Goal: Task Accomplishment & Management: Manage account settings

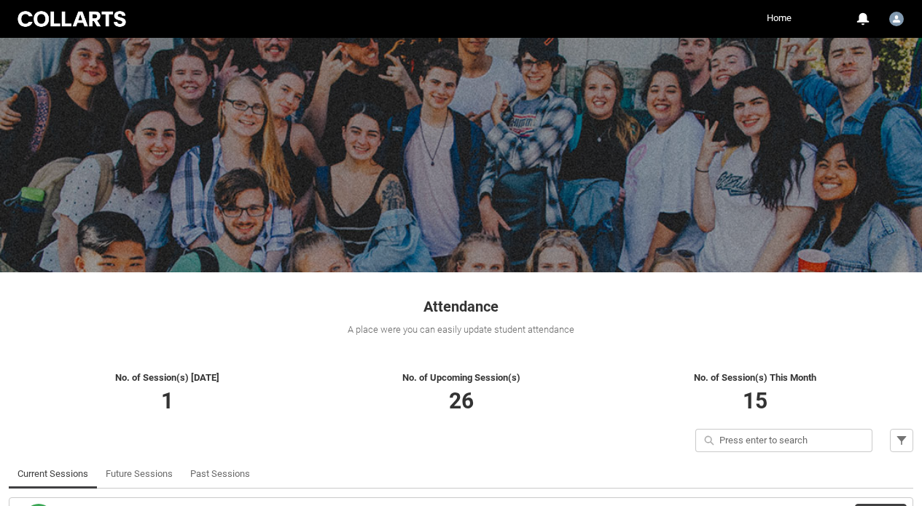
click at [775, 301] on h1 "Attendance" at bounding box center [461, 299] width 904 height 36
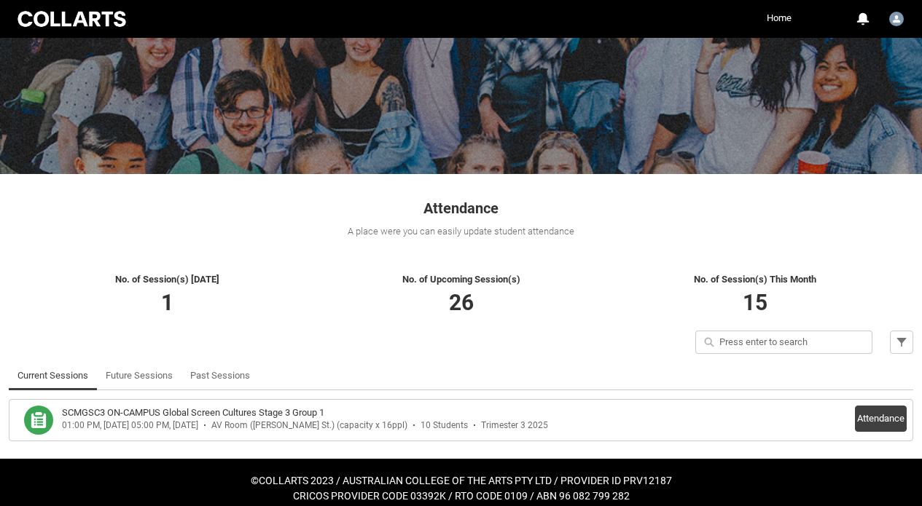
scroll to position [110, 0]
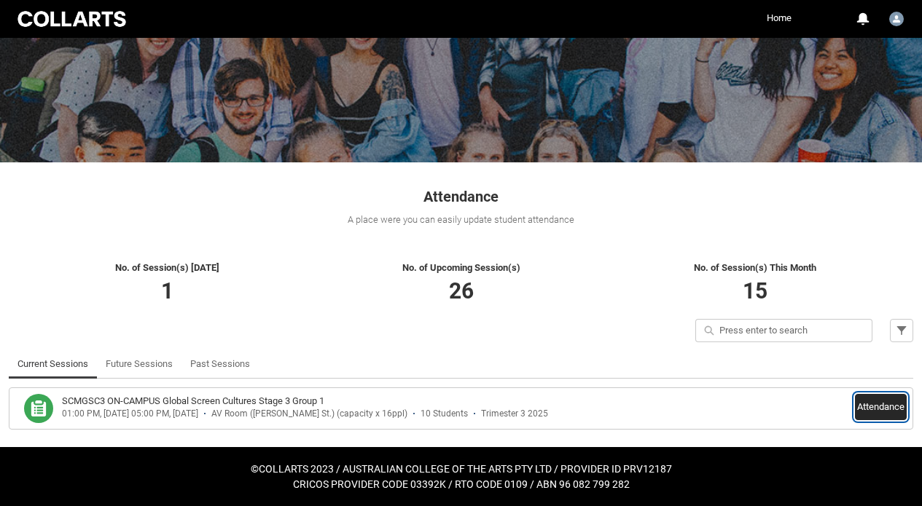
click at [881, 407] on button "Attendance" at bounding box center [881, 407] width 52 height 26
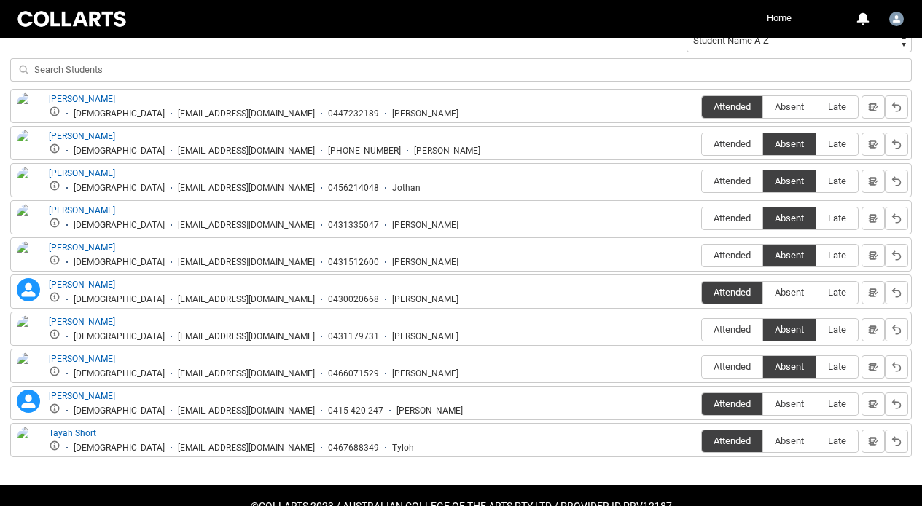
scroll to position [547, 0]
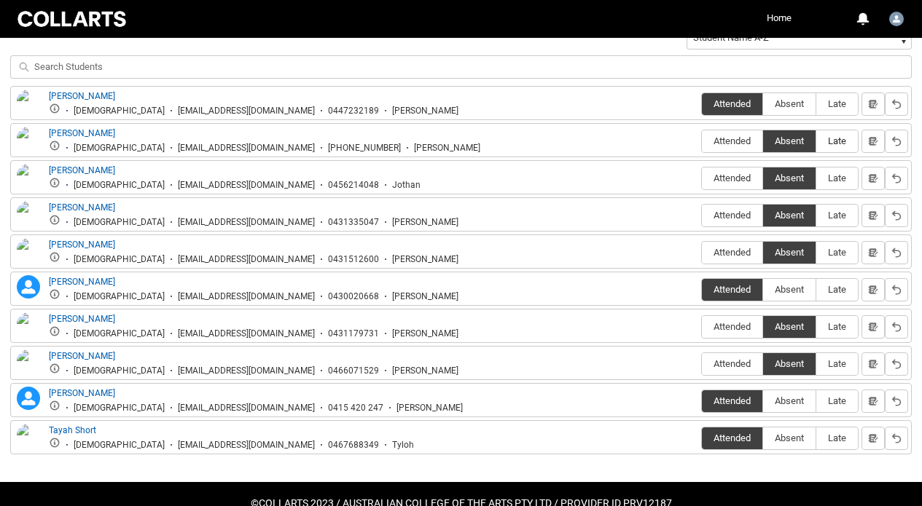
click at [839, 138] on span "Late" at bounding box center [837, 141] width 42 height 11
click at [816, 141] on input "Late" at bounding box center [815, 141] width 1 height 1
type lightning-radio-group "Late"
radio input "true"
click at [850, 257] on span "Late" at bounding box center [837, 252] width 42 height 11
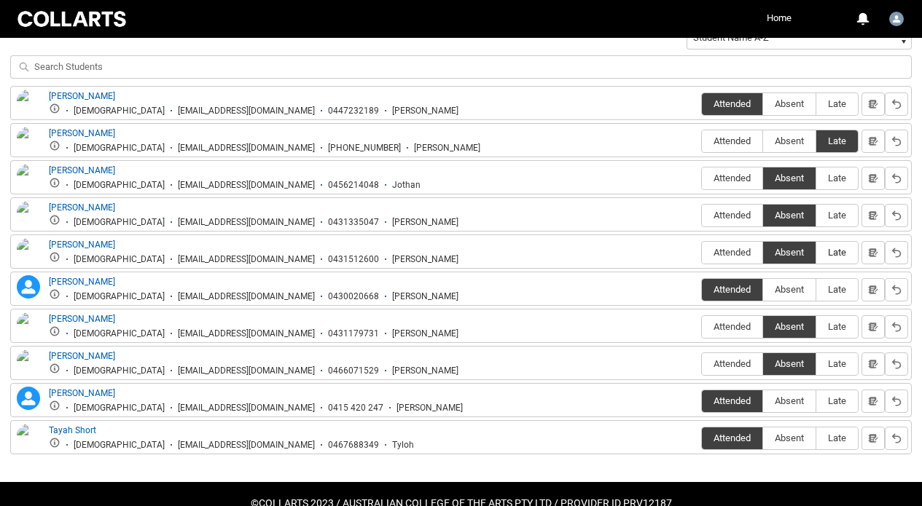
click at [816, 253] on input "Late" at bounding box center [815, 252] width 1 height 1
type lightning-radio-group "Late"
radio input "true"
drag, startPoint x: 681, startPoint y: 60, endPoint x: 608, endPoint y: -65, distance: 144.4
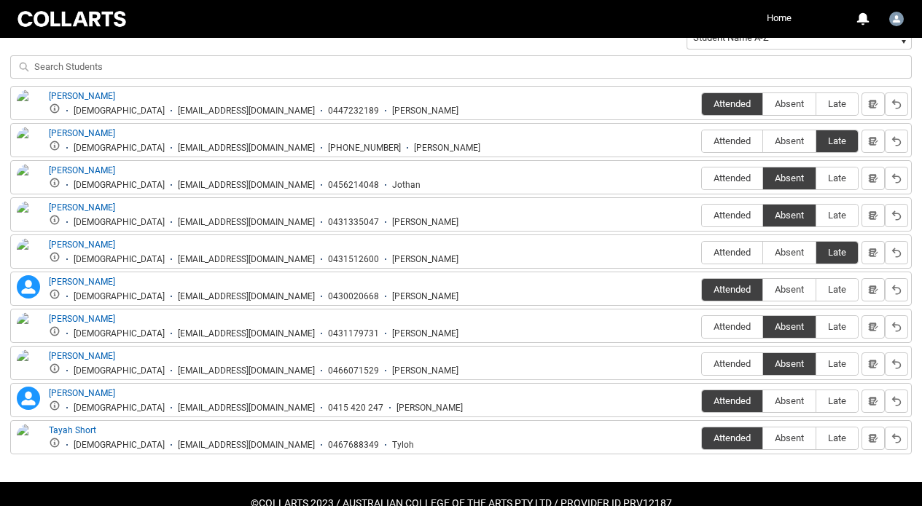
click at [915, 79] on div "No. of Session(s) Today 1 No. of Upcoming Session(s) 26 No. of Session(s) This …" at bounding box center [461, 142] width 922 height 679
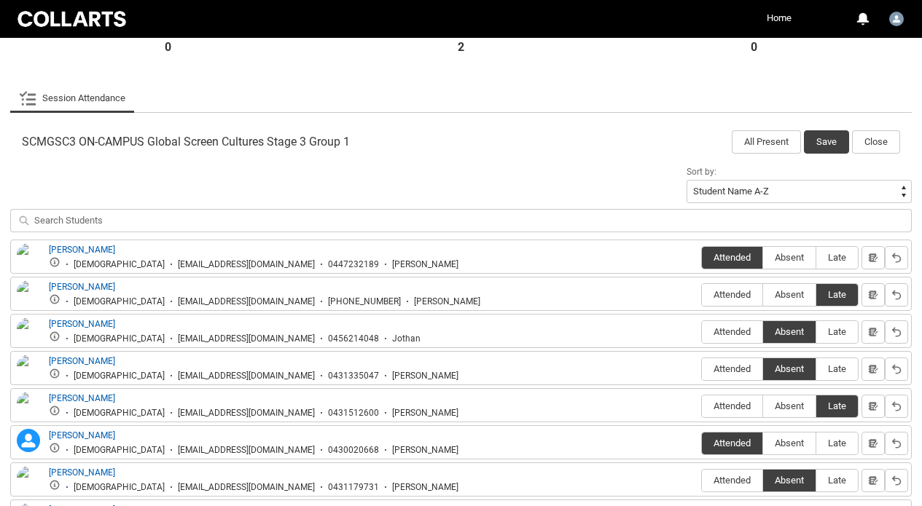
scroll to position [343, 0]
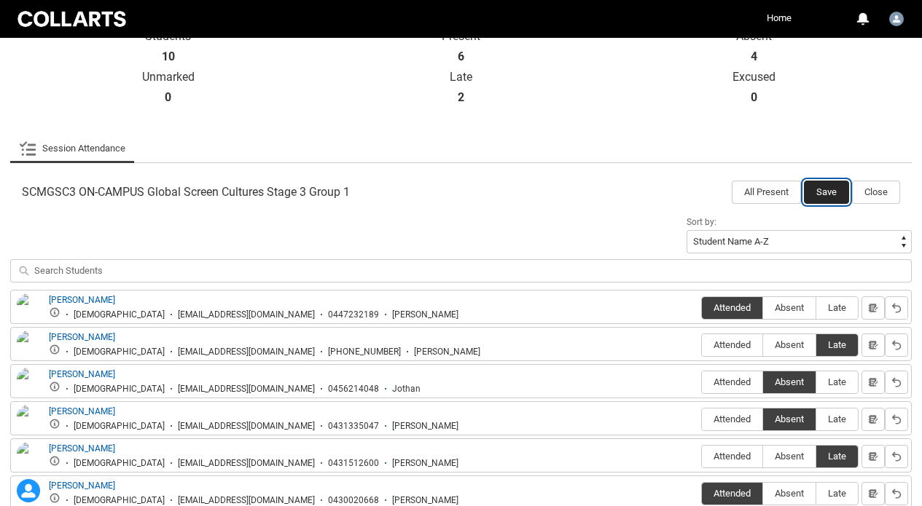
click at [815, 187] on button "Save" at bounding box center [826, 192] width 45 height 23
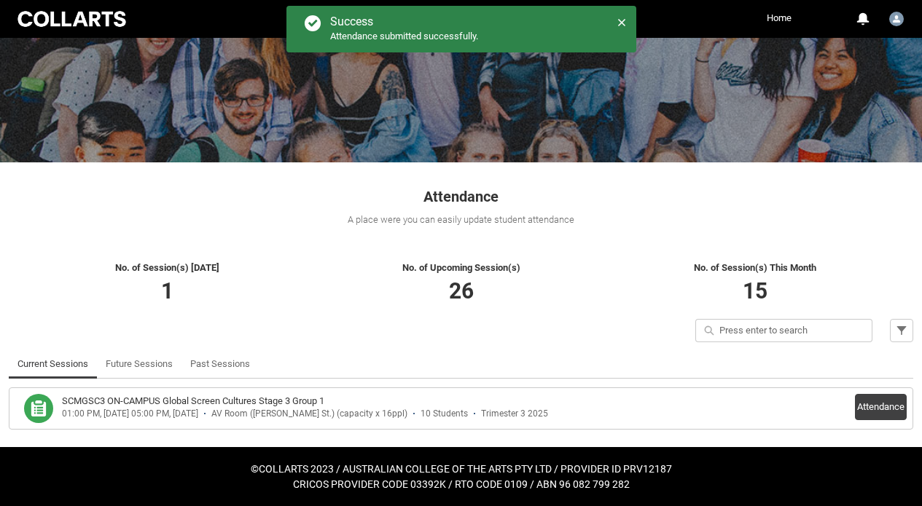
scroll to position [110, 0]
click at [890, 405] on button "Attendance" at bounding box center [881, 407] width 52 height 26
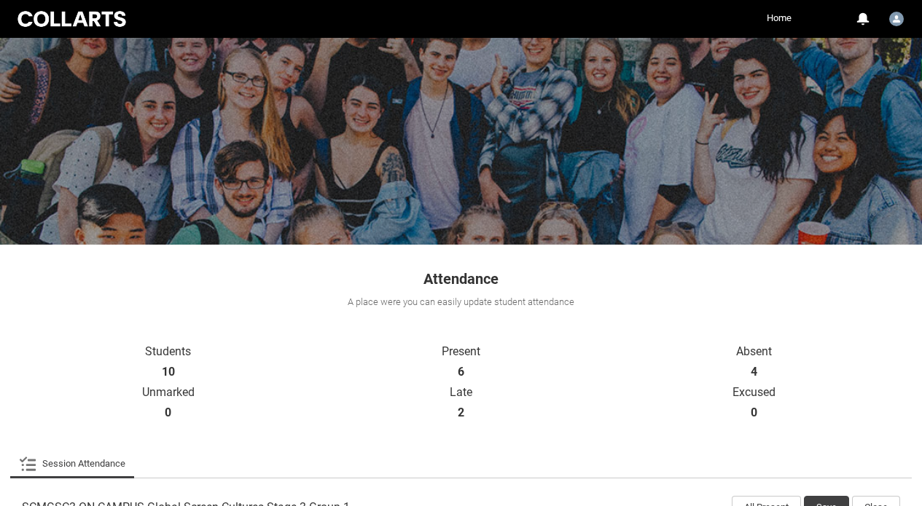
scroll to position [0, 0]
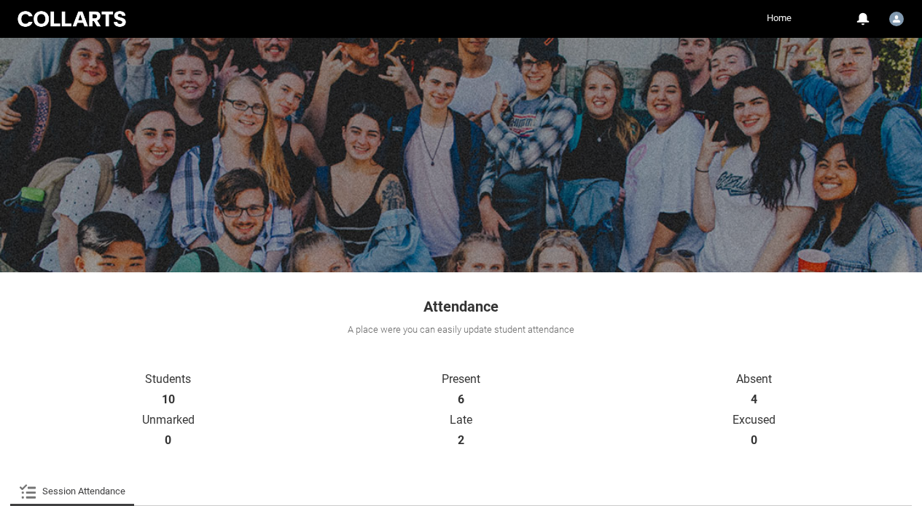
click at [777, 14] on link "Home" at bounding box center [779, 18] width 32 height 22
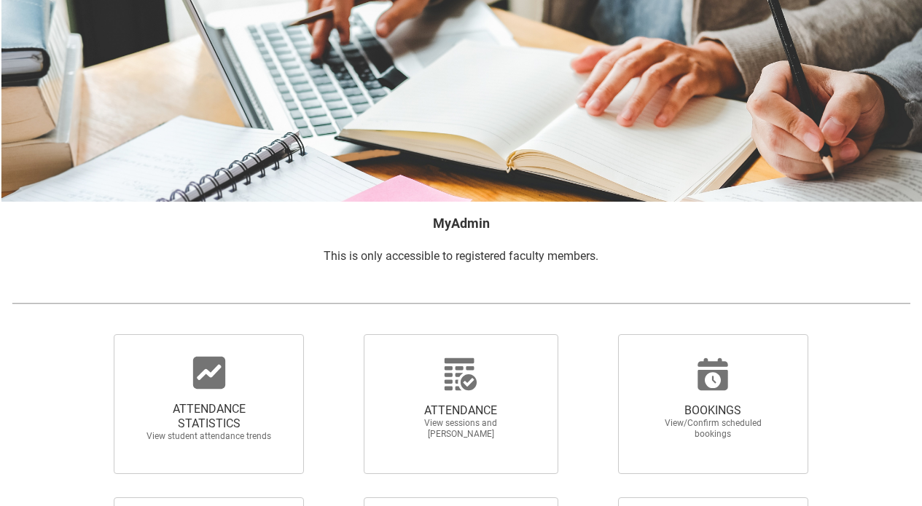
scroll to position [146, 0]
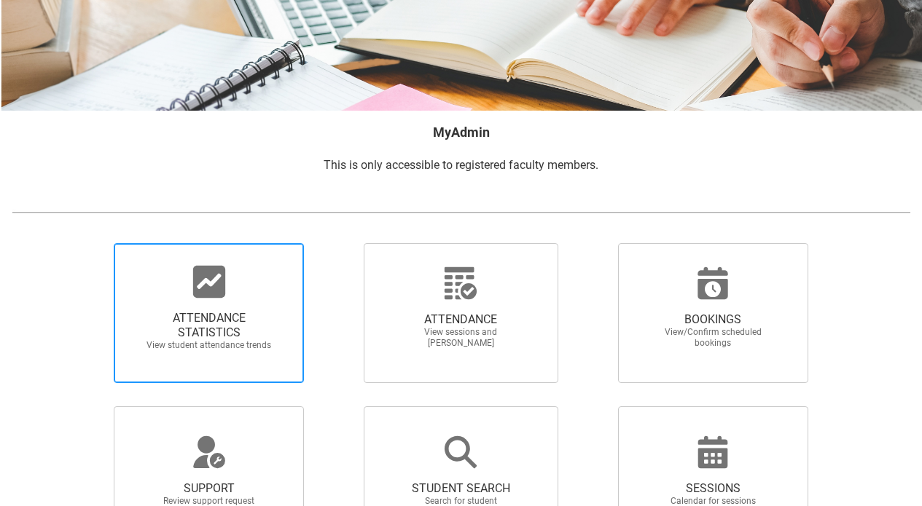
click at [261, 286] on div at bounding box center [209, 282] width 140 height 35
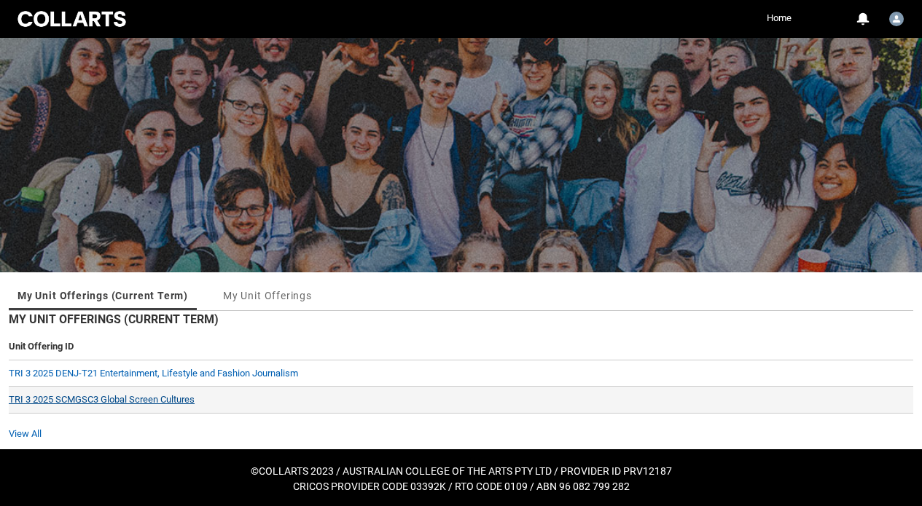
click at [168, 400] on link "TRI 3 2025 SCMGSC3 Global Screen Cultures" at bounding box center [102, 399] width 186 height 11
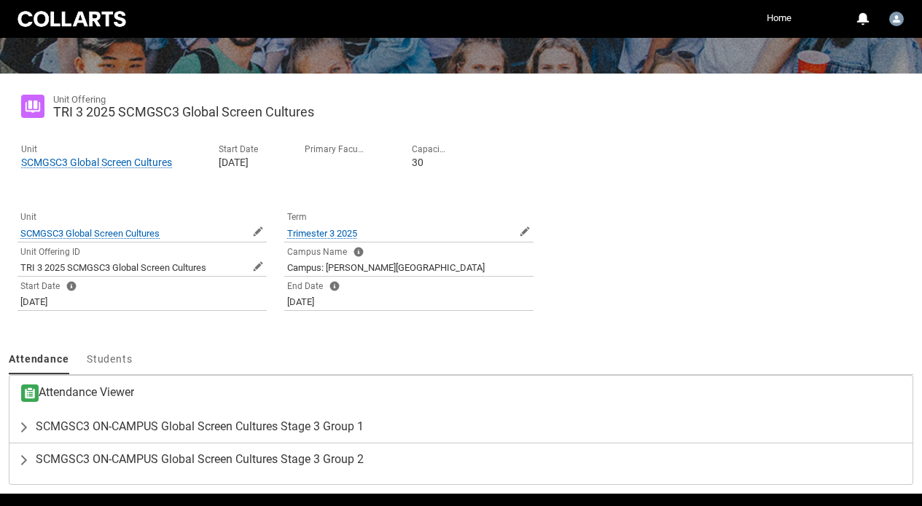
scroll to position [246, 0]
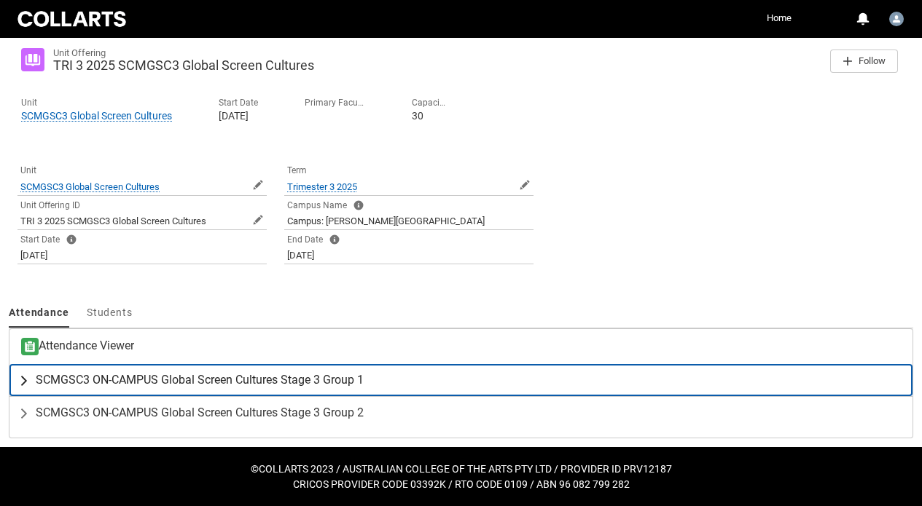
click at [105, 380] on span "SCMGSC3 ON-CAMPUS Global Screen Cultures Stage 3 Group 1" at bounding box center [200, 380] width 328 height 15
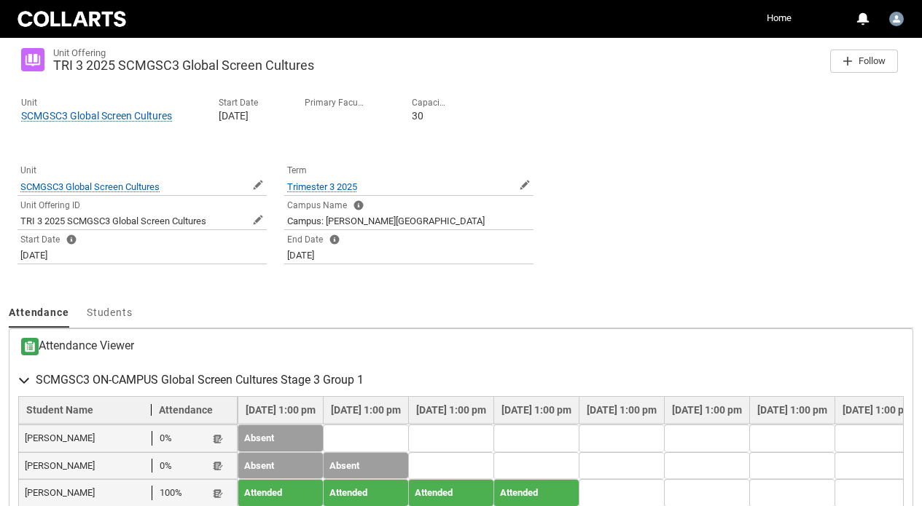
scroll to position [619, 0]
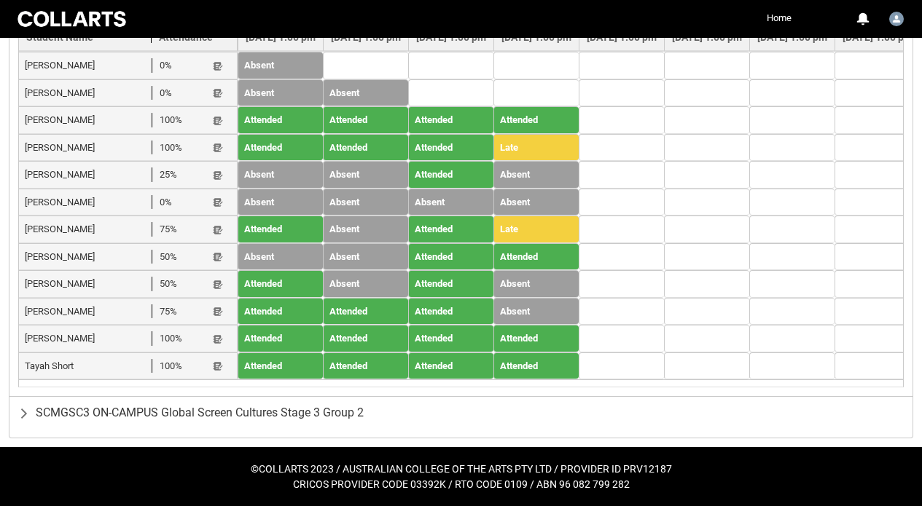
click at [579, 176] on td "Absent" at bounding box center [535, 175] width 85 height 28
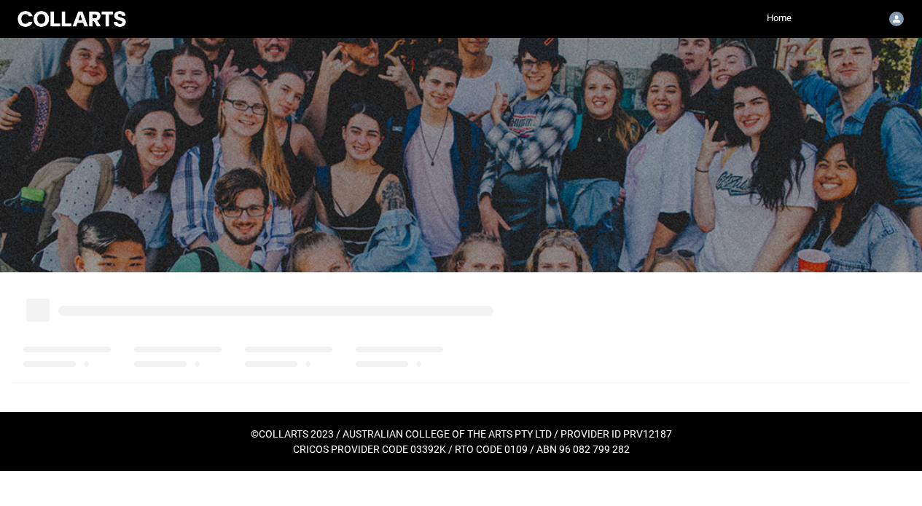
click at [246, 293] on div at bounding box center [461, 333] width 904 height 105
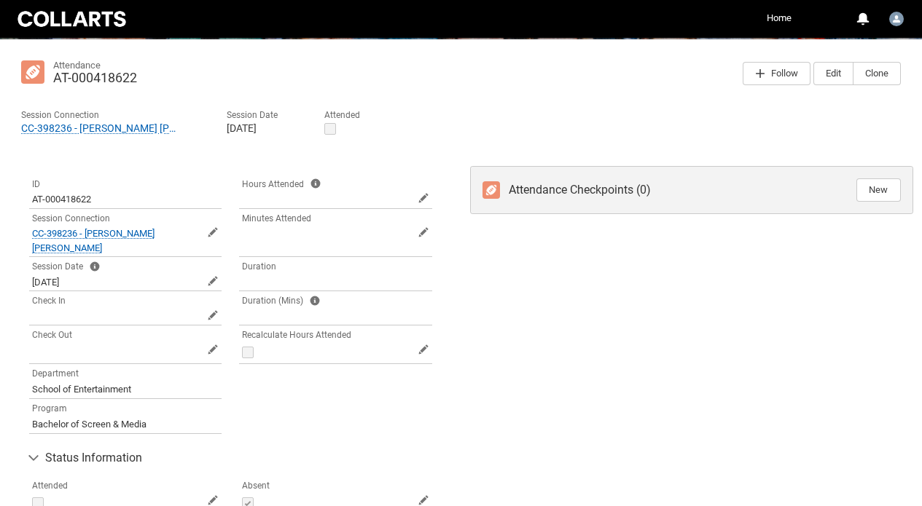
scroll to position [262, 0]
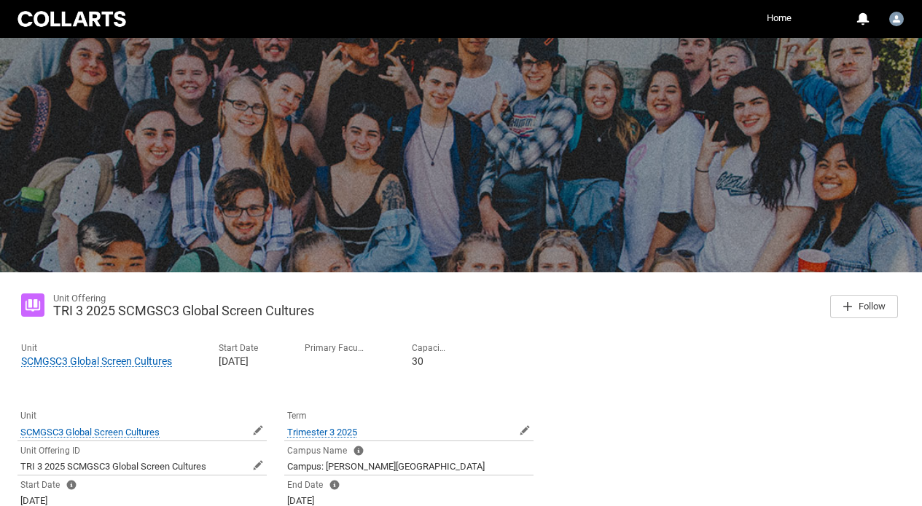
click at [554, 375] on slot "Unit SCMGSC3 Global Screen Cultures Open SCMGSC3 Global Screen Cultures Preview…" at bounding box center [460, 357] width 903 height 50
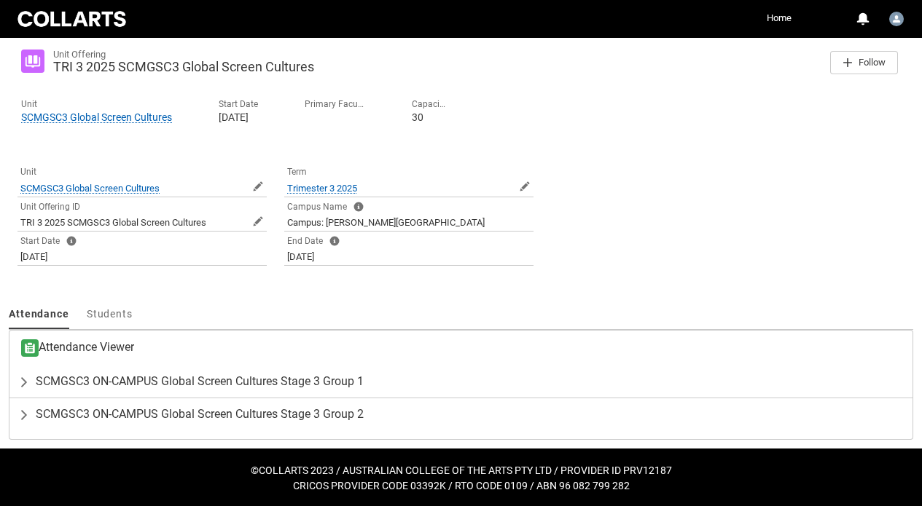
scroll to position [246, 0]
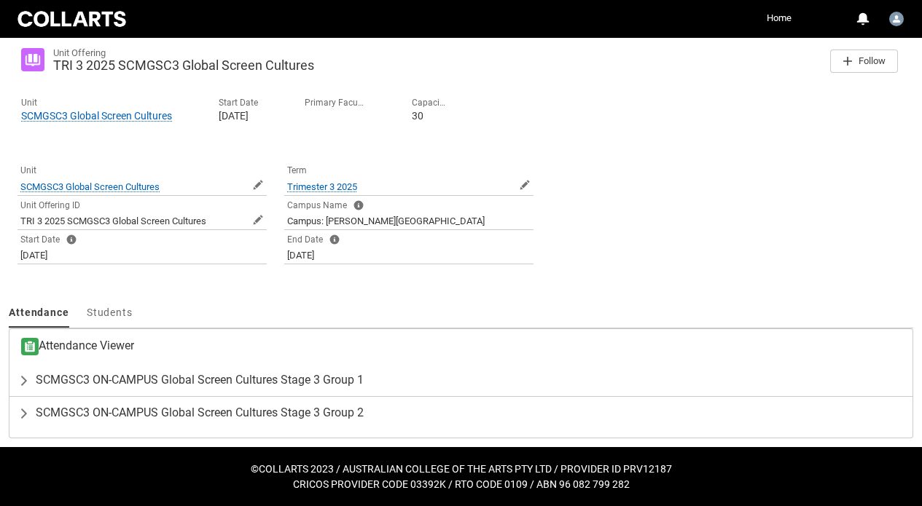
click at [103, 348] on h3 "Attendance Viewer" at bounding box center [77, 346] width 113 height 17
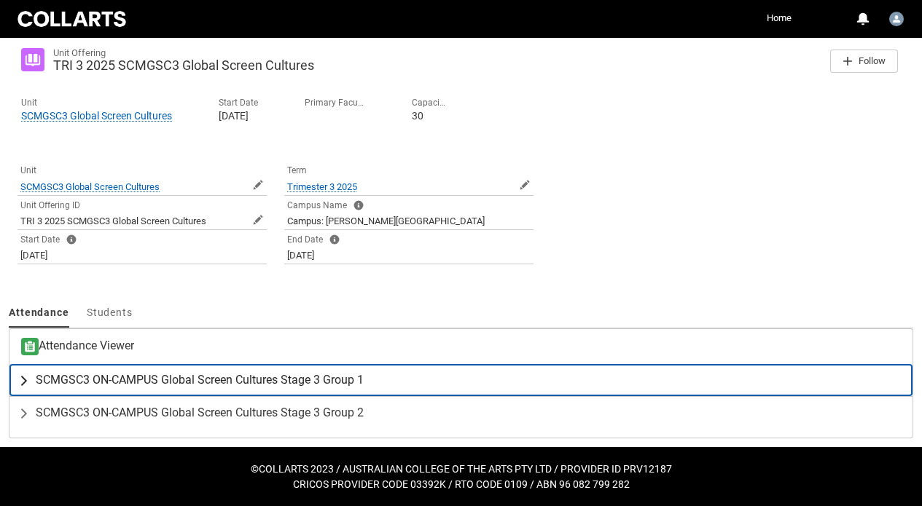
click at [47, 377] on span "SCMGSC3 ON-CAMPUS Global Screen Cultures Stage 3 Group 1" at bounding box center [200, 380] width 328 height 15
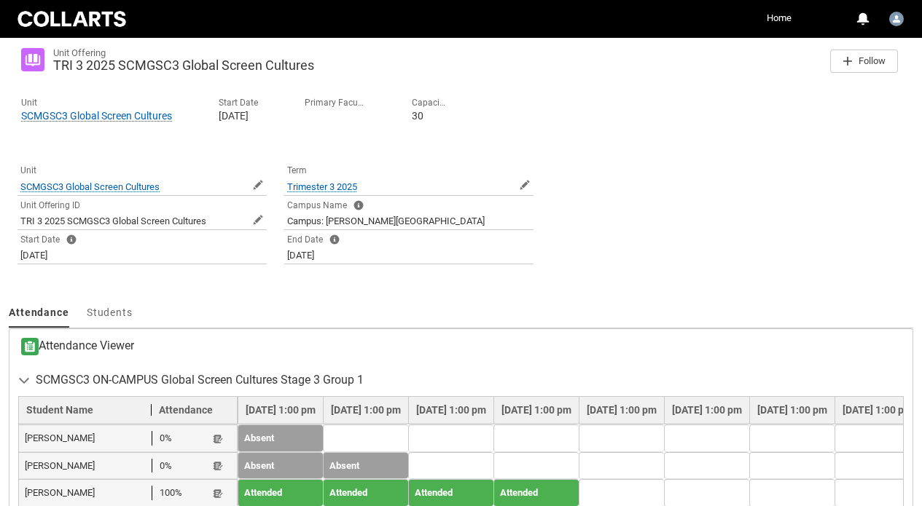
click at [431, 293] on div "Unit Offering TRI 3 2025 SCMGSC3 Global Screen Cultures Follow Unit SCMGSC3 Glo…" at bounding box center [461, 424] width 904 height 776
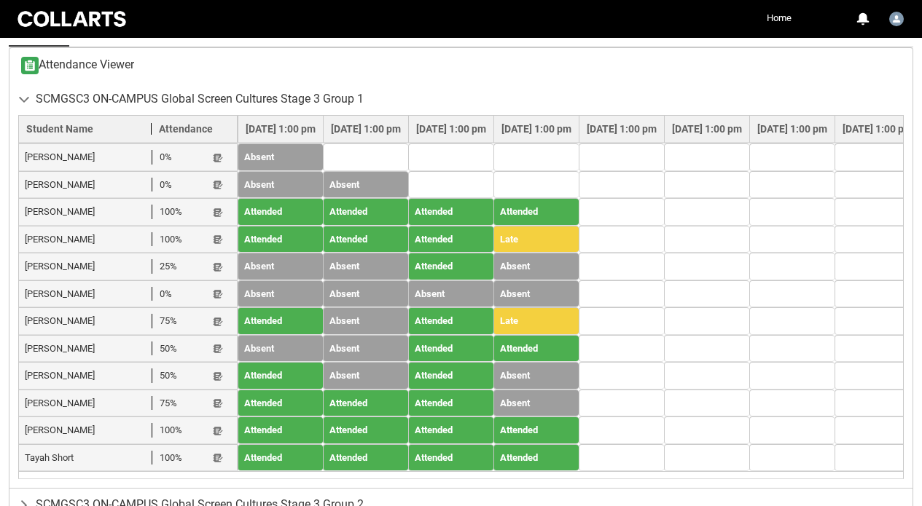
scroll to position [566, 0]
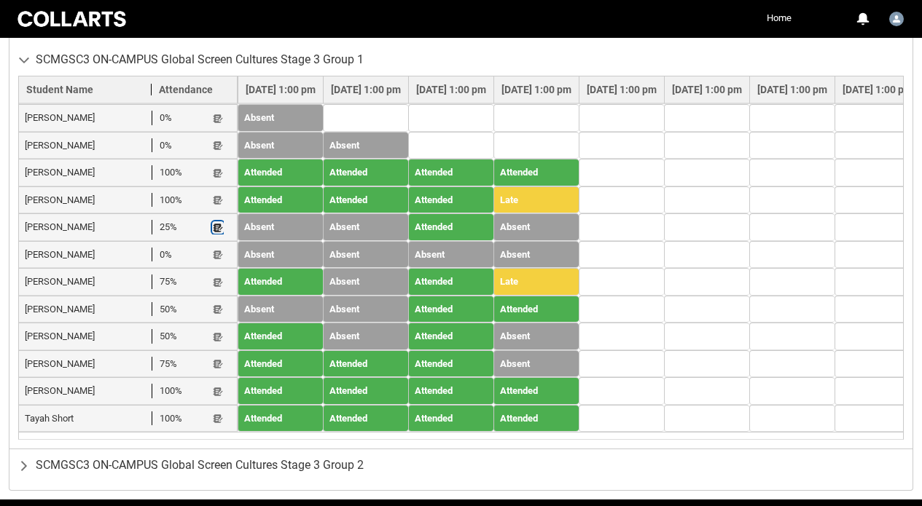
click at [215, 228] on lightning-primitive-icon "button" at bounding box center [218, 227] width 10 height 11
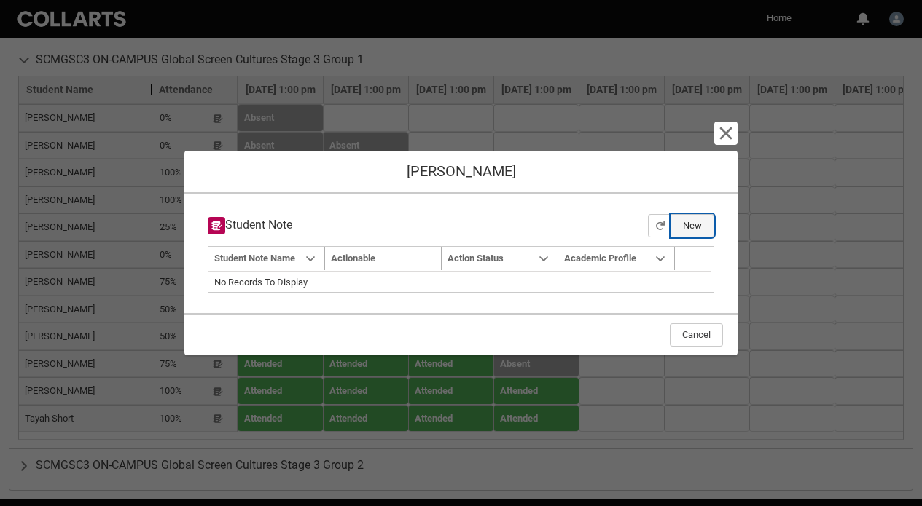
click at [684, 230] on button "New" at bounding box center [692, 225] width 44 height 23
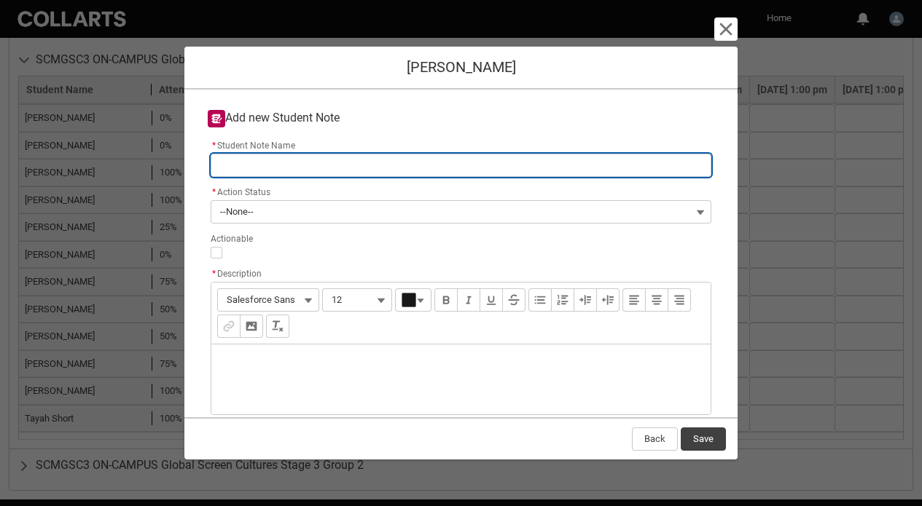
click at [417, 163] on input "* Student Note Name" at bounding box center [461, 165] width 501 height 23
type lightning-primitive-input-simple "N"
type input "N"
type lightning-primitive-input-simple "Ni"
type input "Ni"
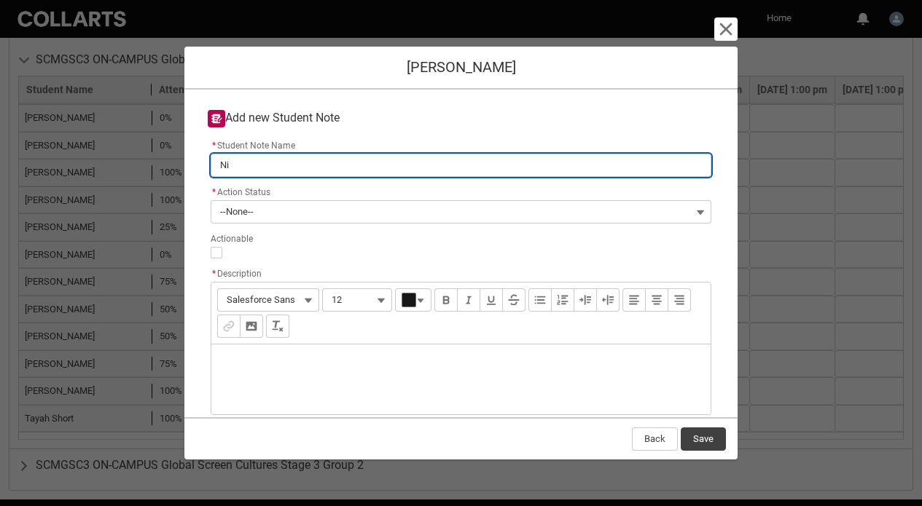
type lightning-primitive-input-simple "Ni"
type input "Ni"
type lightning-primitive-input-simple "Ni j"
type input "Ni j"
type lightning-primitive-input-simple "Ni"
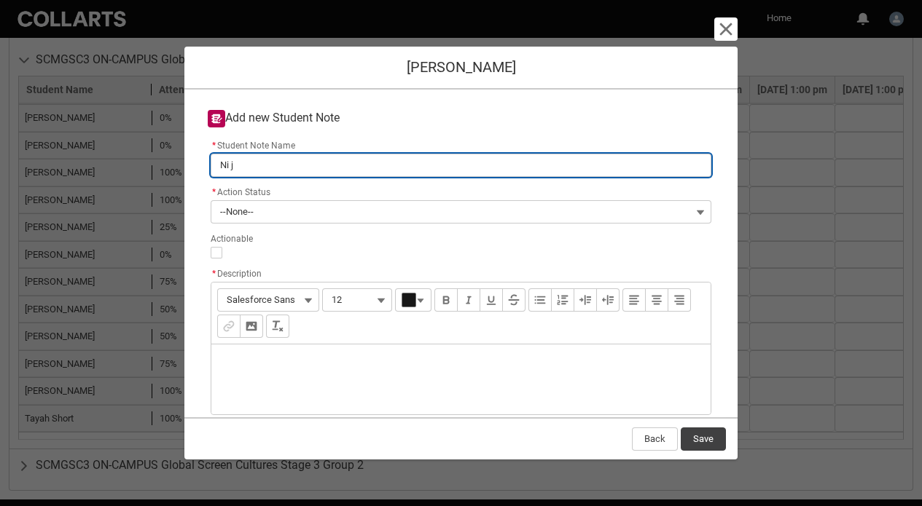
type input "Ni"
type lightning-primitive-input-simple "Ni"
type input "Ni"
type lightning-primitive-input-simple "N"
type input "N"
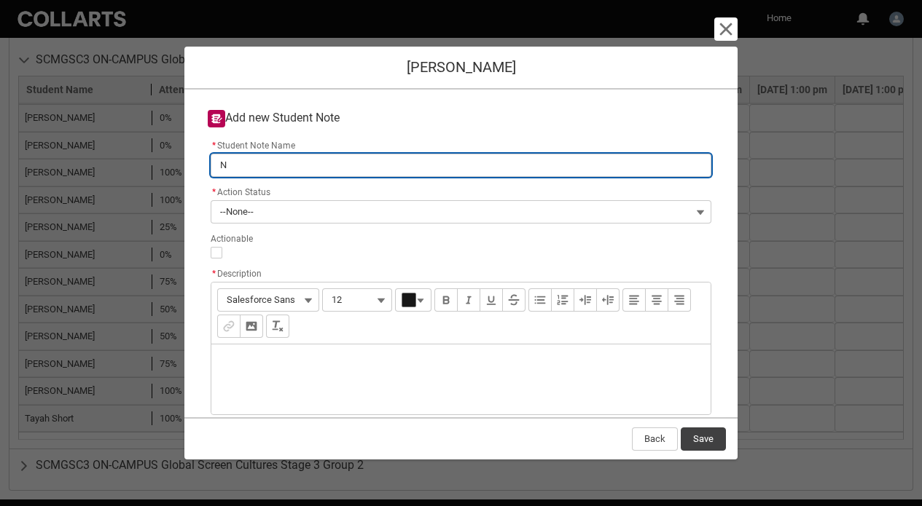
type lightning-primitive-input-simple "No"
type input "No"
type lightning-primitive-input-simple "No"
type input "No"
type lightning-primitive-input-simple "No n"
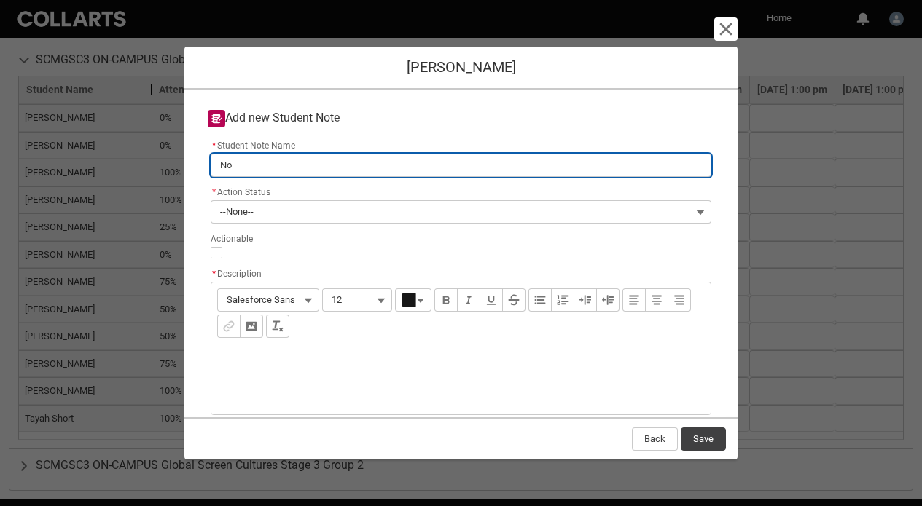
type input "No n"
type lightning-primitive-input-simple "No no"
type input "No no"
type lightning-primitive-input-simple "No n"
type input "No n"
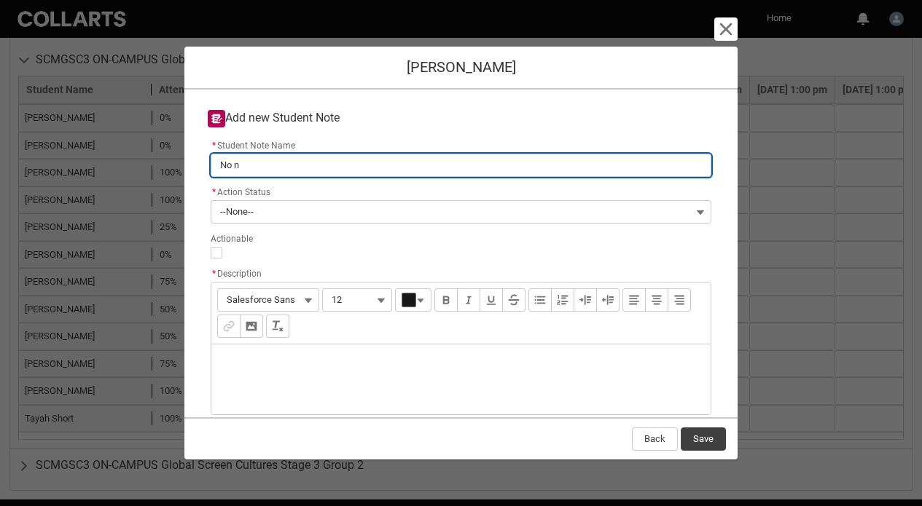
type lightning-primitive-input-simple "No"
type input "No"
type lightning-primitive-input-simple "No j"
type input "No j"
type lightning-primitive-input-simple "No jo"
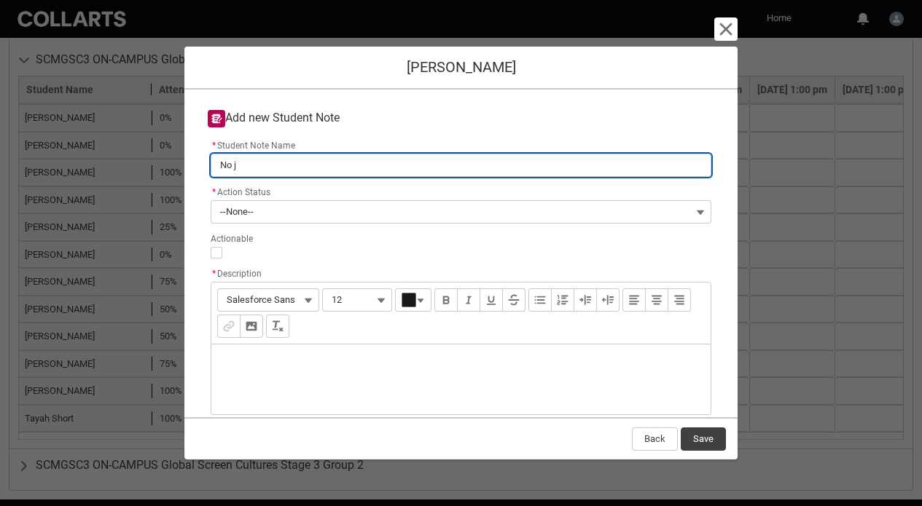
type input "No jo"
type lightning-primitive-input-simple "No jou"
type input "No jou"
type lightning-primitive-input-simple "No jour"
type input "No jour"
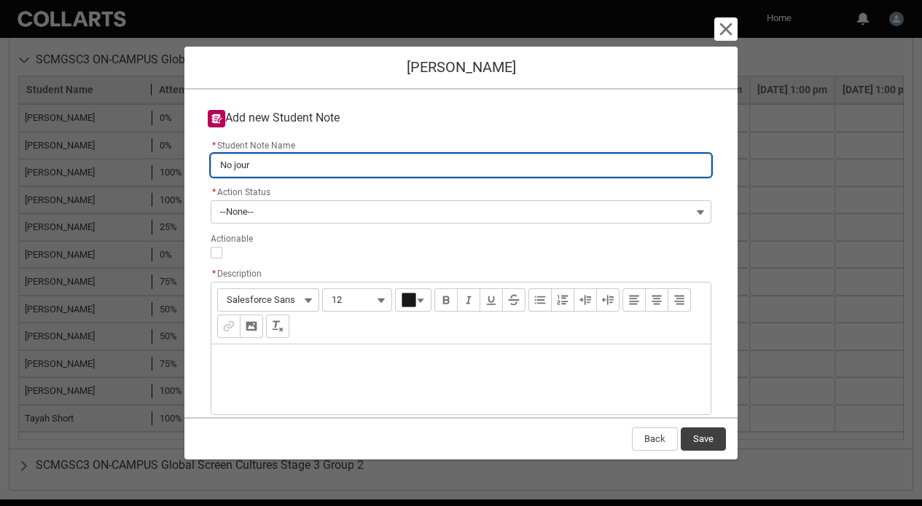
type lightning-primitive-input-simple "No journ"
type input "No journ"
type lightning-primitive-input-simple "No journa"
type input "No journa"
type lightning-primitive-input-simple "No journal"
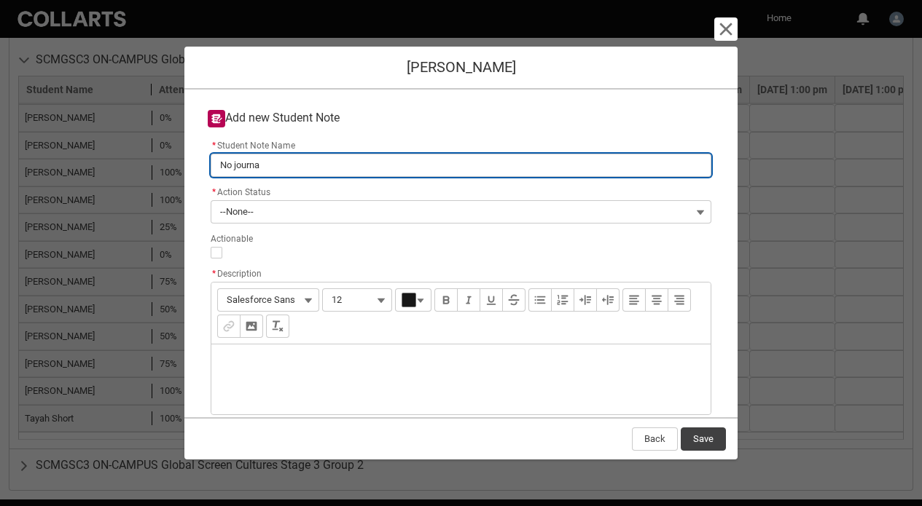
type input "No journal"
type lightning-primitive-input-simple "No journal"
type input "No journal"
type lightning-primitive-input-simple "No journal e"
type input "No journal e"
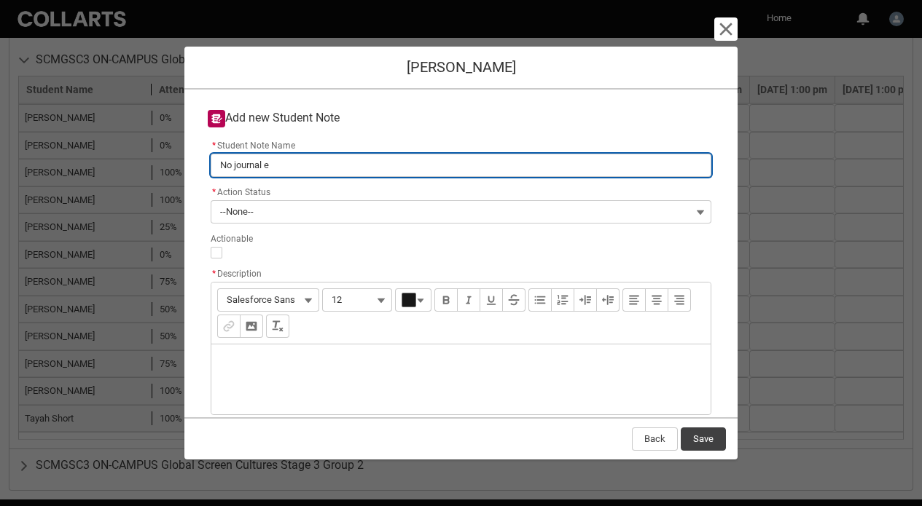
type lightning-primitive-input-simple "No journal em"
type input "No journal em"
type lightning-primitive-input-simple "No journal emn"
type input "No journal emn"
type lightning-primitive-input-simple "No journal emnt"
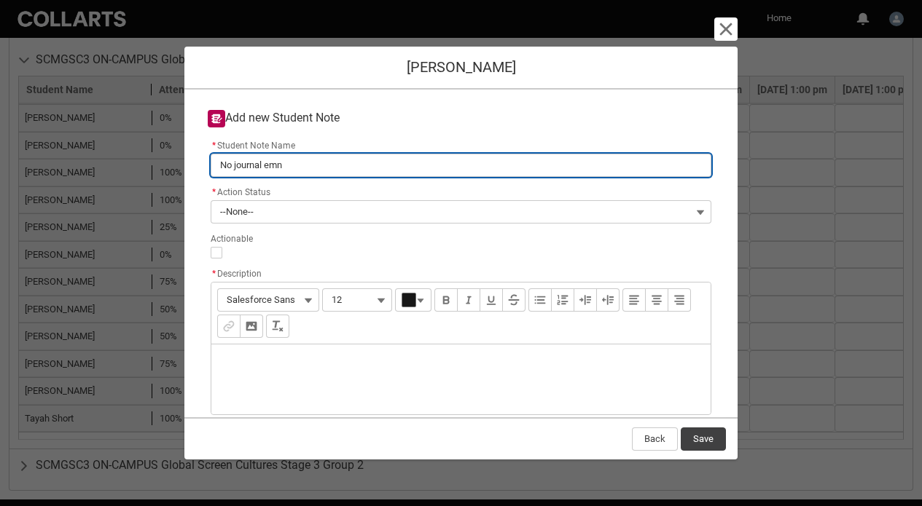
type input "No journal emnt"
type lightning-primitive-input-simple "No journal emntr"
type input "No journal emntr"
type lightning-primitive-input-simple "No journal emntri"
type input "No journal emntri"
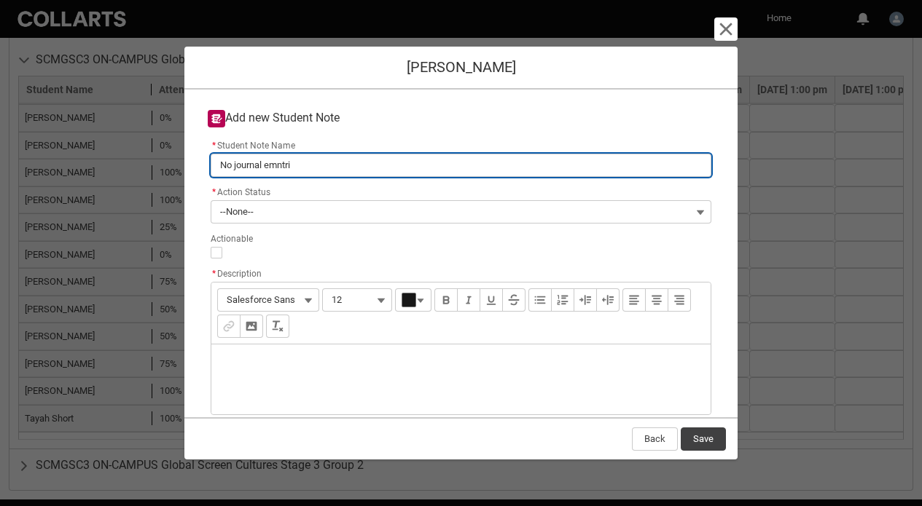
type lightning-primitive-input-simple "No journal emntrie"
type input "No journal emntrie"
type lightning-primitive-input-simple "No journal emntri"
type input "No journal emntri"
type lightning-primitive-input-simple "No journal emntr"
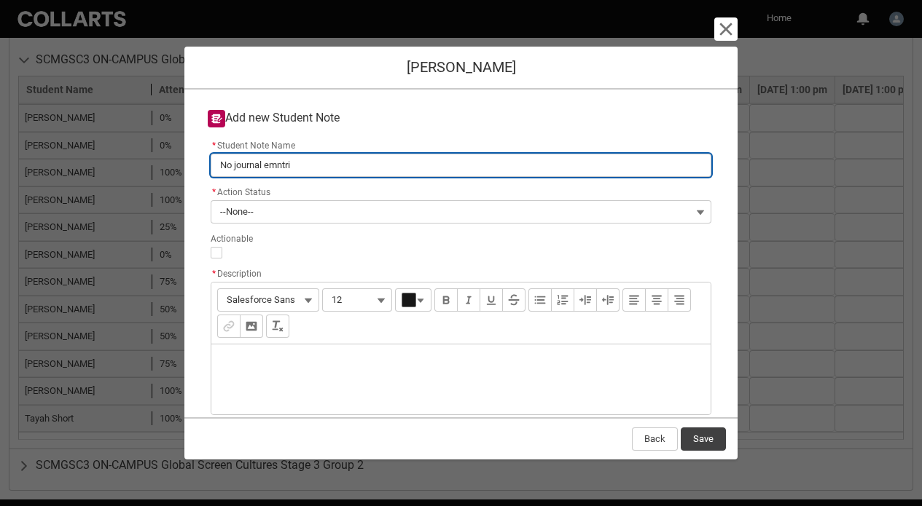
type input "No journal emntr"
type lightning-primitive-input-simple "No journal emnt"
type input "No journal emnt"
type lightning-primitive-input-simple "No journal emn"
type input "No journal emn"
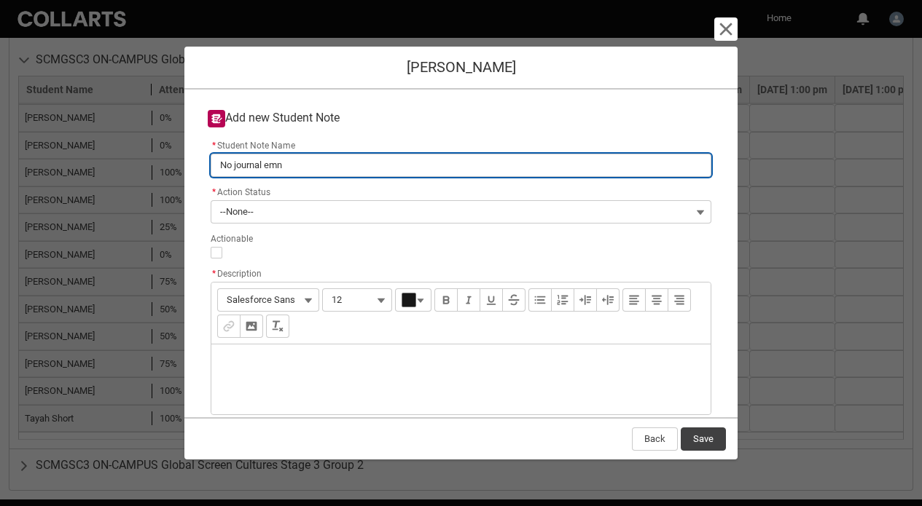
type lightning-primitive-input-simple "No journal em"
type input "No journal em"
type lightning-primitive-input-simple "No journal e"
type input "No journal e"
type lightning-primitive-input-simple "No journal en"
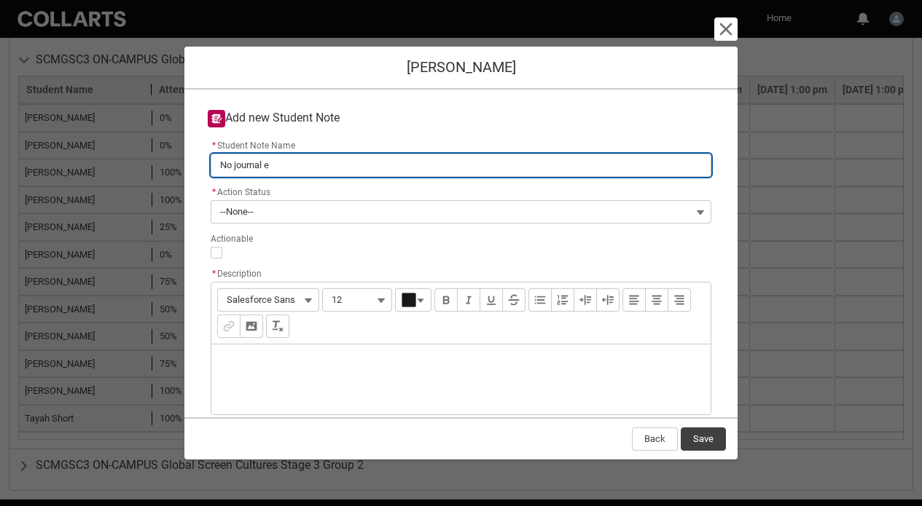
type input "No journal en"
type lightning-primitive-input-simple "No journal ent"
type input "No journal ent"
type lightning-primitive-input-simple "No journal entr"
type input "No journal entr"
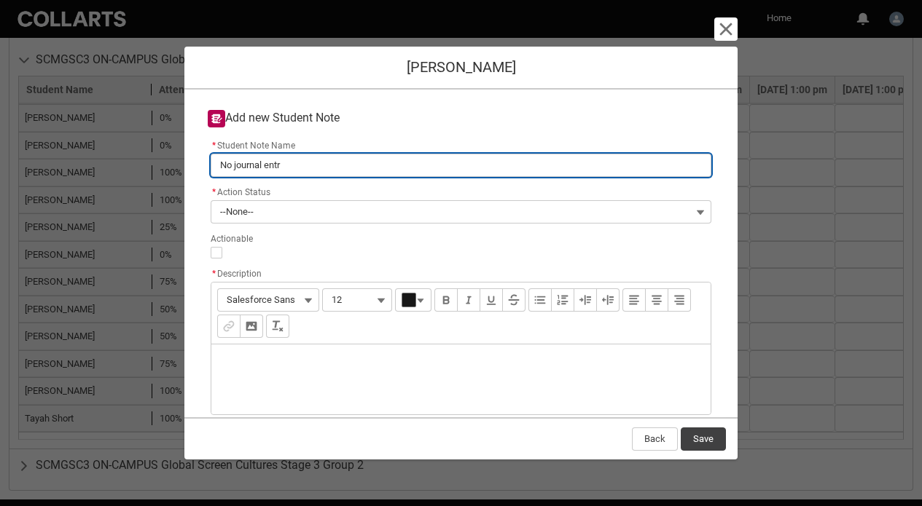
type lightning-primitive-input-simple "No journal entri"
type input "No journal entri"
type lightning-primitive-input-simple "No journal entrie"
type input "No journal entrie"
type lightning-primitive-input-simple "No journal entries"
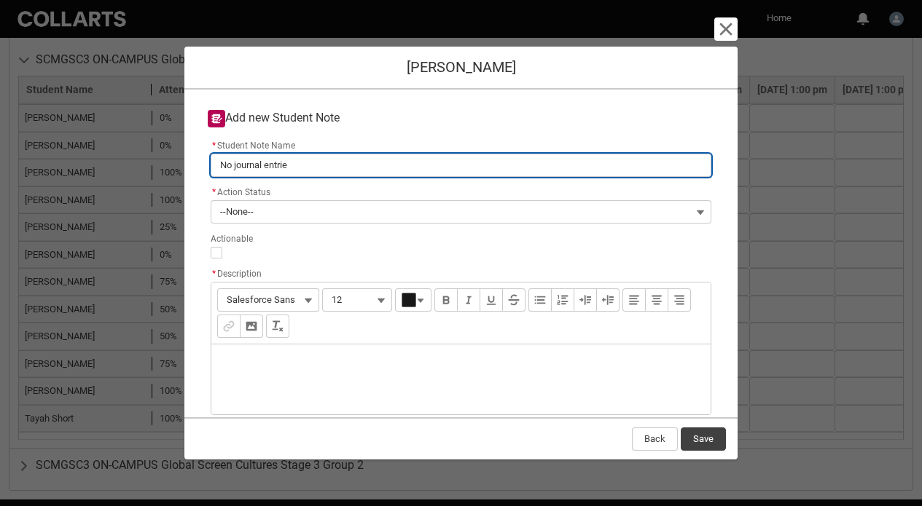
type input "No journal entries"
type lightning-primitive-input-simple "No journal entries"
type input "No journal entries"
type lightning-primitive-input-simple "No journal entries p"
type input "No journal entries p"
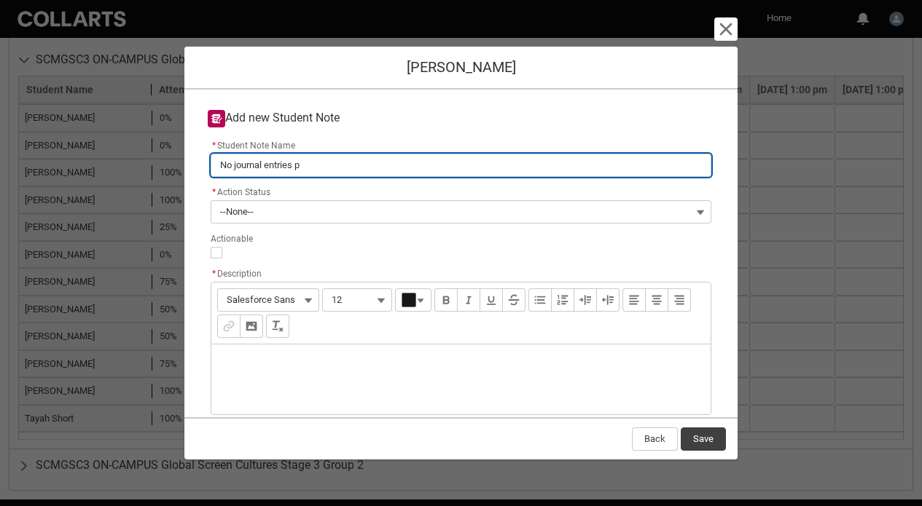
type lightning-primitive-input-simple "No journal entries po"
type input "No journal entries po"
type lightning-primitive-input-simple "No journal entries pos"
type input "No journal entries pos"
type lightning-primitive-input-simple "No journal entries post"
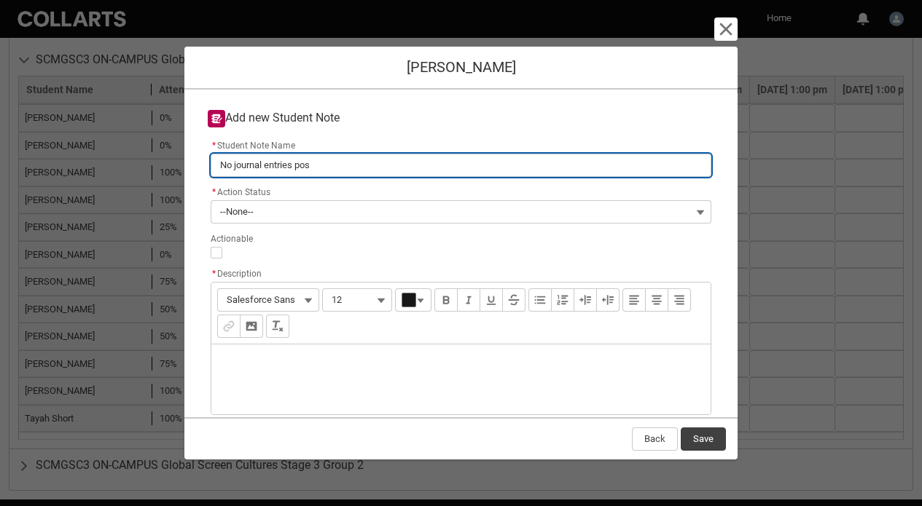
type input "No journal entries post"
type lightning-primitive-input-simple "No journal entries post"
type input "No journal entries post"
type lightning-primitive-input-simple "No journal entries post"
type input "No journal entries post"
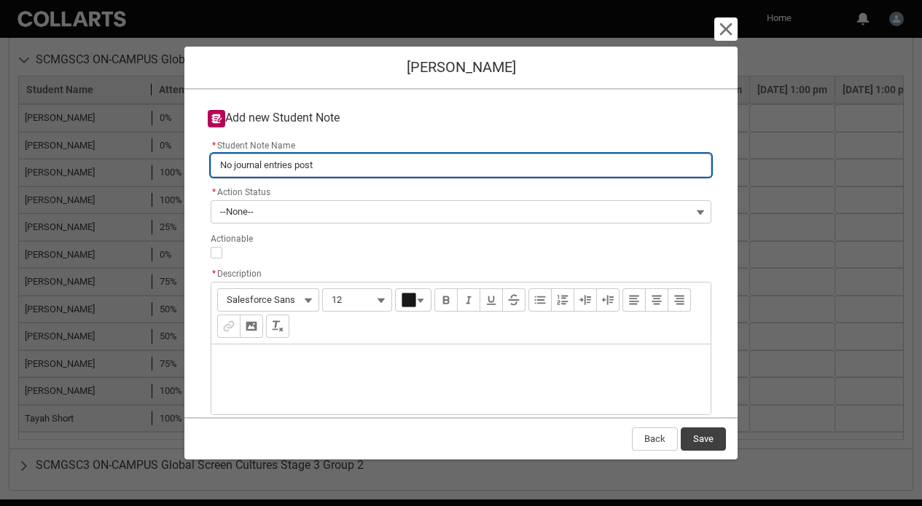
type lightning-primitive-input-simple "No journal entries poste"
type input "No journal entries poste"
type lightning-primitive-input-simple "No journal entries posted"
type input "No journal entries posted"
type lightning-primitive-input-simple "No journal entries posted"
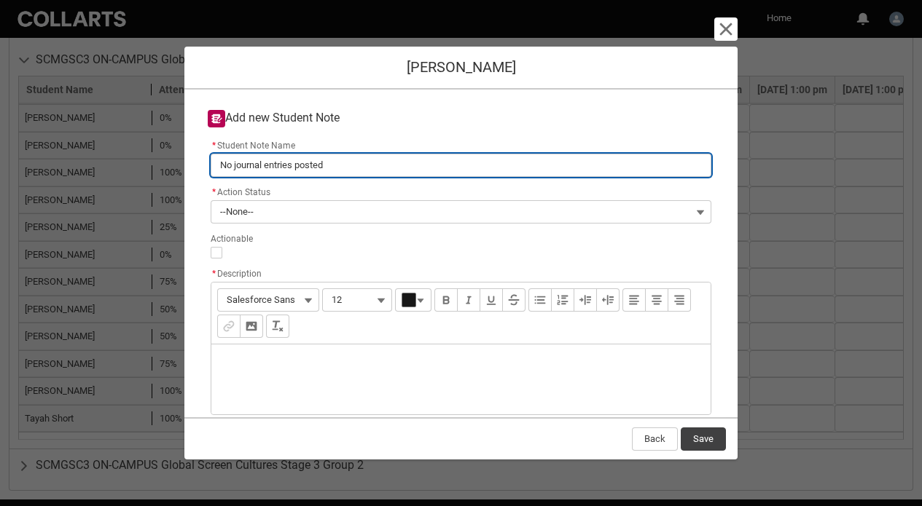
type input "No journal entries posted"
type lightning-primitive-input-simple "No journal entries posted a"
type input "No journal entries posted a"
type lightning-primitive-input-simple "No journal entries posted as"
type input "No journal entries posted as"
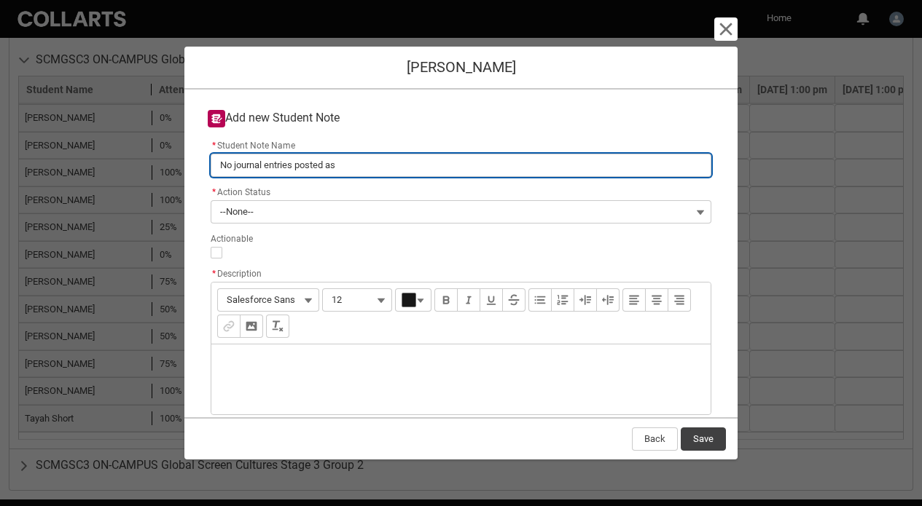
type lightning-primitive-input-simple "No journal entries posted as"
type input "No journal entries posted as"
type lightning-primitive-input-simple "No journal entries posted as y"
type input "No journal entries posted as y"
type lightning-primitive-input-simple "No journal entries posted as ye"
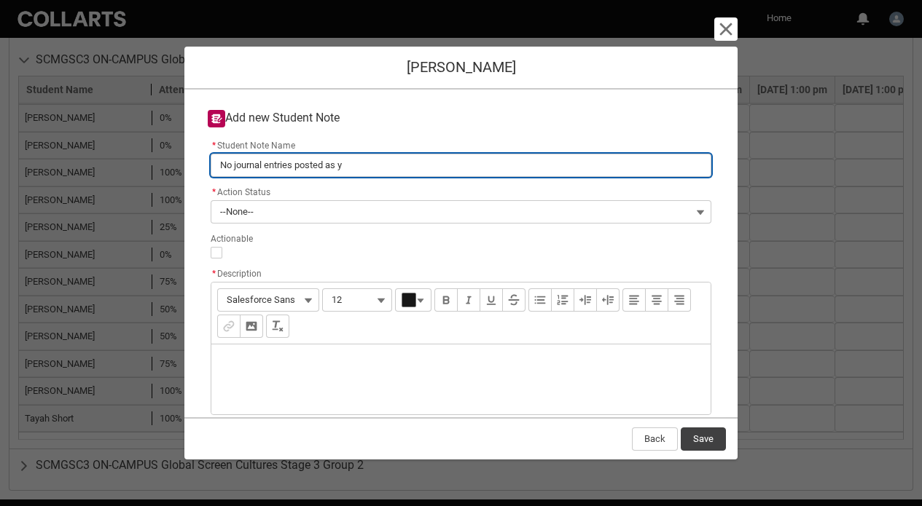
type input "No journal entries posted as ye"
type lightning-primitive-input-simple "No journal entries posted as yet"
type input "No journal entries posted as yet"
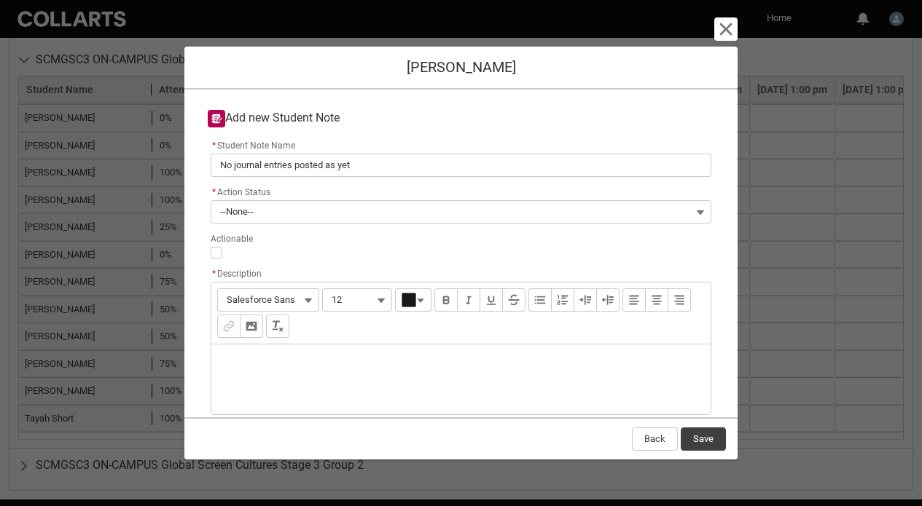
click at [310, 369] on div "Description" at bounding box center [460, 380] width 499 height 70
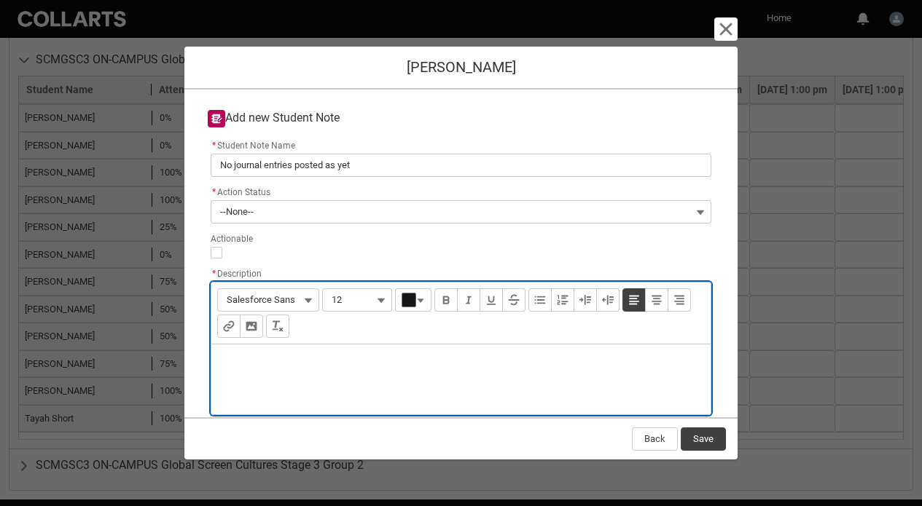
type lightning-input-rich-text "<p>H</p>"
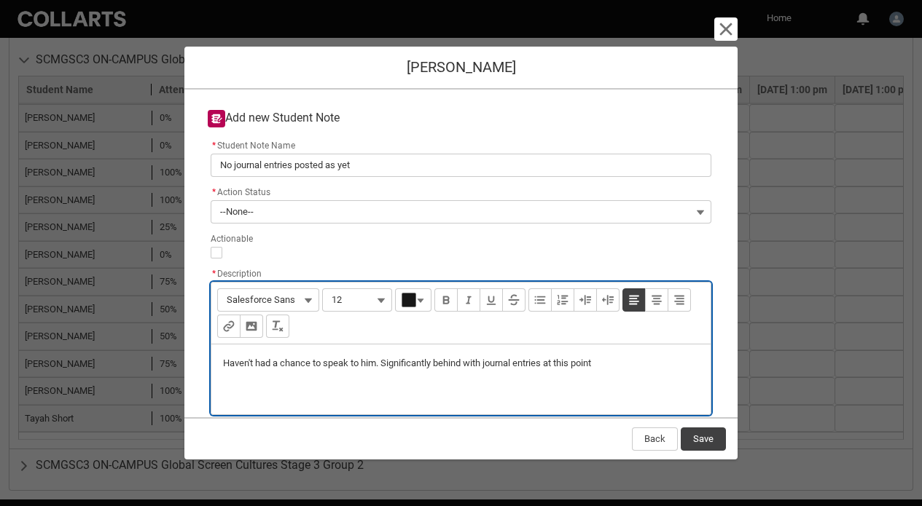
type lightning-input-rich-text "<p>Haven't had a chance to speak to him. Significantly behind with journal entr…"
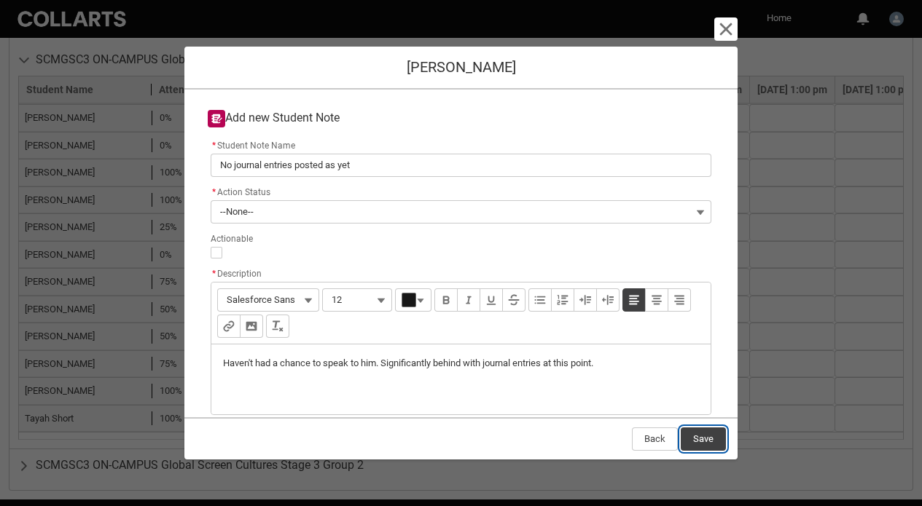
click at [709, 437] on button "Save" at bounding box center [703, 439] width 45 height 23
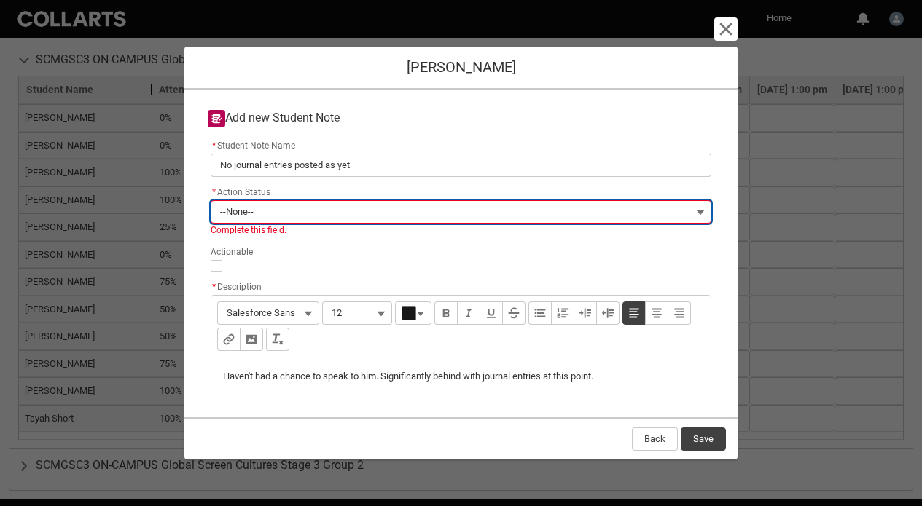
click at [415, 213] on button "--None--" at bounding box center [461, 211] width 501 height 23
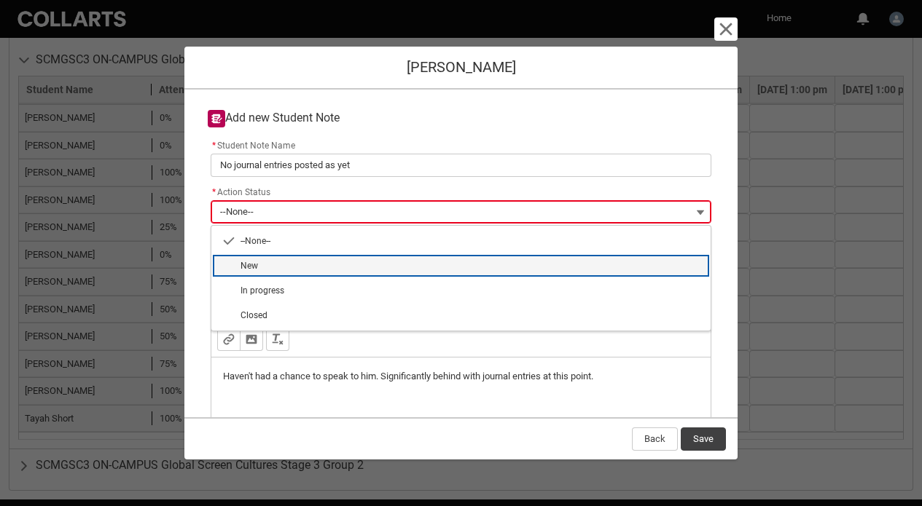
click at [367, 273] on lightning-base-combobox-item "New" at bounding box center [460, 266] width 499 height 25
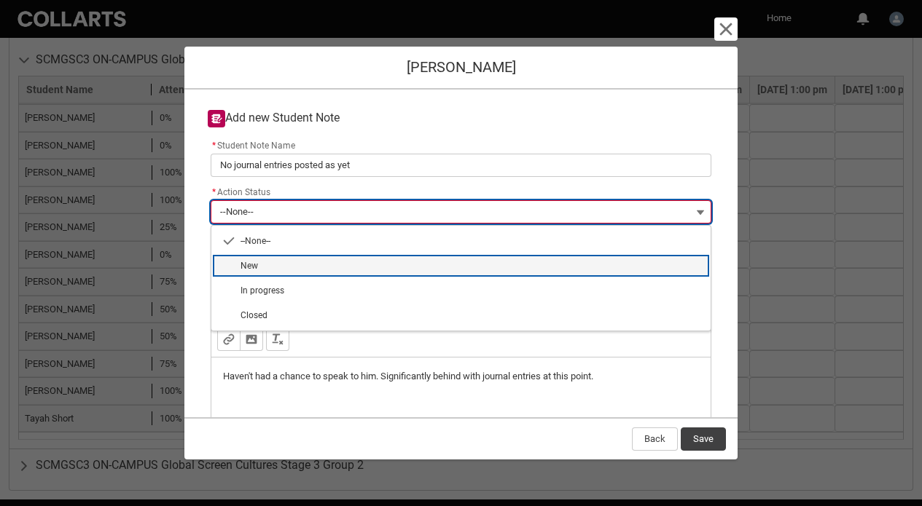
type lightning-combobox "New"
type lightning-picklist "New"
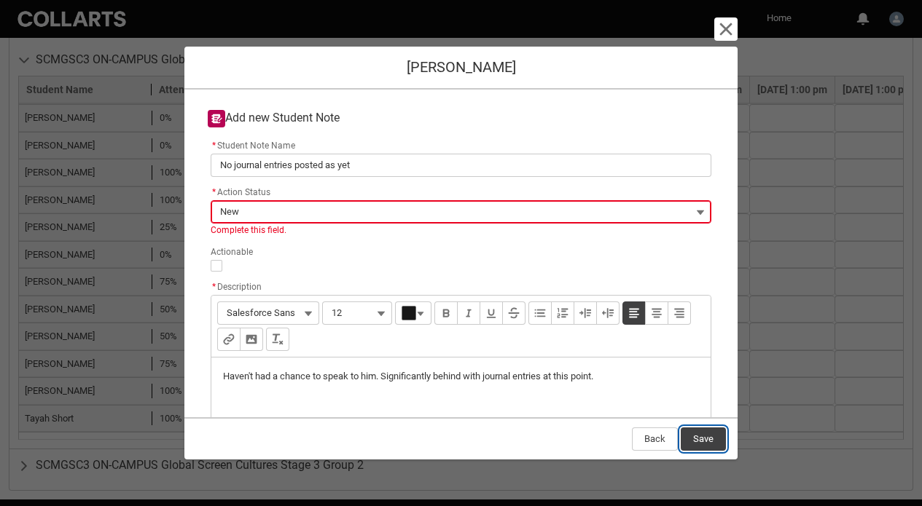
click at [711, 438] on button "Save" at bounding box center [703, 439] width 45 height 23
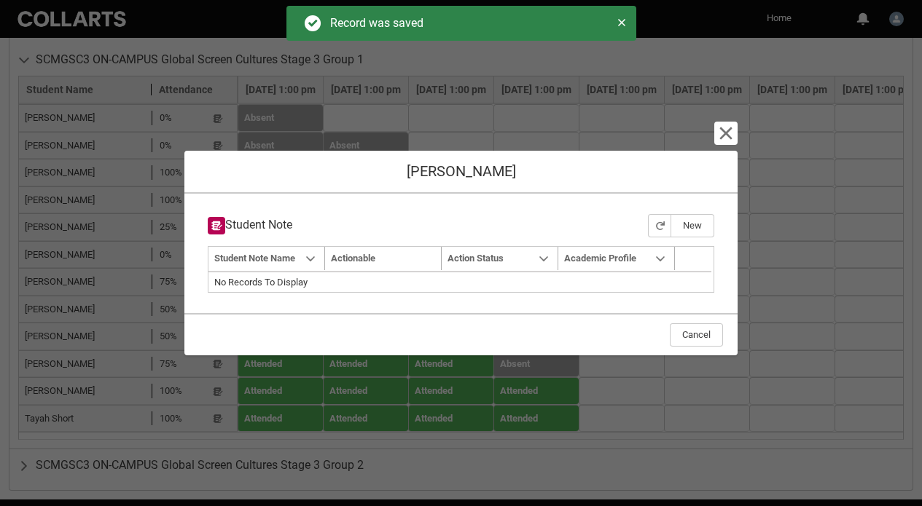
type input "160"
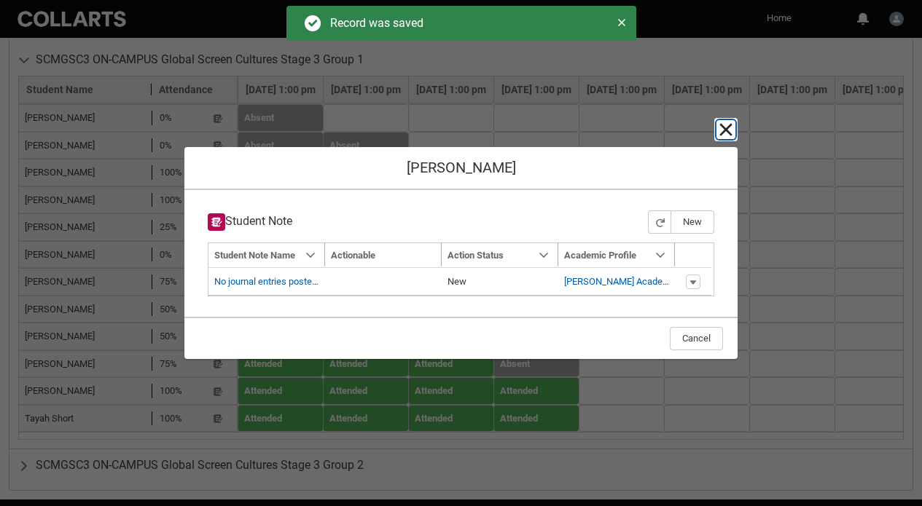
click at [728, 123] on lightning-primitive-icon "button" at bounding box center [725, 129] width 17 height 17
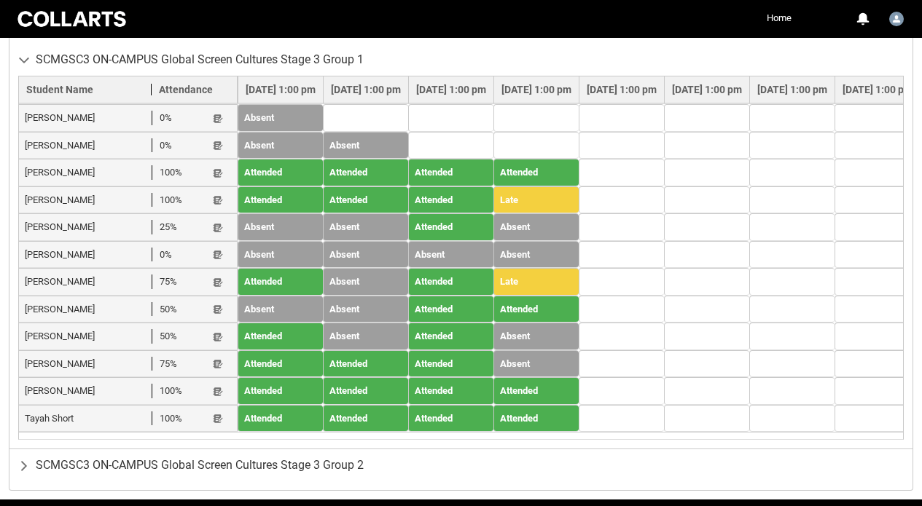
click at [224, 252] on div "Keesha Tucker 0% Student Note" at bounding box center [128, 255] width 206 height 15
click at [217, 259] on lightning-primitive-icon "button" at bounding box center [218, 255] width 10 height 11
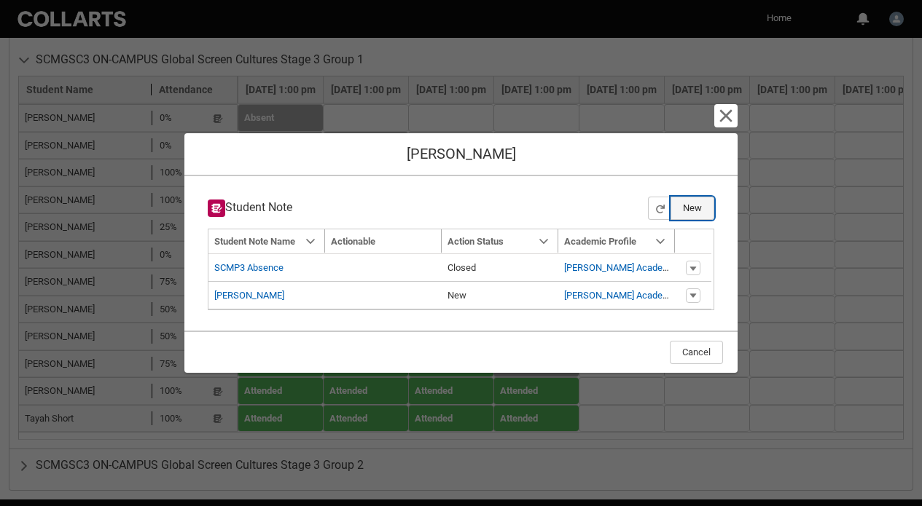
click at [694, 204] on button "New" at bounding box center [692, 208] width 44 height 23
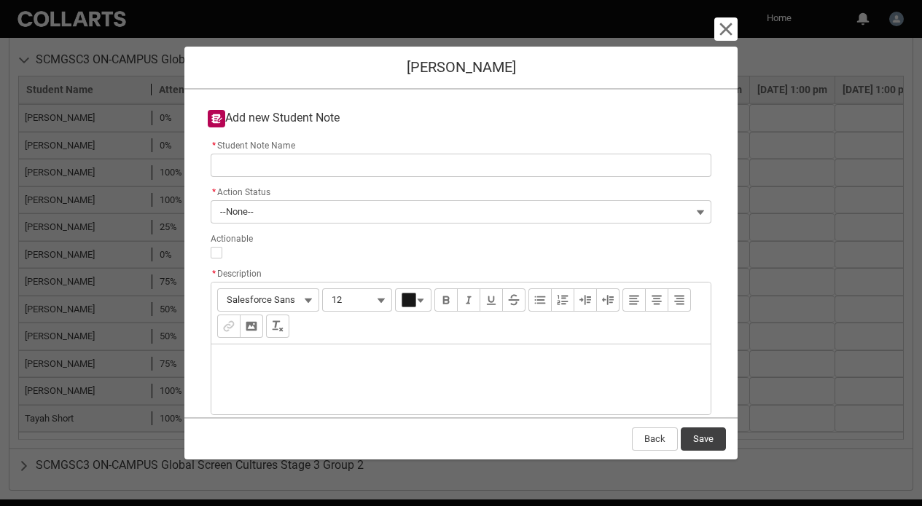
click at [625, 179] on lightning-layout-item "* Student Note Name" at bounding box center [461, 159] width 506 height 47
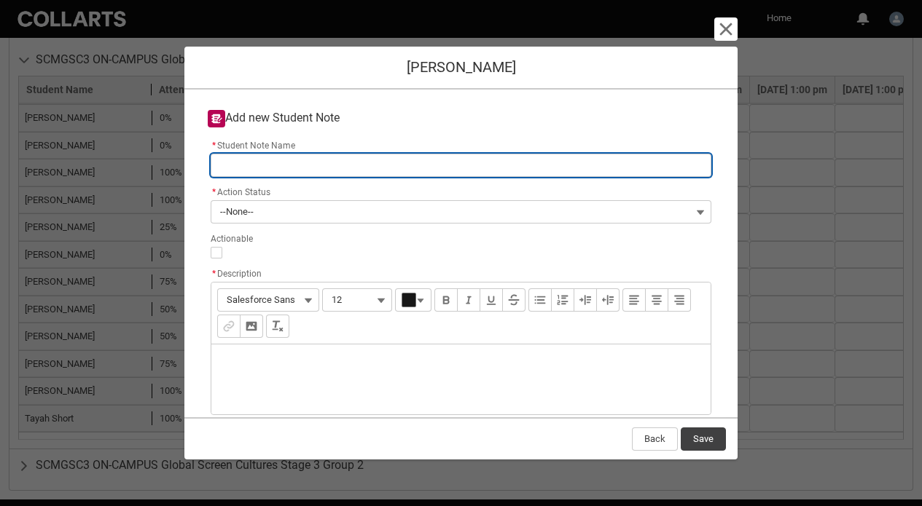
click at [630, 161] on input "* Student Note Name" at bounding box center [461, 165] width 501 height 23
type lightning-primitive-input-simple "No journal entries posted as yet"
type input "No journal entries posted as yet"
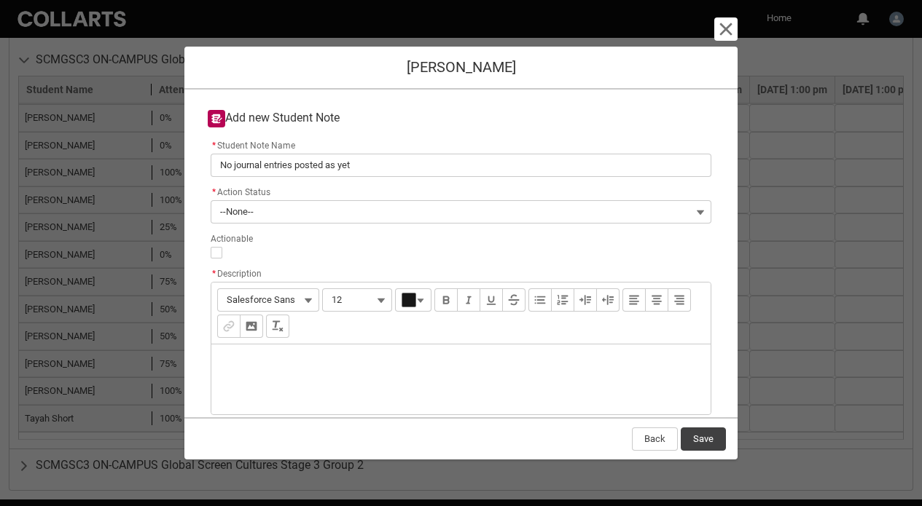
click at [328, 367] on div "Description" at bounding box center [460, 380] width 499 height 70
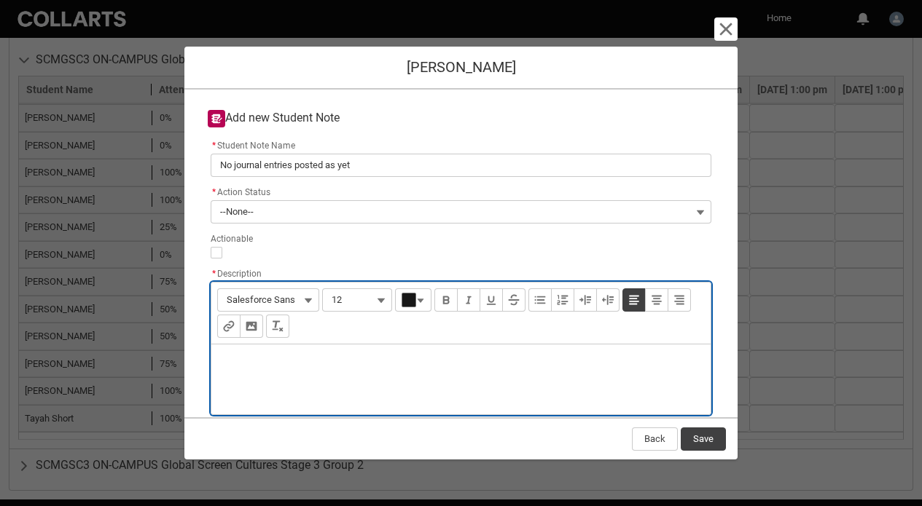
type lightning-input-rich-text "<p>A</p>"
type lightning-input-rich-text "<p>N</p>"
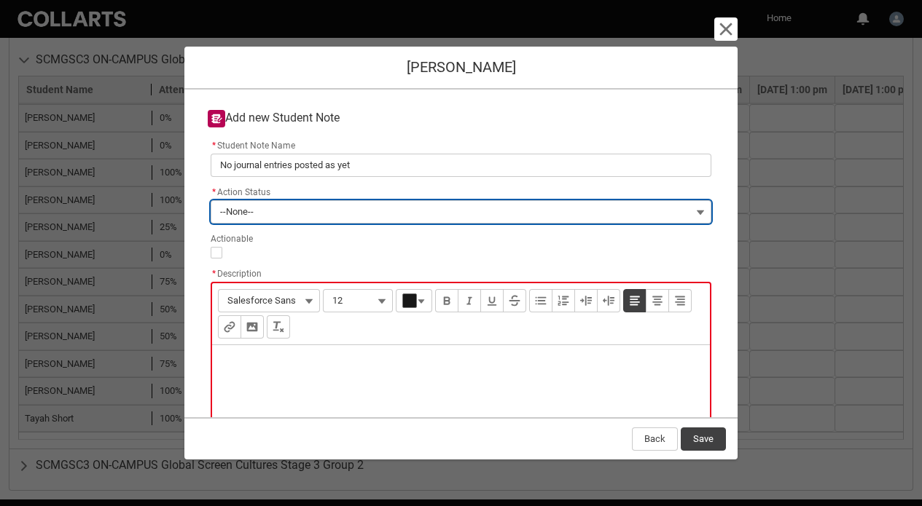
click at [327, 219] on button "--None--" at bounding box center [461, 211] width 501 height 23
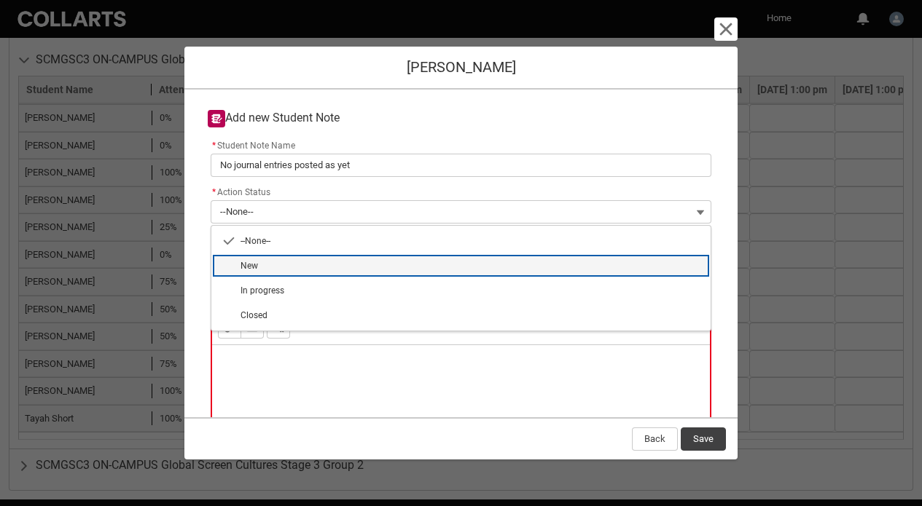
click at [316, 269] on span "New" at bounding box center [470, 265] width 461 height 13
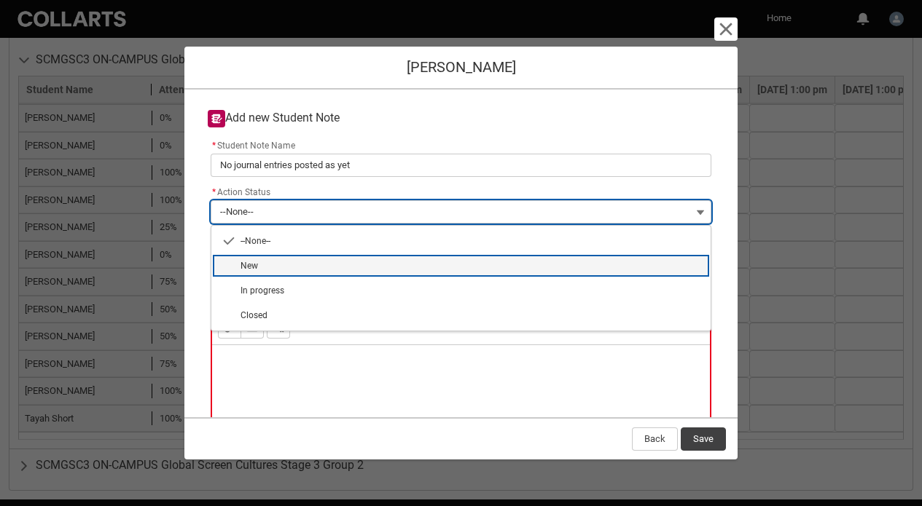
type lightning-combobox "New"
type lightning-picklist "New"
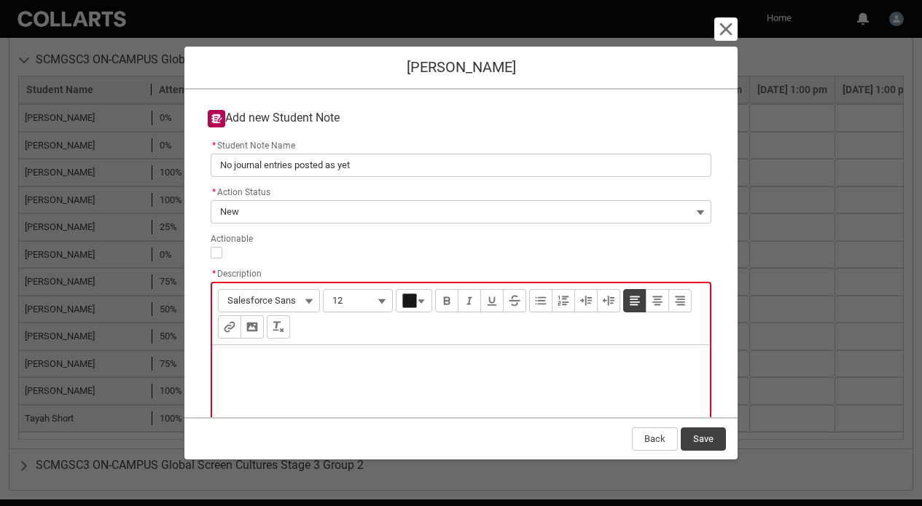
click at [264, 354] on div "Description" at bounding box center [461, 380] width 498 height 70
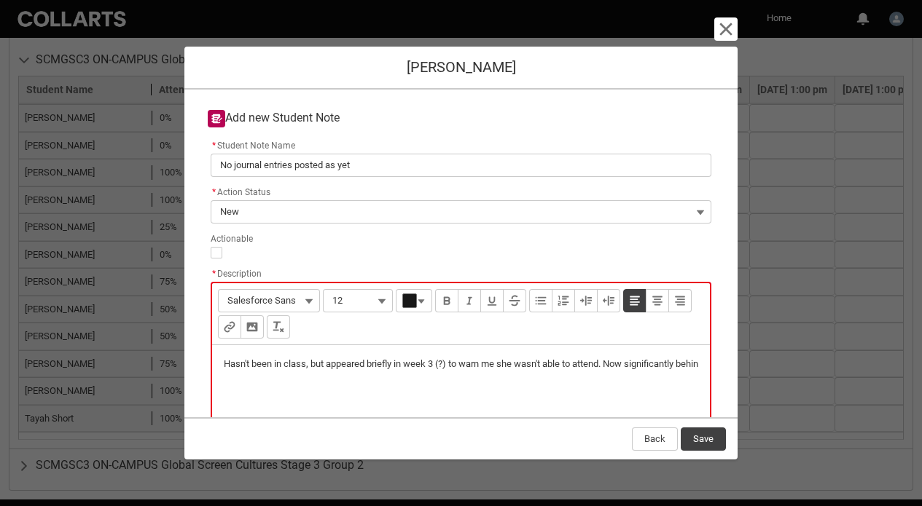
type lightning-input-rich-text "<p>Hasn't been in class, but appeared briefly in week 3 (?) to warn me she wasn…"
click at [705, 440] on button "Save" at bounding box center [703, 439] width 45 height 23
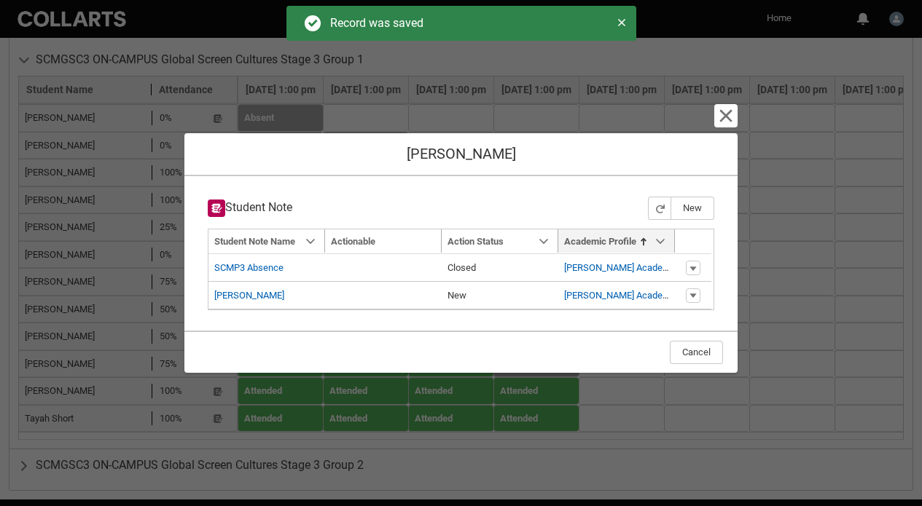
type input "160"
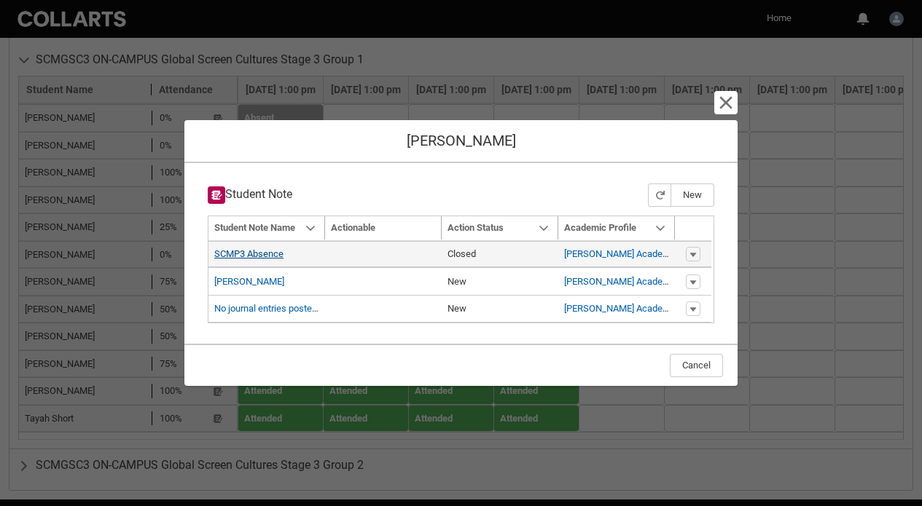
click at [267, 254] on link "SCMP3 Absence" at bounding box center [248, 254] width 69 height 11
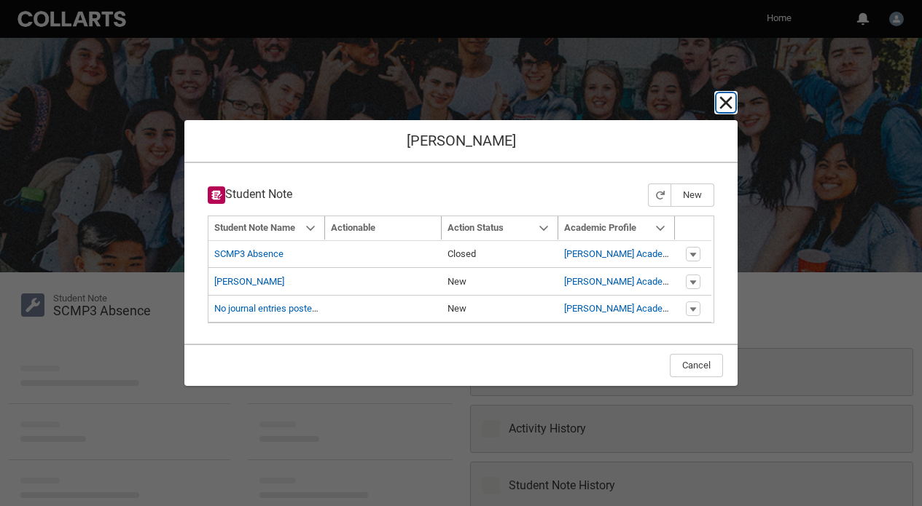
click at [724, 103] on lightning-primitive-icon "button" at bounding box center [725, 102] width 17 height 17
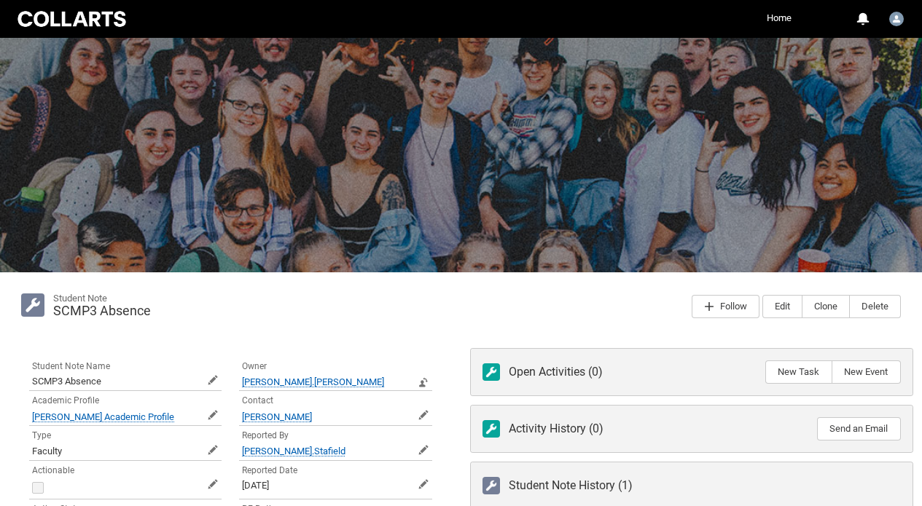
click at [442, 292] on div "Student Note SCMP3 Absence Follow Edit Clone Delete" at bounding box center [461, 306] width 904 height 50
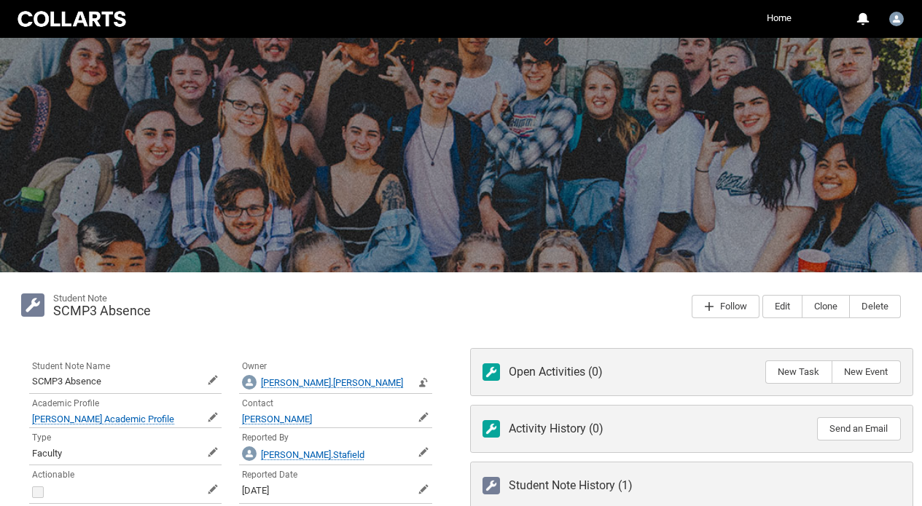
click at [442, 292] on div "Student Note SCMP3 Absence Follow Edit Clone Delete" at bounding box center [461, 306] width 904 height 50
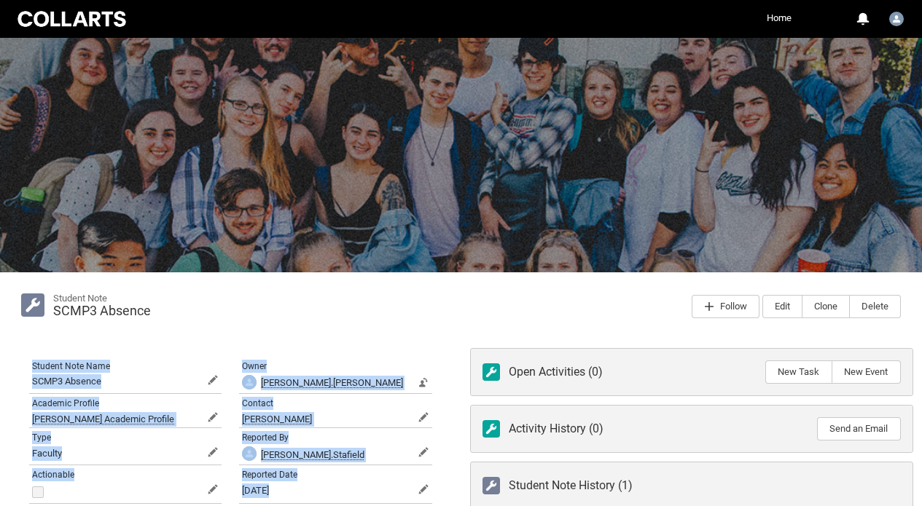
scroll to position [235, 0]
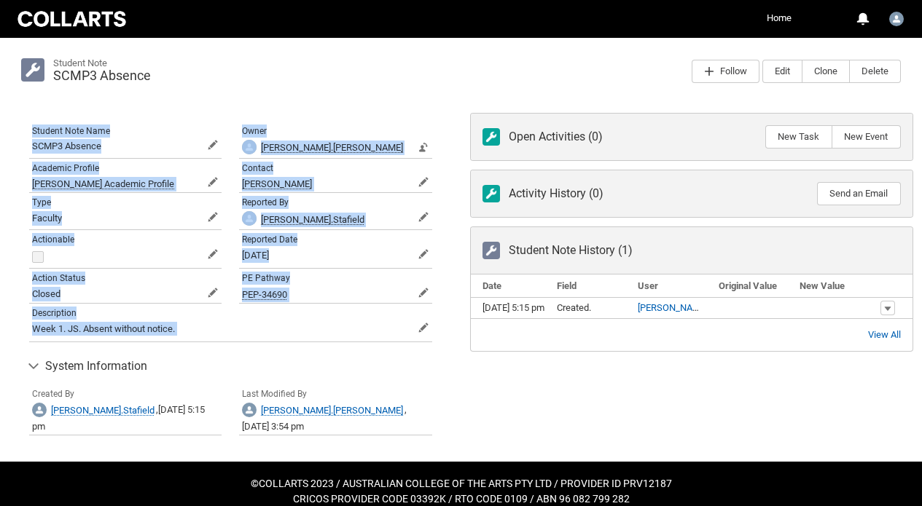
drag, startPoint x: 440, startPoint y: 313, endPoint x: 435, endPoint y: 349, distance: 36.1
click at [432, 348] on div "Student Note SCMP3 Absence Follow Edit Clone Delete Student Note Name SCMP3 Abs…" at bounding box center [461, 249] width 922 height 425
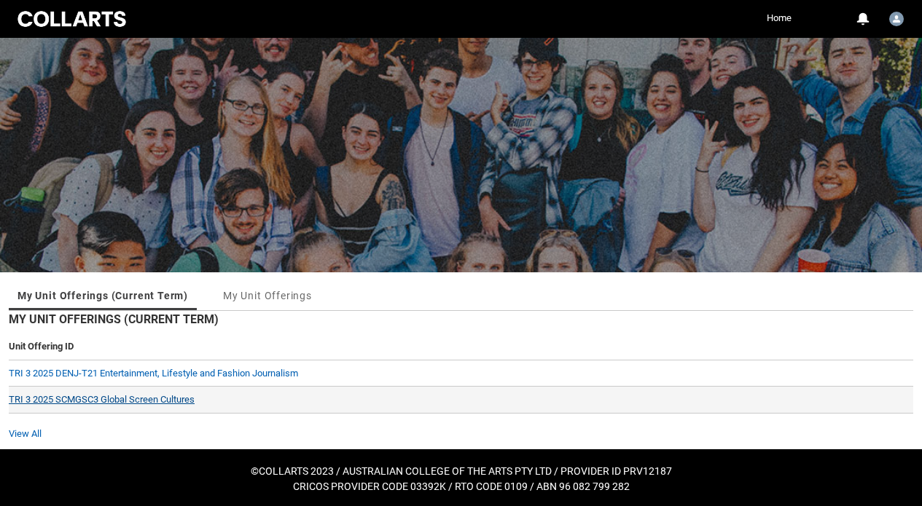
click at [163, 404] on link "TRI 3 2025 SCMGSC3 Global Screen Cultures" at bounding box center [102, 399] width 186 height 11
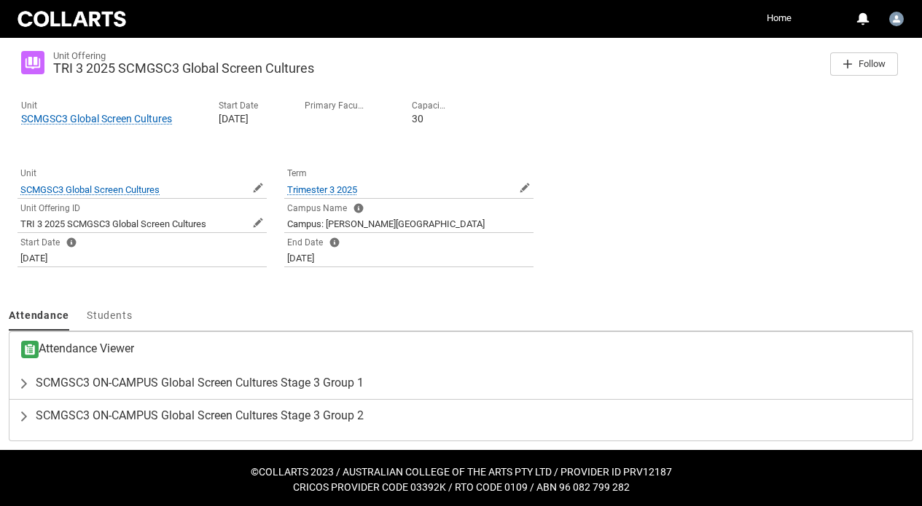
scroll to position [246, 0]
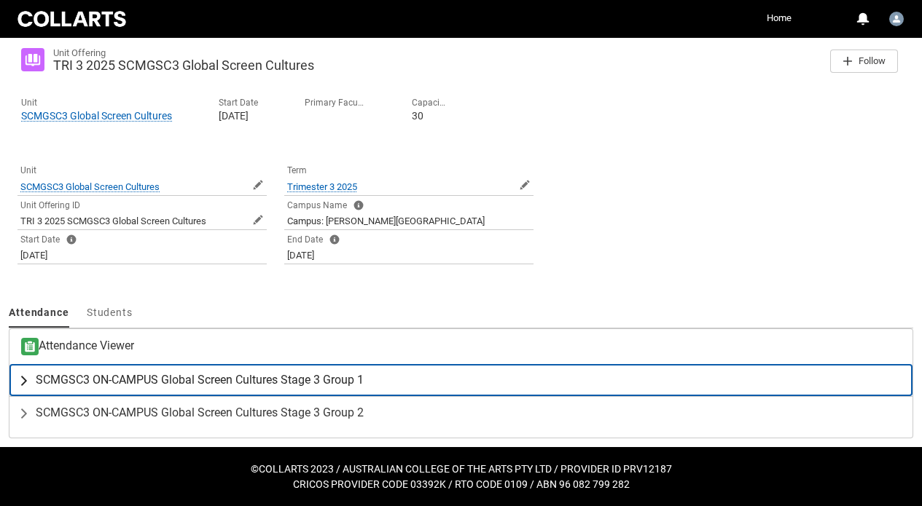
click at [133, 383] on span "SCMGSC3 ON-CAMPUS Global Screen Cultures Stage 3 Group 1" at bounding box center [200, 380] width 328 height 15
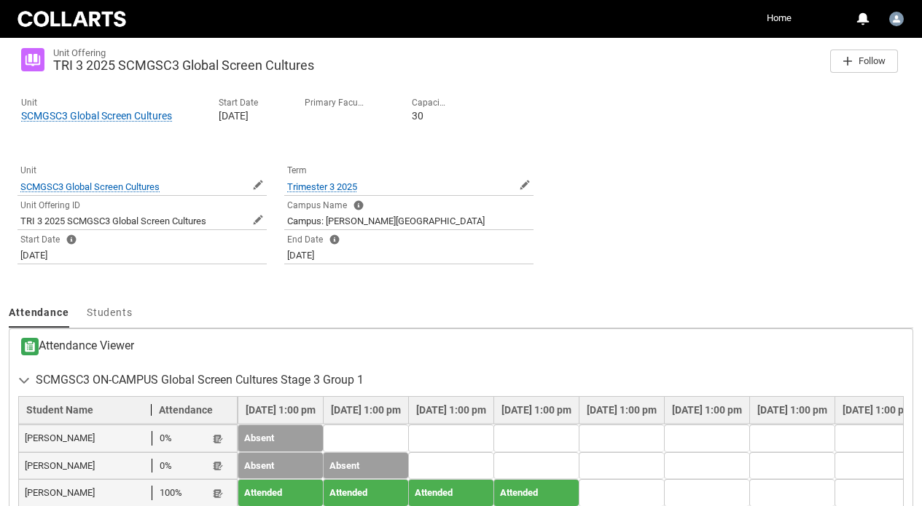
click at [398, 308] on ul "Attendance Students More" at bounding box center [461, 314] width 904 height 29
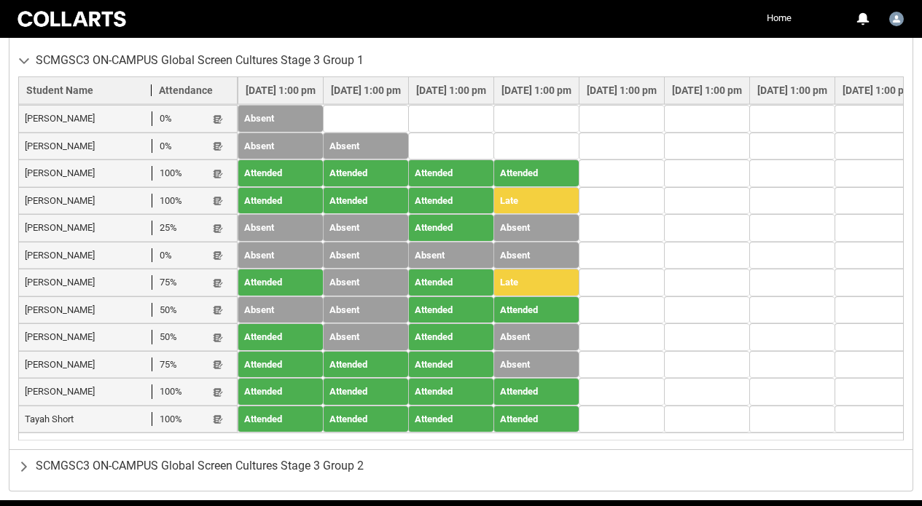
scroll to position [566, 0]
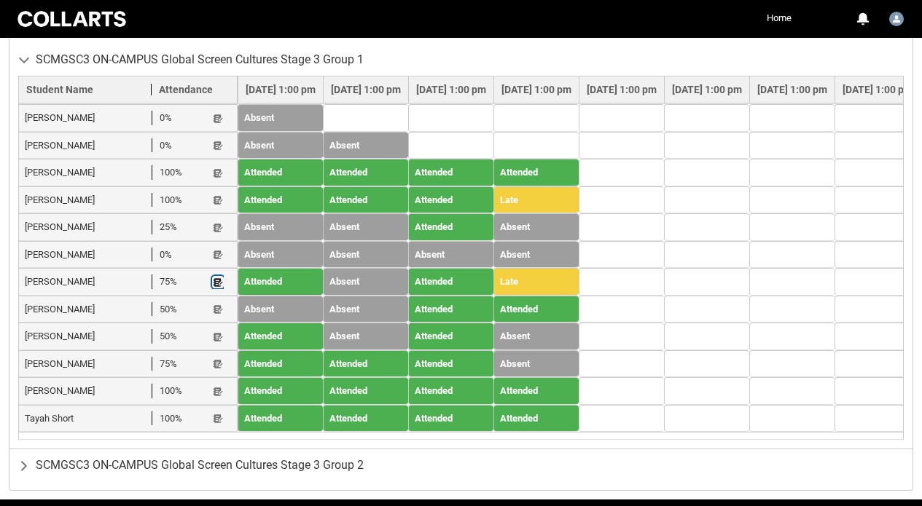
click at [215, 283] on lightning-primitive-icon "button" at bounding box center [218, 282] width 10 height 11
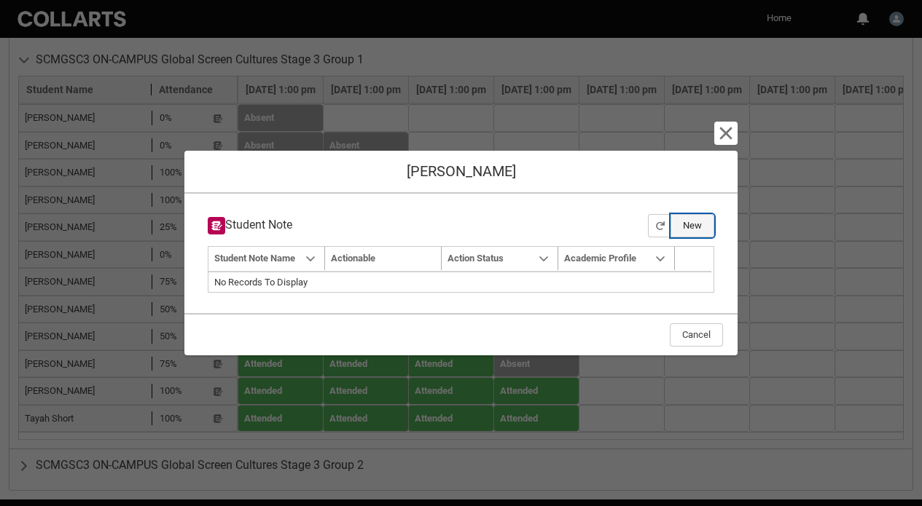
click at [692, 224] on button "New" at bounding box center [692, 225] width 44 height 23
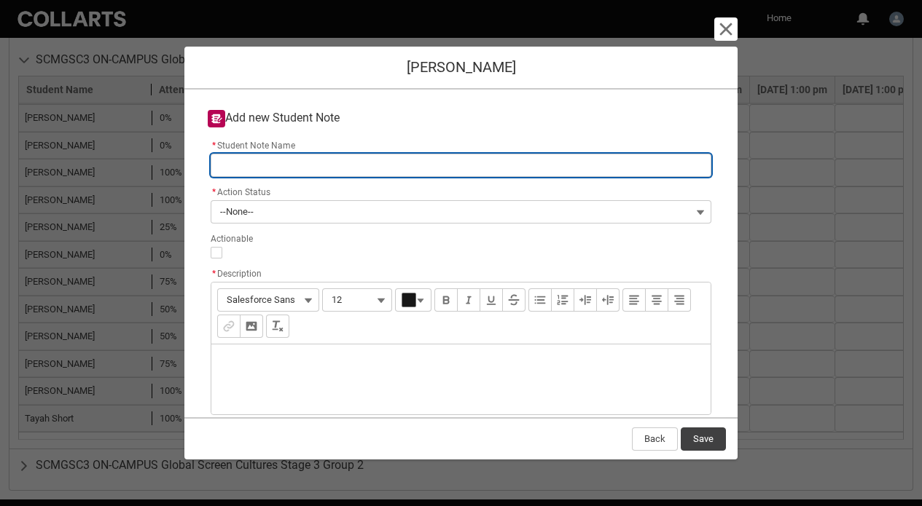
click at [405, 173] on input "* Student Note Name" at bounding box center [461, 165] width 501 height 23
paste input "Your answer should refer to one or more motifs in the film. (A motif is any elem"
type lightning-primitive-input-simple "Your answer should refer to one or more motifs in the film. (A motif is any elem"
type input "Your answer should refer to one or more motifs in the film. (A motif is any elem"
drag, startPoint x: 560, startPoint y: 161, endPoint x: 126, endPoint y: 99, distance: 438.7
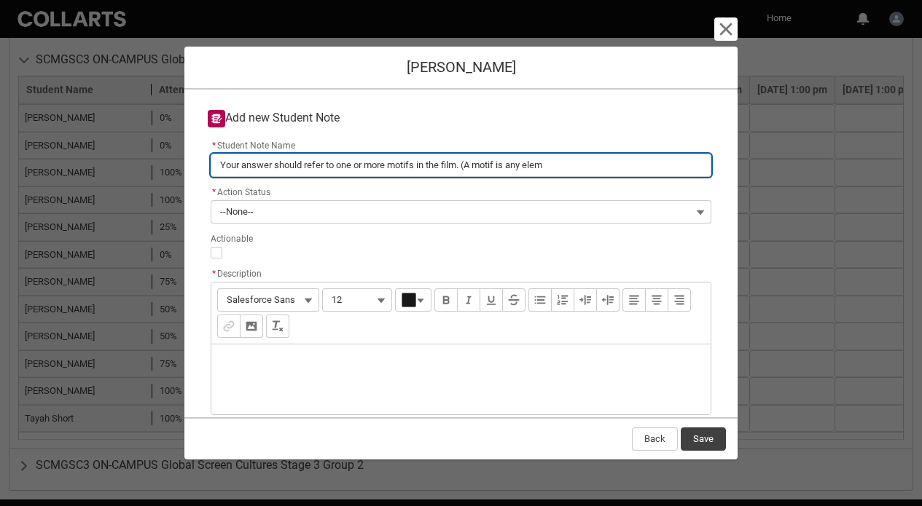
click at [126, 99] on section "Cancel and close Luis Colosimo Add new Student Note * Student Note Name Your an…" at bounding box center [461, 253] width 922 height 506
type lightning-primitive-input-simple "N"
type input "N"
type lightning-primitive-input-simple "No"
type input "No"
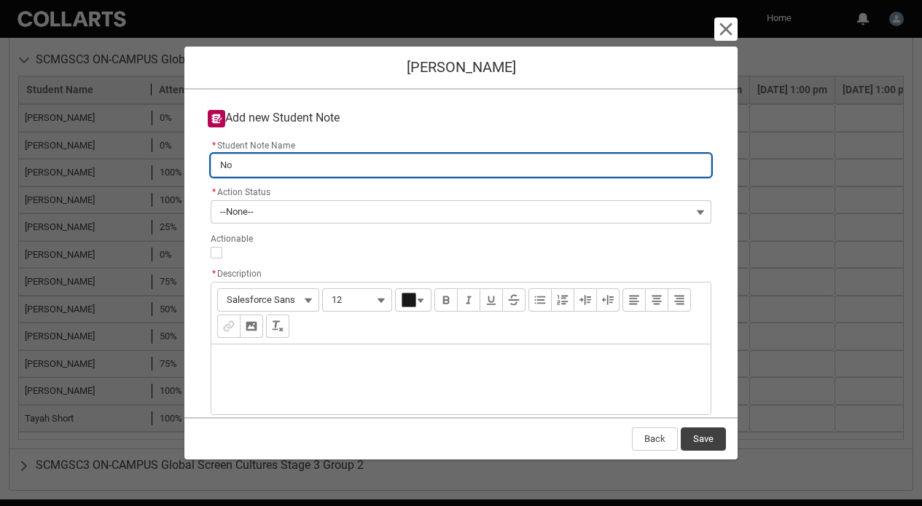
type lightning-primitive-input-simple "No"
type input "No"
type lightning-primitive-input-simple "No j"
type input "No j"
type lightning-primitive-input-simple "No jo"
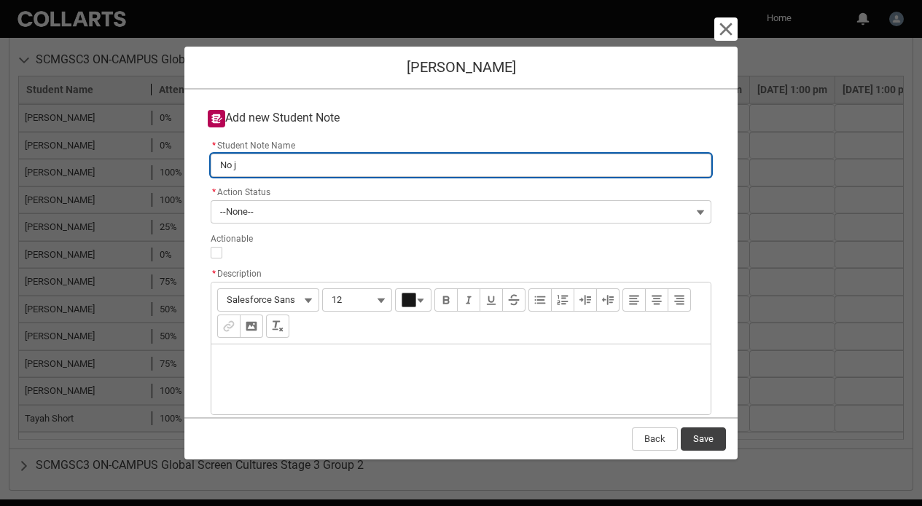
type input "No jo"
type lightning-primitive-input-simple "No jou"
type input "No jou"
type lightning-primitive-input-simple "No journal entries posted as yet"
type input "No journal entries posted as yet"
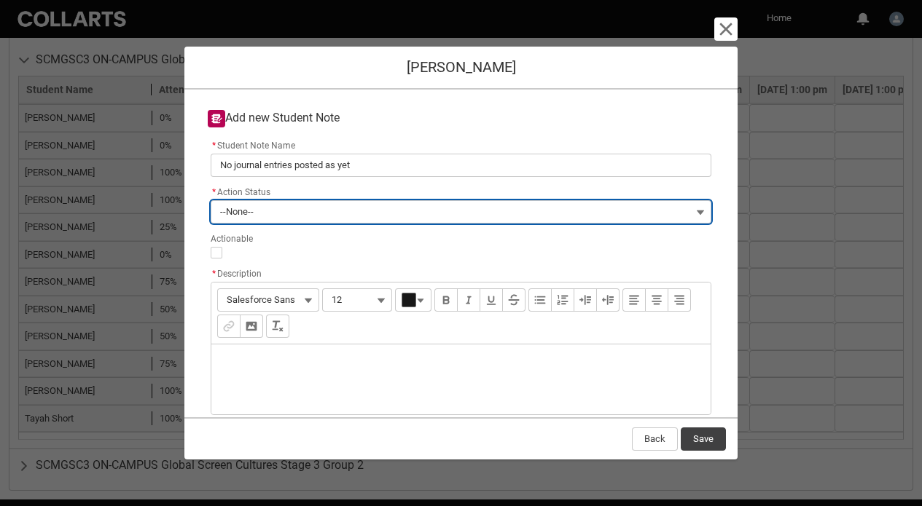
click at [357, 212] on button "--None--" at bounding box center [461, 211] width 501 height 23
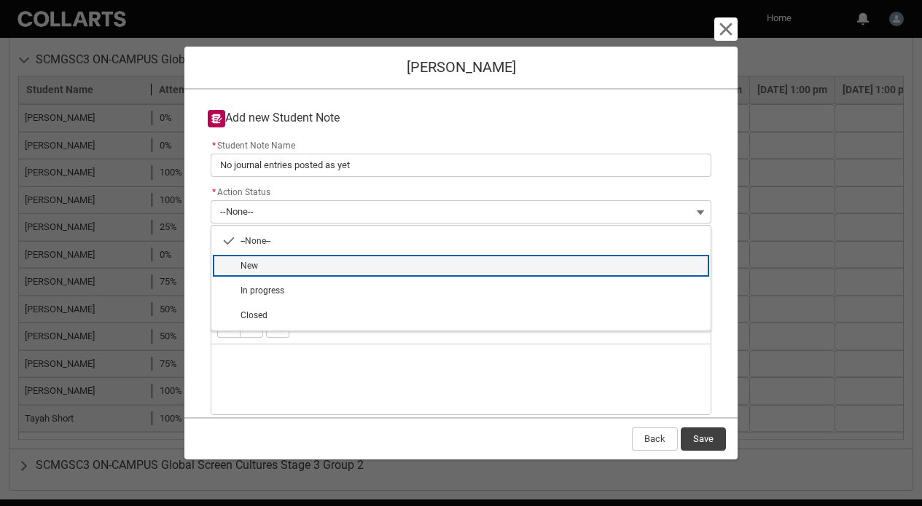
click at [326, 273] on lightning-base-combobox-item "New" at bounding box center [460, 266] width 499 height 25
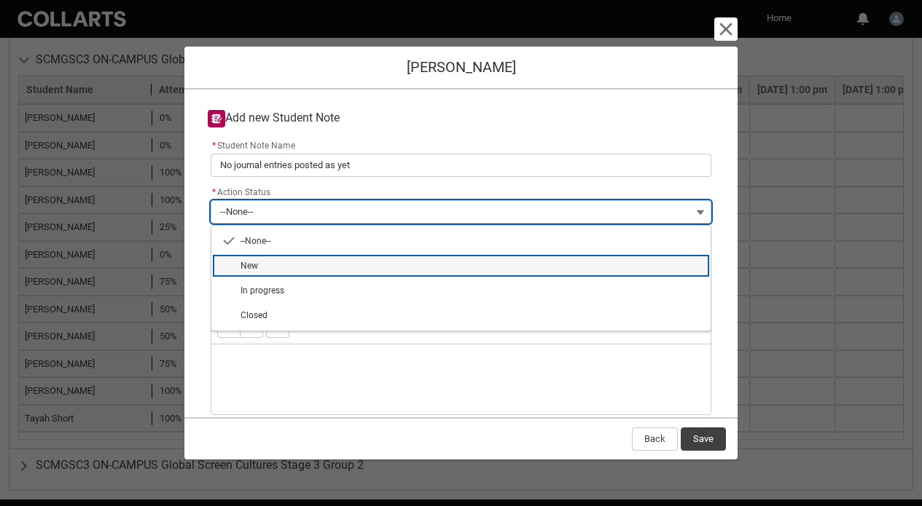
type lightning-combobox "New"
type lightning-picklist "New"
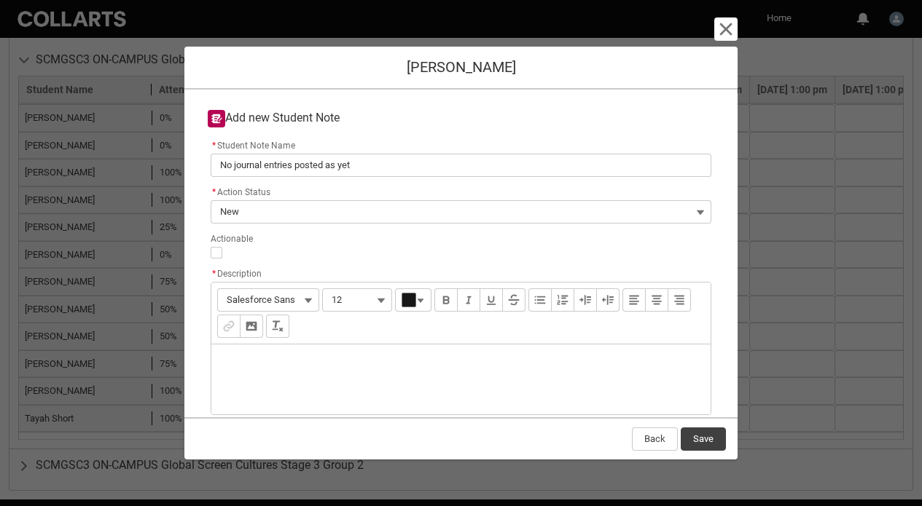
click at [281, 369] on div "Description" at bounding box center [460, 380] width 499 height 70
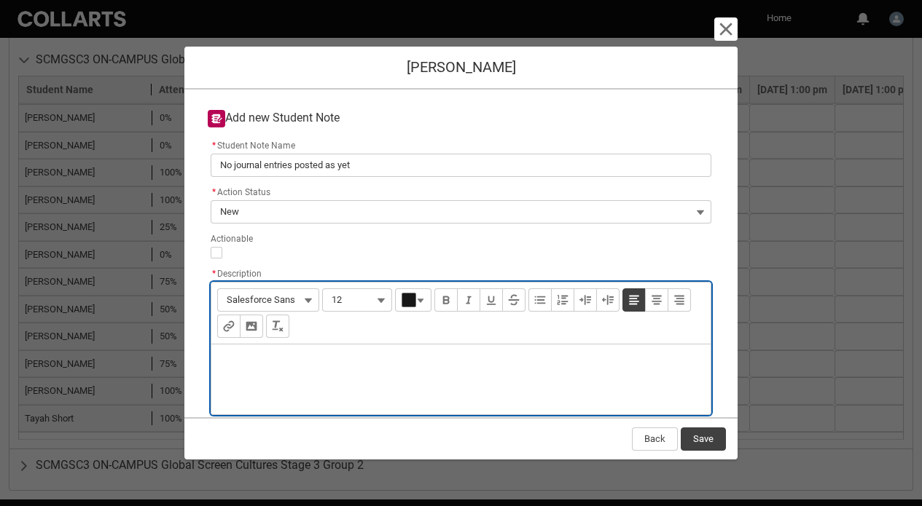
type lightning-input-rich-text "<p>W</p>"
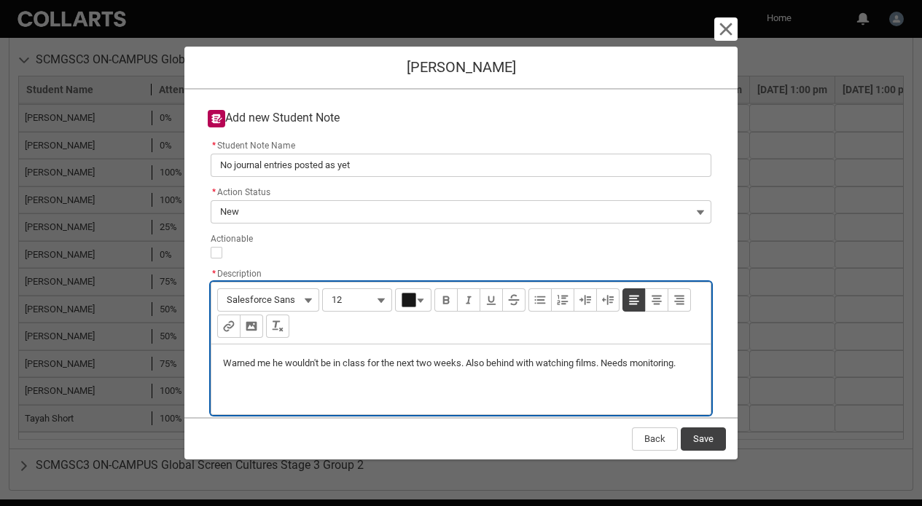
drag, startPoint x: 610, startPoint y: 362, endPoint x: 652, endPoint y: 395, distance: 53.5
click at [652, 395] on div "Warned me he wouldn't be in class for the next two weeks. Also behind with watc…" at bounding box center [460, 380] width 499 height 70
type lightning-input-rich-text "<p>Warned me he wouldn't be in class for the next two weeks. Also behind with w…"
click at [708, 442] on button "Save" at bounding box center [703, 439] width 45 height 23
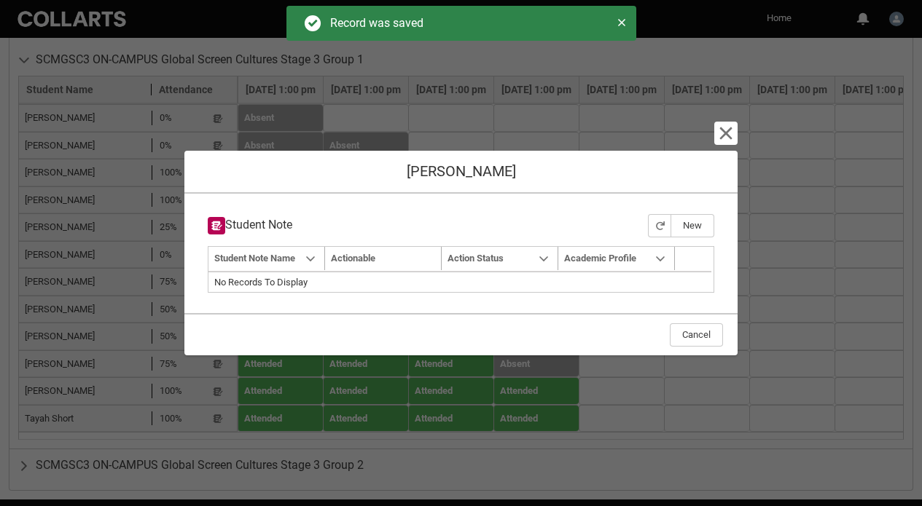
type input "160"
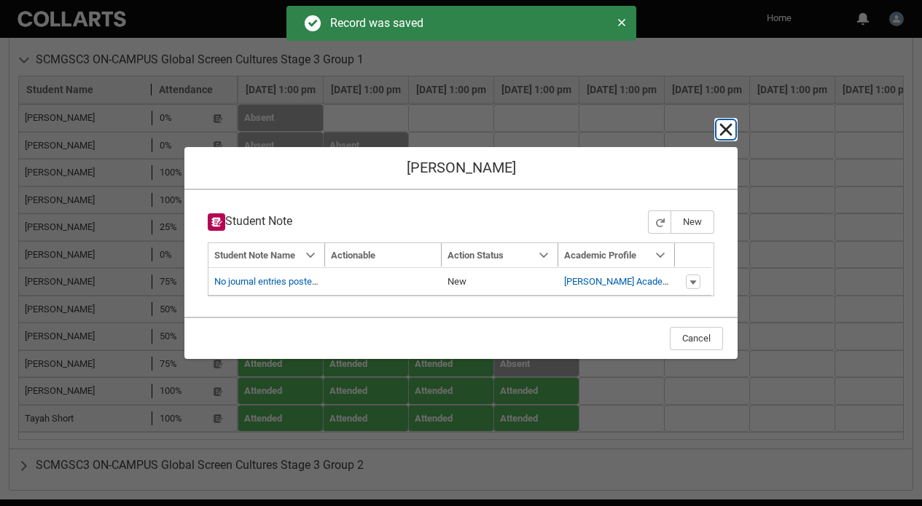
click at [726, 128] on lightning-primitive-icon "button" at bounding box center [725, 129] width 17 height 17
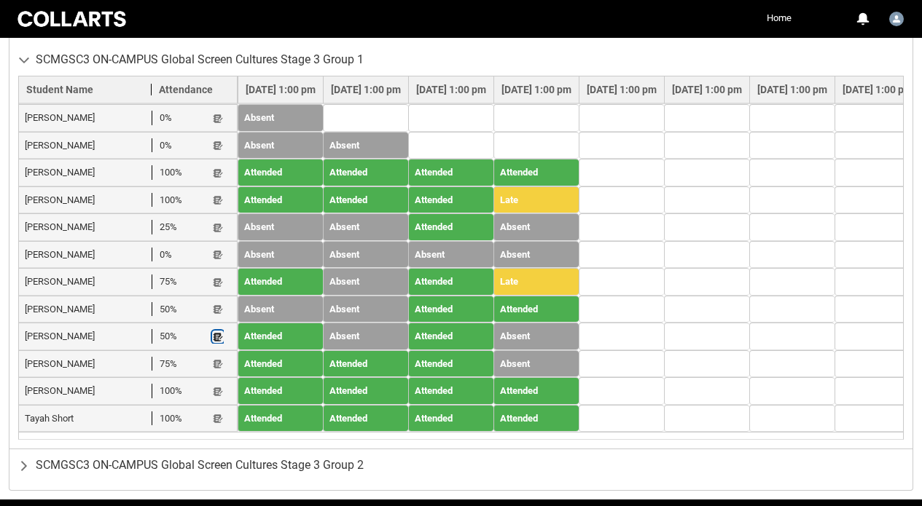
click at [219, 337] on lightning-primitive-icon "button" at bounding box center [218, 337] width 10 height 11
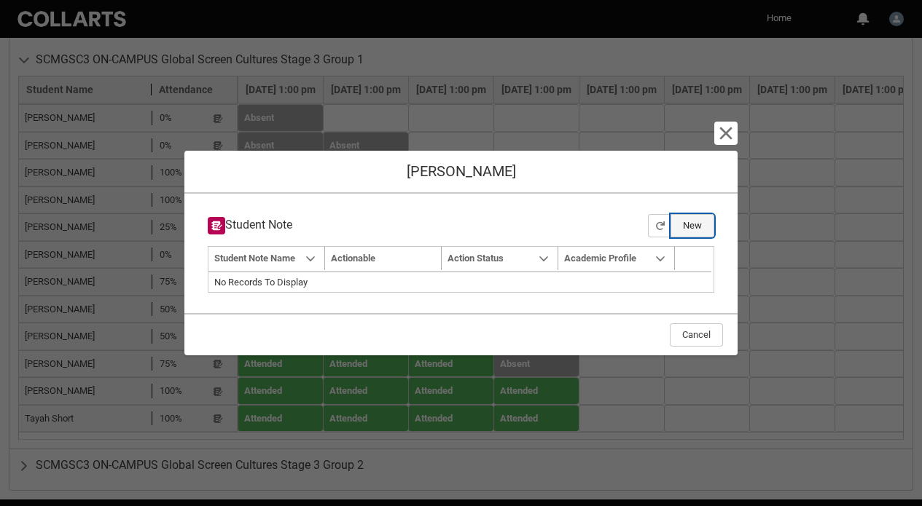
click at [685, 227] on button "New" at bounding box center [692, 225] width 44 height 23
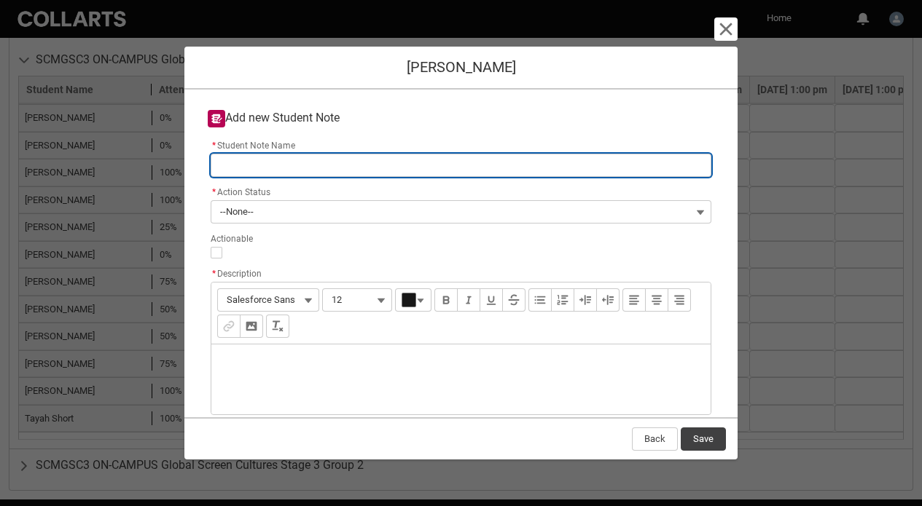
click at [383, 163] on input "* Student Note Name" at bounding box center [461, 165] width 501 height 23
type lightning-primitive-input-simple "No journal entries posted as yet"
type input "No journal entries posted as yet"
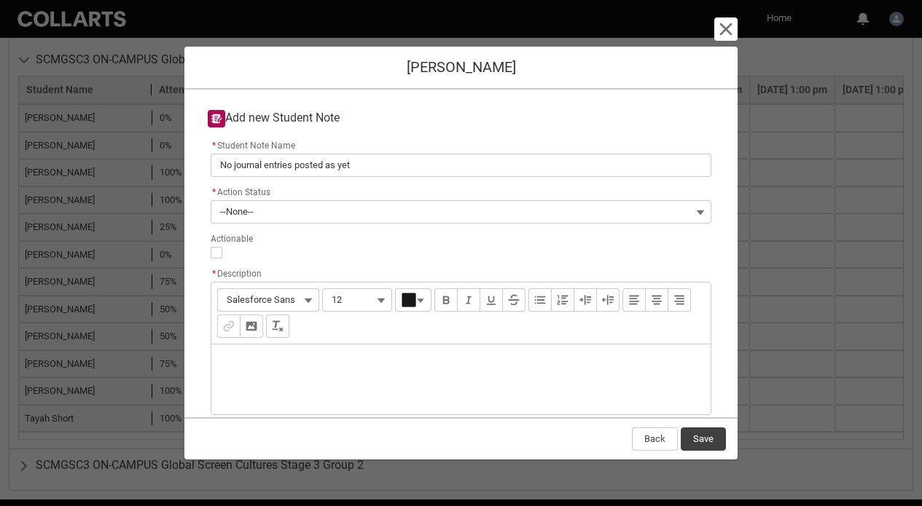
click at [318, 364] on div "Description" at bounding box center [460, 380] width 499 height 70
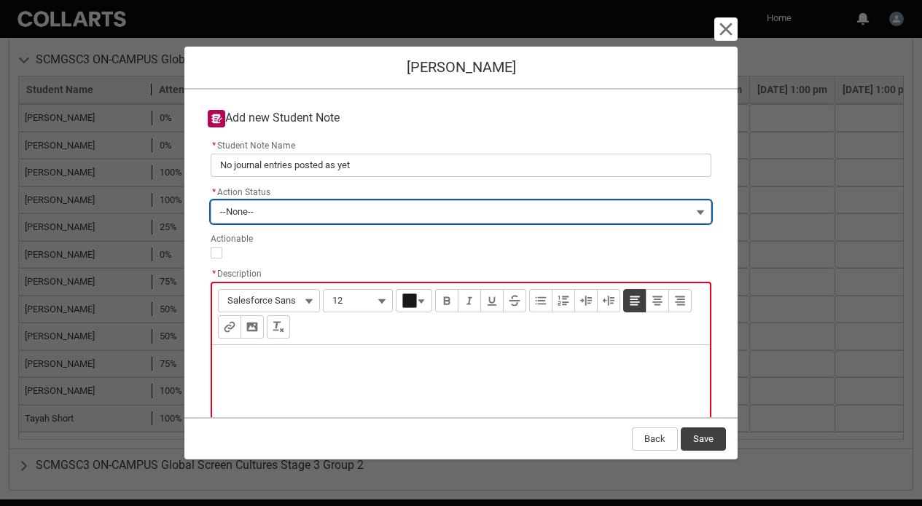
click at [305, 208] on button "--None--" at bounding box center [461, 211] width 501 height 23
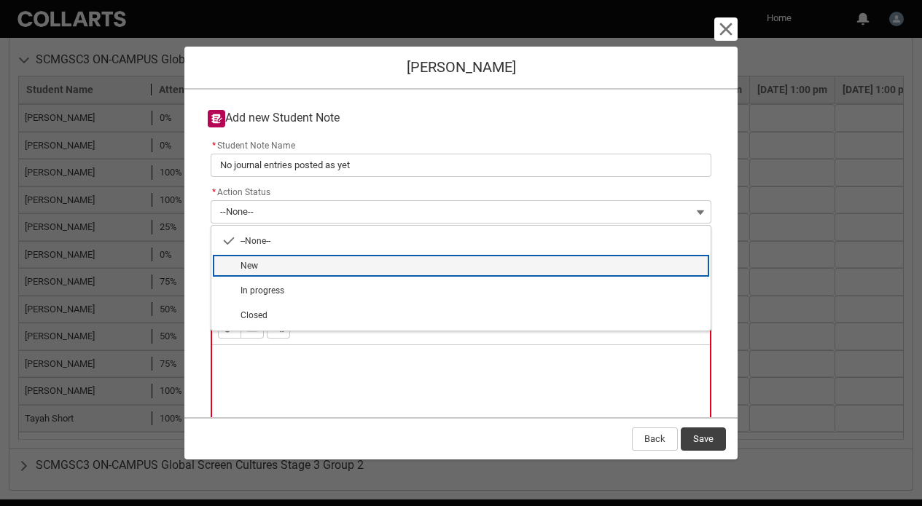
click at [303, 267] on span "New" at bounding box center [470, 265] width 461 height 13
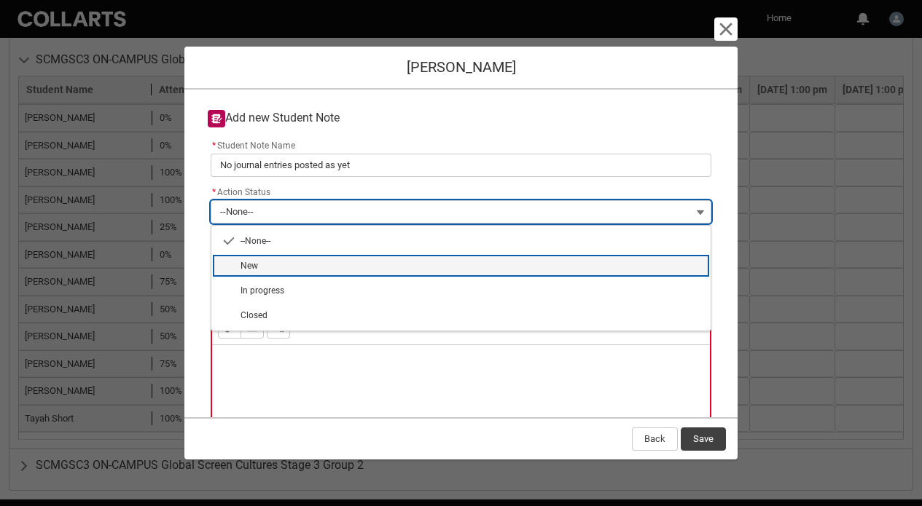
type lightning-combobox "New"
type lightning-picklist "New"
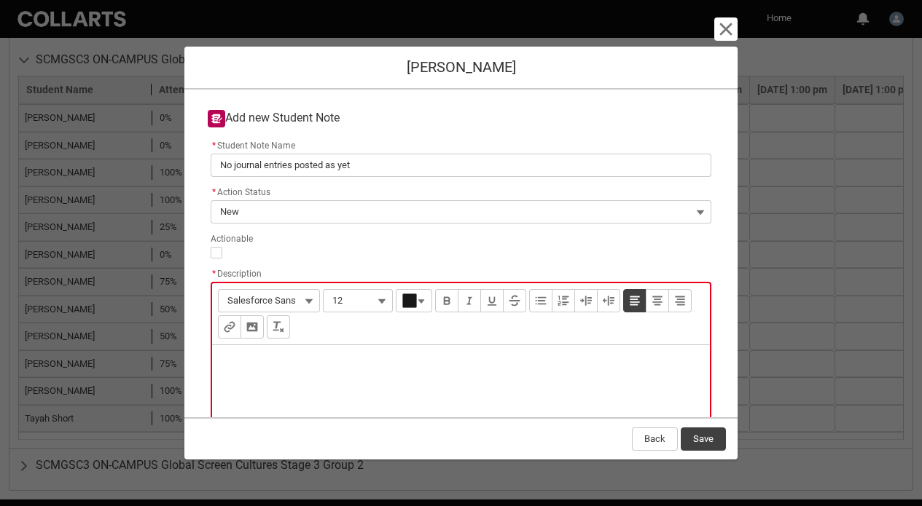
click at [303, 361] on p "Description" at bounding box center [461, 364] width 474 height 15
type lightning-input-rich-text "<p>N</p>"
type lightning-input-rich-text "<p>Not in class in week 4. Getting behind, needs monitoring. </p>"
click at [700, 440] on button "Save" at bounding box center [703, 439] width 45 height 23
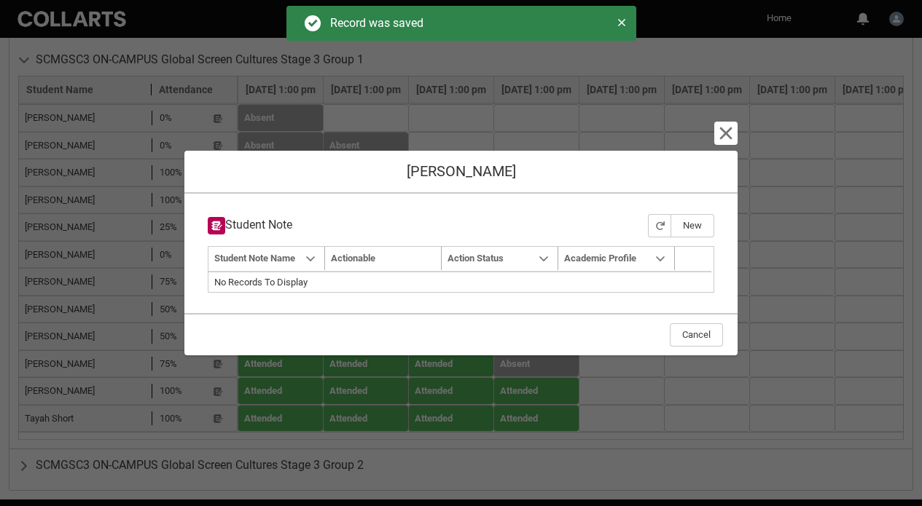
type input "160"
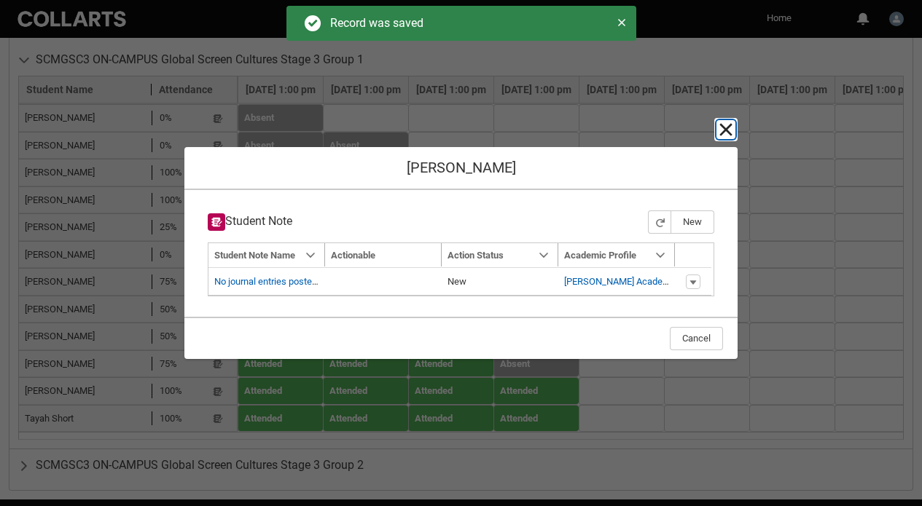
click at [728, 127] on lightning-primitive-icon "button" at bounding box center [725, 129] width 17 height 17
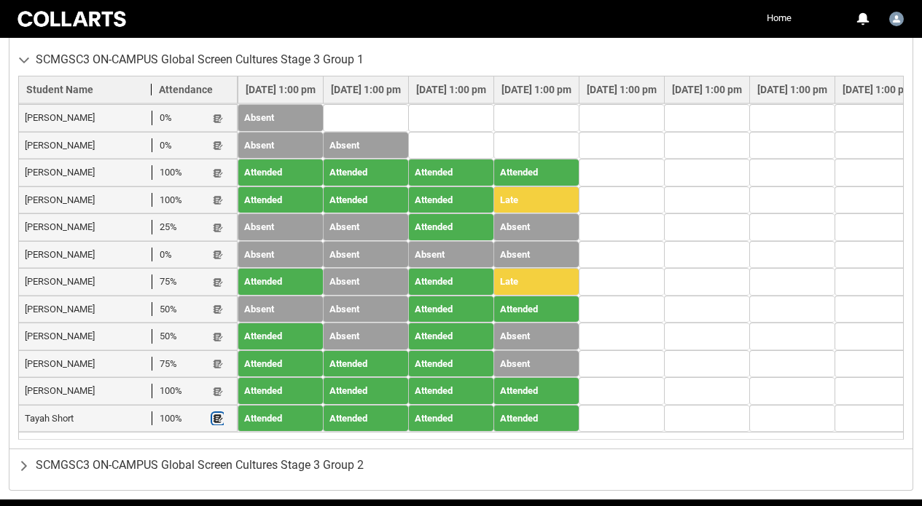
click at [214, 422] on lightning-primitive-icon "button" at bounding box center [218, 419] width 10 height 11
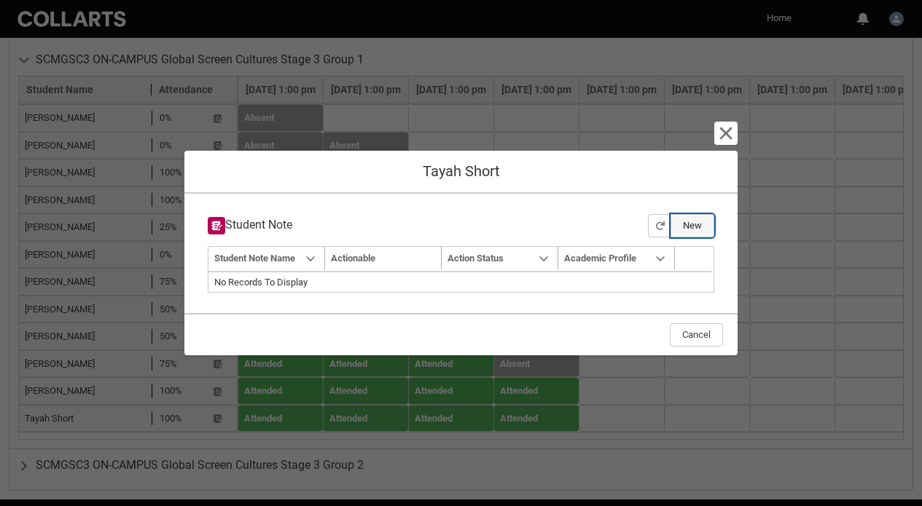
click at [691, 217] on button "New" at bounding box center [692, 225] width 44 height 23
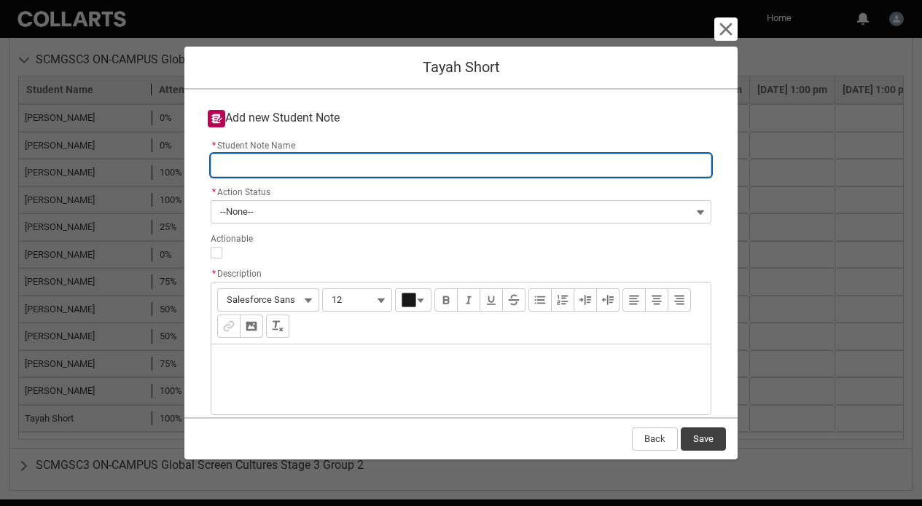
click at [330, 163] on input "* Student Note Name" at bounding box center [461, 165] width 501 height 23
type lightning-primitive-input-simple "No journal entries posted as yet"
type input "No journal entries posted as yet"
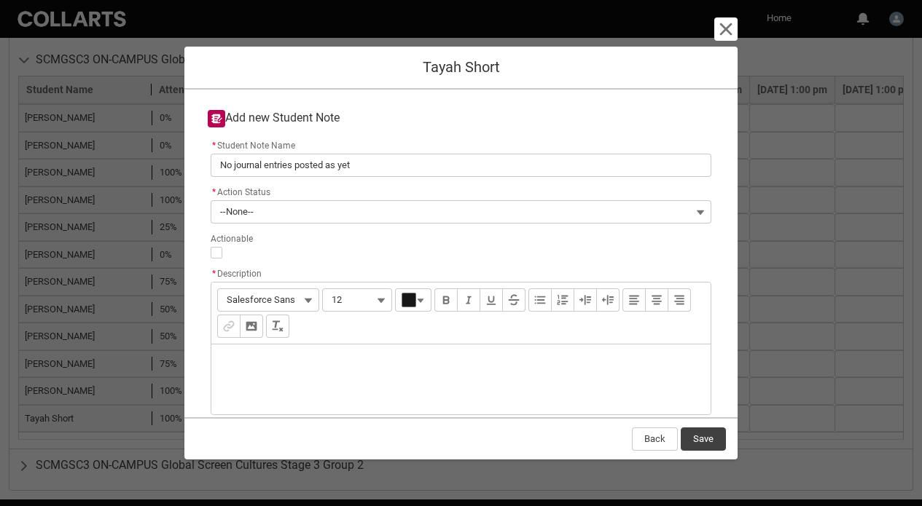
click at [267, 374] on div "Description" at bounding box center [460, 380] width 499 height 70
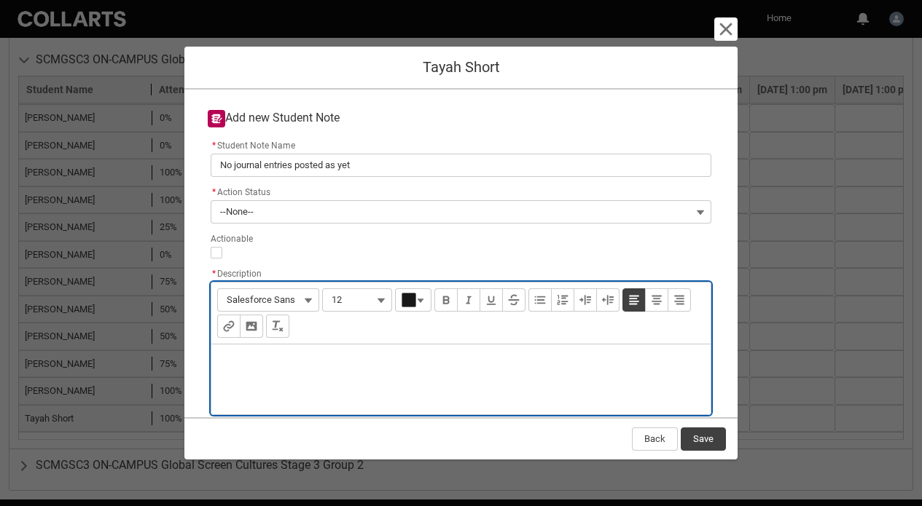
type lightning-input-rich-text "<p>G</p>"
type lightning-input-rich-text "<p>Good attendance, may need some help. </p>"
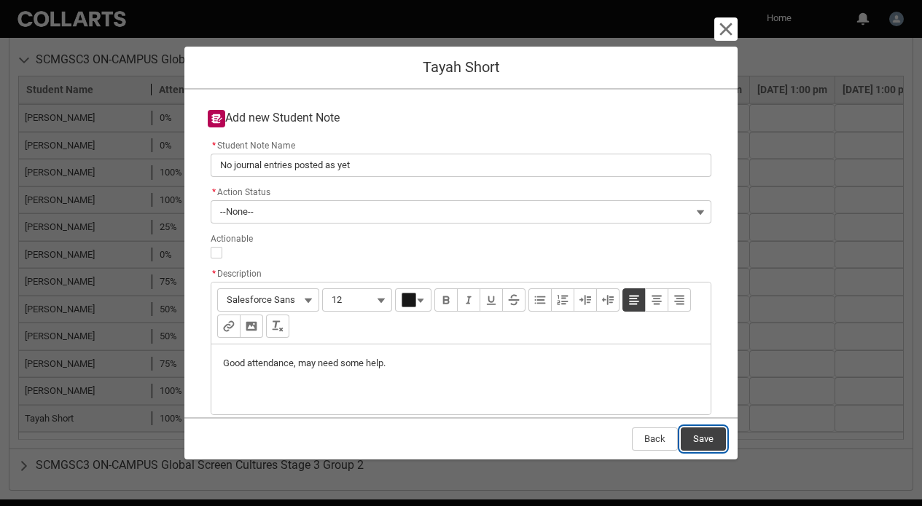
click at [704, 442] on button "Save" at bounding box center [703, 439] width 45 height 23
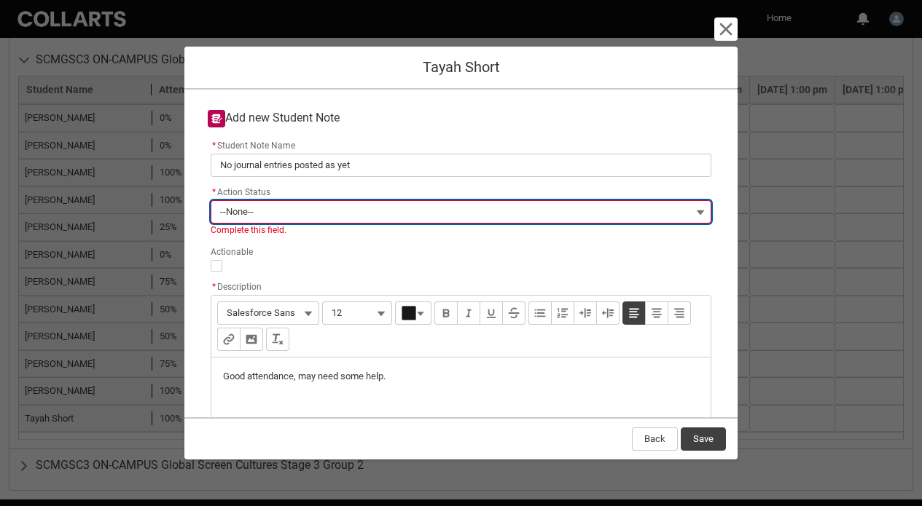
click at [560, 208] on button "--None--" at bounding box center [461, 211] width 501 height 23
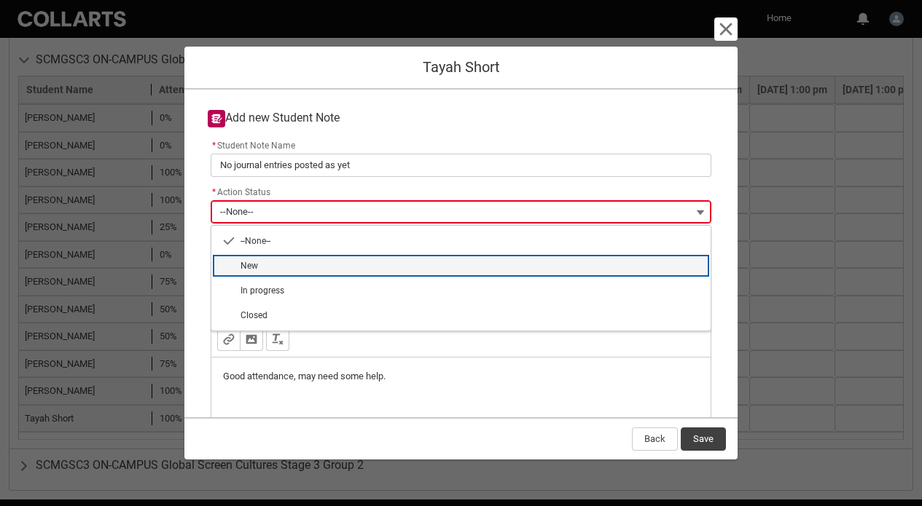
click at [536, 269] on span "New" at bounding box center [470, 265] width 461 height 13
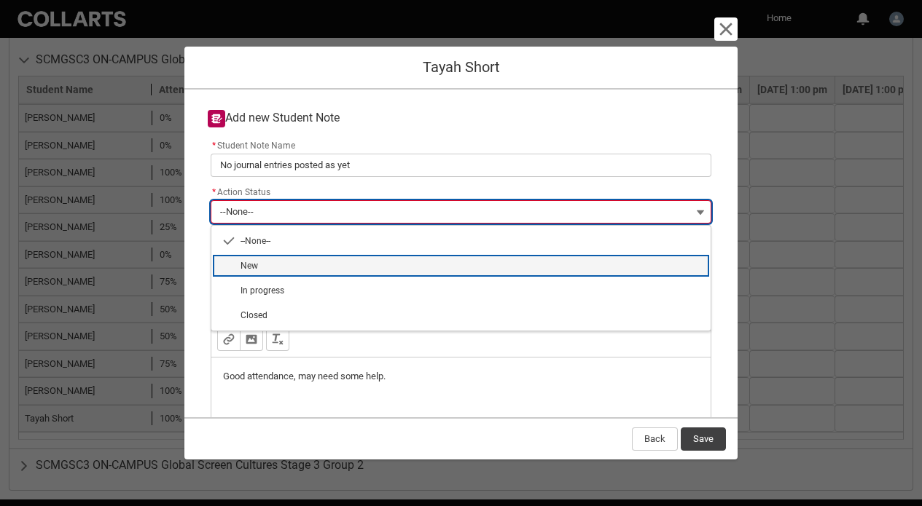
type lightning-combobox "New"
type lightning-picklist "New"
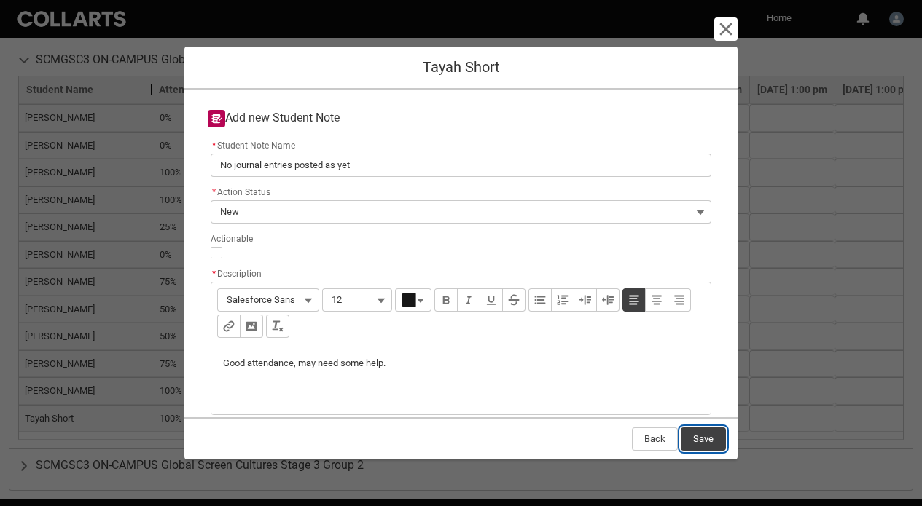
click at [704, 437] on button "Save" at bounding box center [703, 439] width 45 height 23
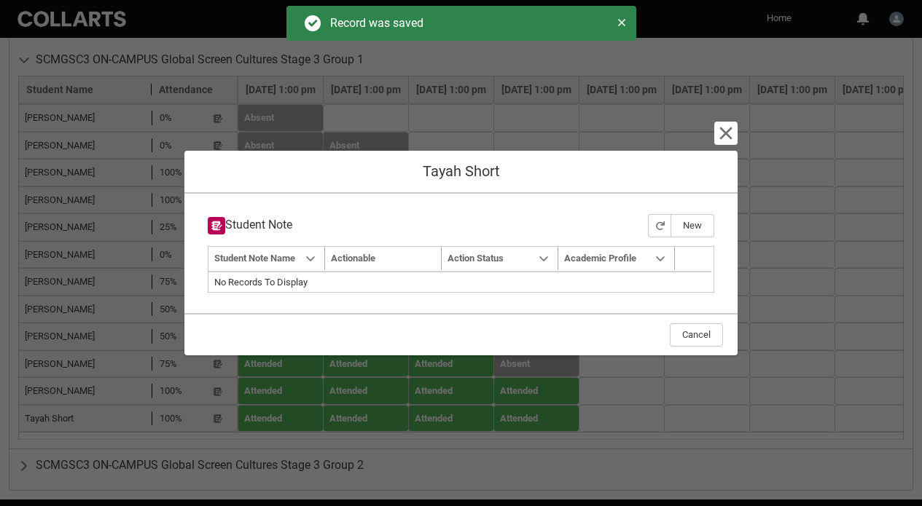
type input "160"
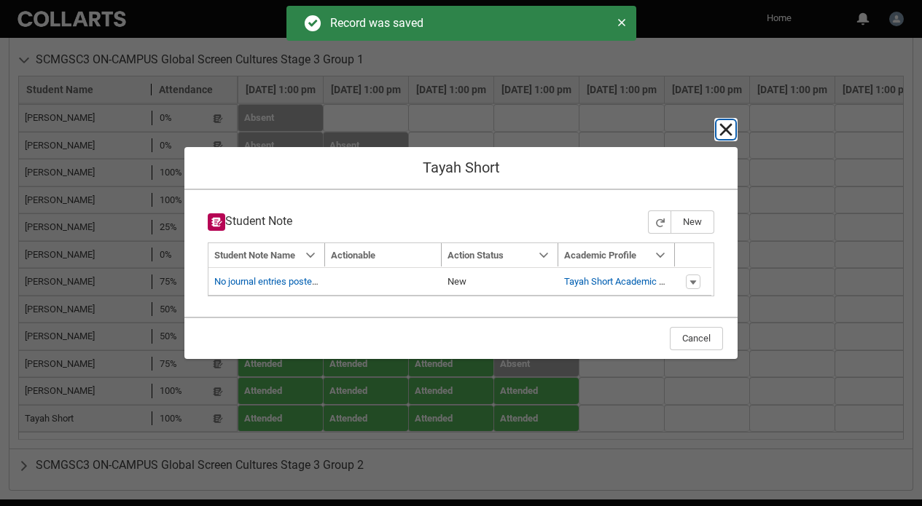
click at [721, 128] on lightning-primitive-icon "button" at bounding box center [725, 129] width 17 height 17
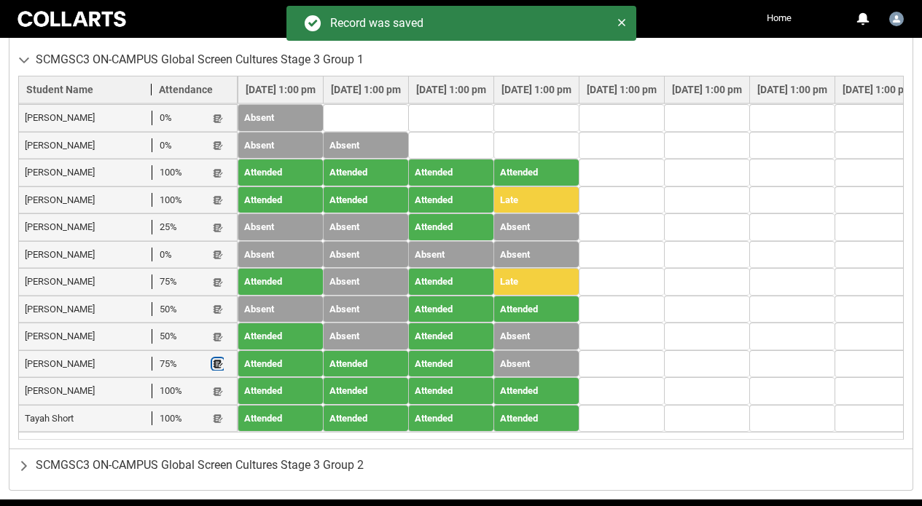
click at [221, 364] on lightning-primitive-icon "button" at bounding box center [218, 364] width 10 height 11
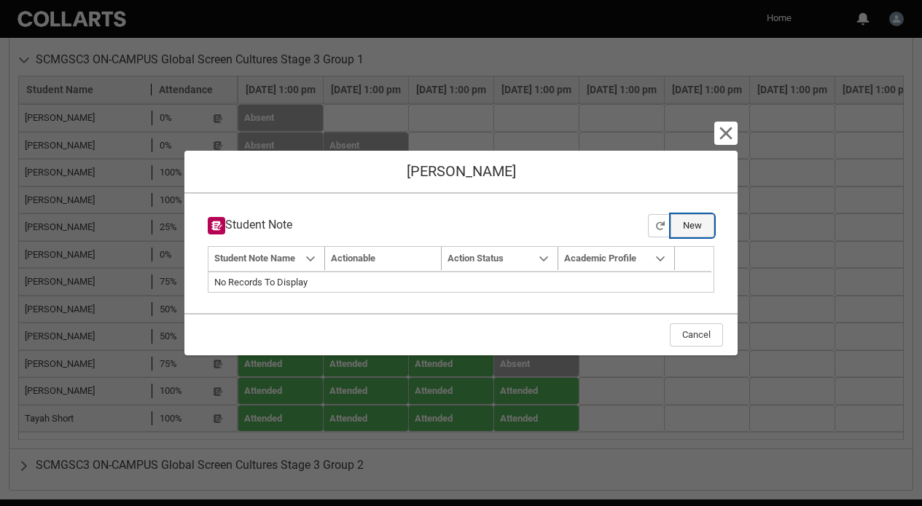
click at [684, 219] on button "New" at bounding box center [692, 225] width 44 height 23
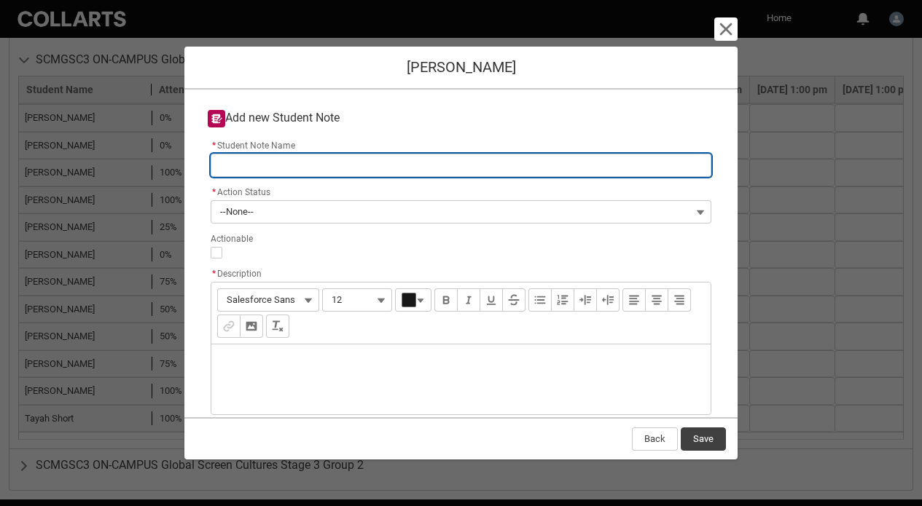
click at [444, 159] on input "* Student Note Name" at bounding box center [461, 165] width 501 height 23
click at [373, 167] on input "* Student Note Name" at bounding box center [461, 165] width 501 height 23
type lightning-primitive-input-simple "N"
type input "N"
type lightning-primitive-input-simple "Ni"
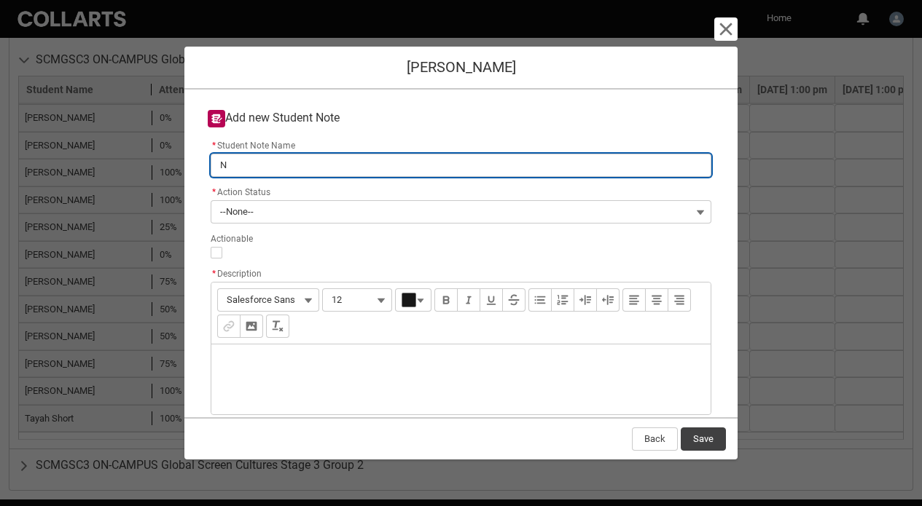
type input "Ni"
type lightning-primitive-input-simple "Nio"
type input "Nio"
type lightning-primitive-input-simple "Nio"
type input "Nio"
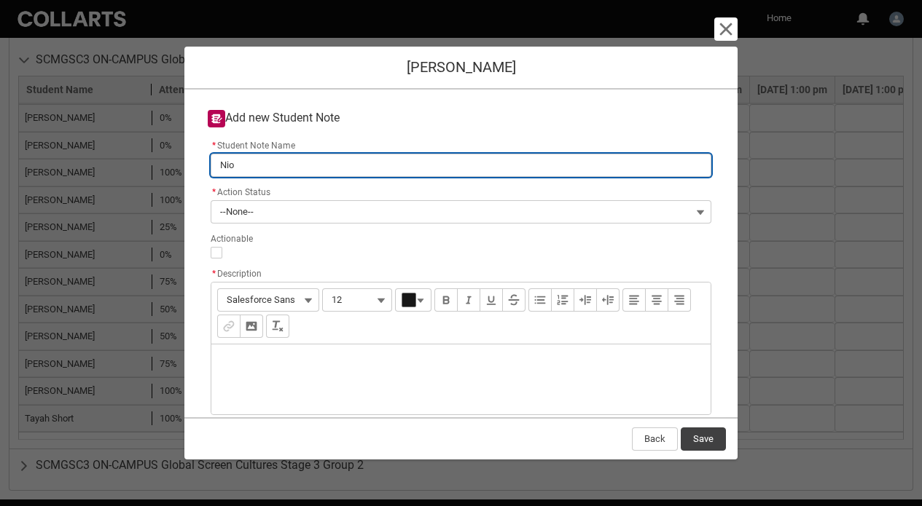
type lightning-primitive-input-simple "Nio"
type input "Nio"
type lightning-primitive-input-simple "Ni"
type input "Ni"
type lightning-primitive-input-simple "N"
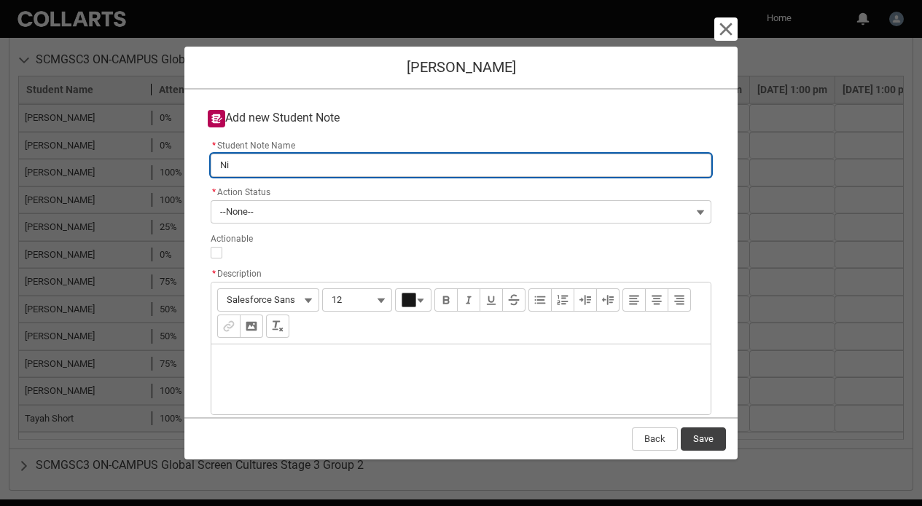
type input "N"
type lightning-primitive-input-simple "No"
type input "No"
type lightning-primitive-input-simple "No"
type input "No"
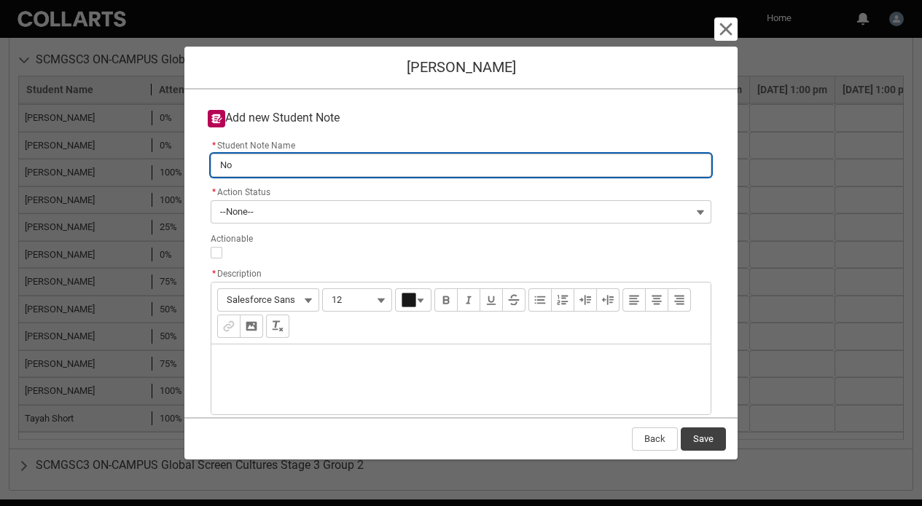
type lightning-primitive-input-simple "No j"
type input "No j"
type lightning-primitive-input-simple "No jo"
type input "No jo"
type lightning-primitive-input-simple "No jou"
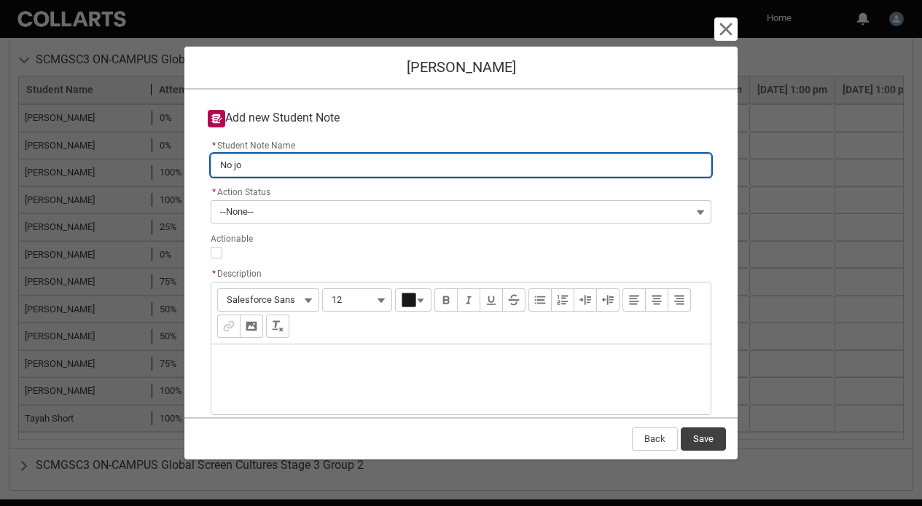
type input "No jou"
type lightning-primitive-input-simple "No jour"
type input "No jour"
type lightning-primitive-input-simple "No journ"
type input "No journ"
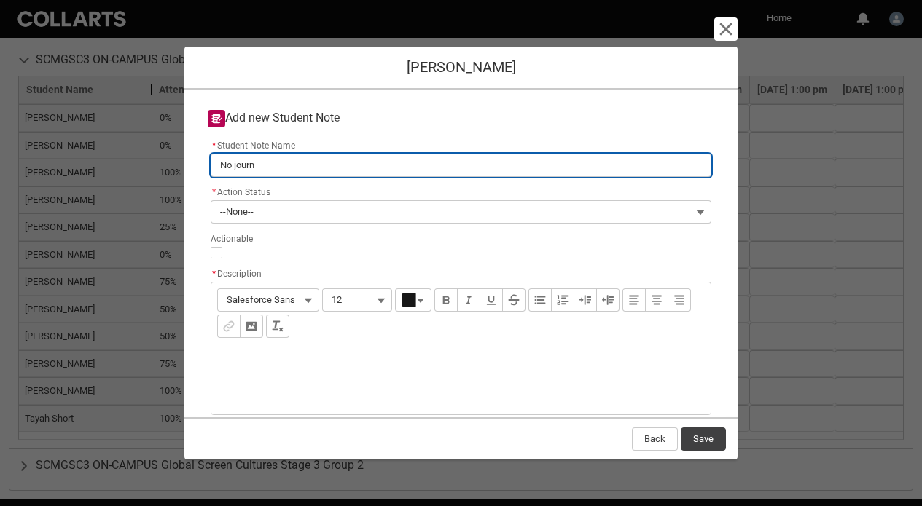
type lightning-primitive-input-simple "No journa"
type input "No journa"
type lightning-primitive-input-simple "No journal"
type input "No journal"
type lightning-primitive-input-simple "No journal"
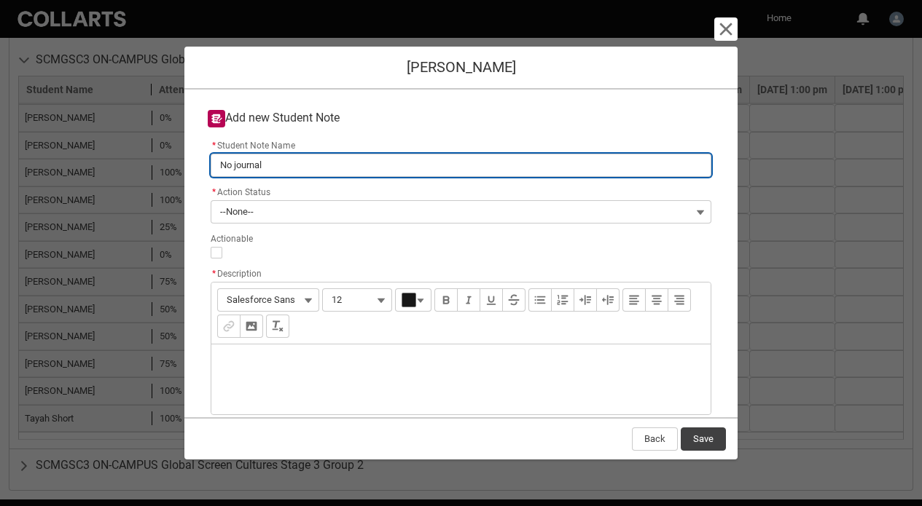
type input "No journal"
type lightning-primitive-input-simple "No journal e"
type input "No journal e"
type lightning-primitive-input-simple "No journal en"
type input "No journal en"
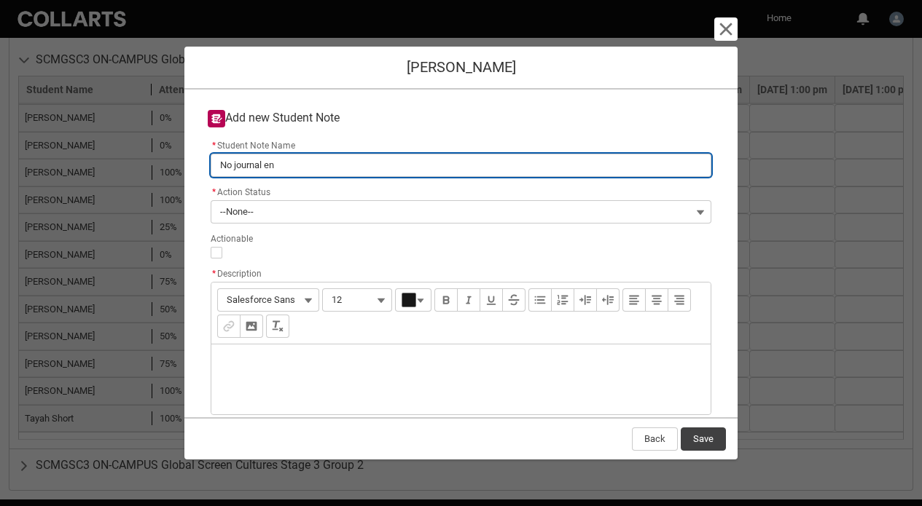
type lightning-primitive-input-simple "No journal ent"
type input "No journal ent"
type lightning-primitive-input-simple "No journal entr"
type input "No journal entr"
type lightning-primitive-input-simple "No journal entri"
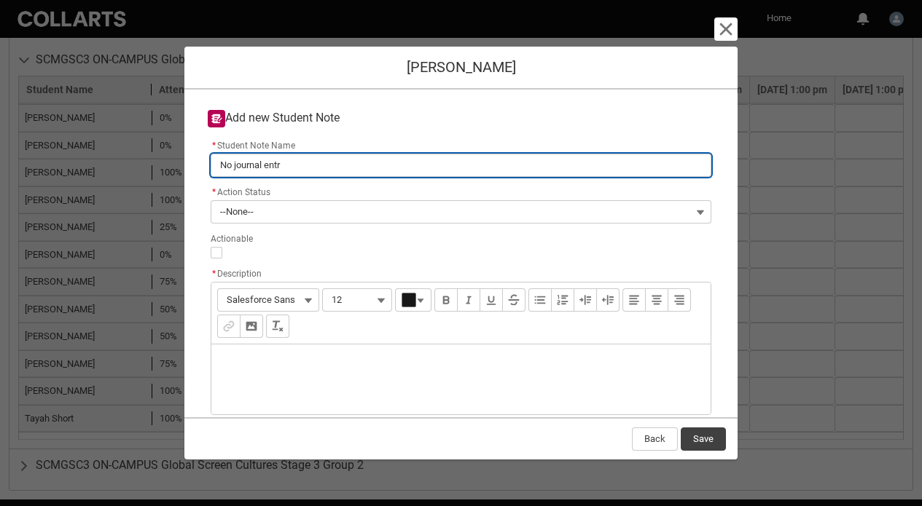
type input "No journal entri"
type lightning-primitive-input-simple "No journal entrie"
type input "No journal entrie"
type lightning-primitive-input-simple "No journal entries"
type input "No journal entries"
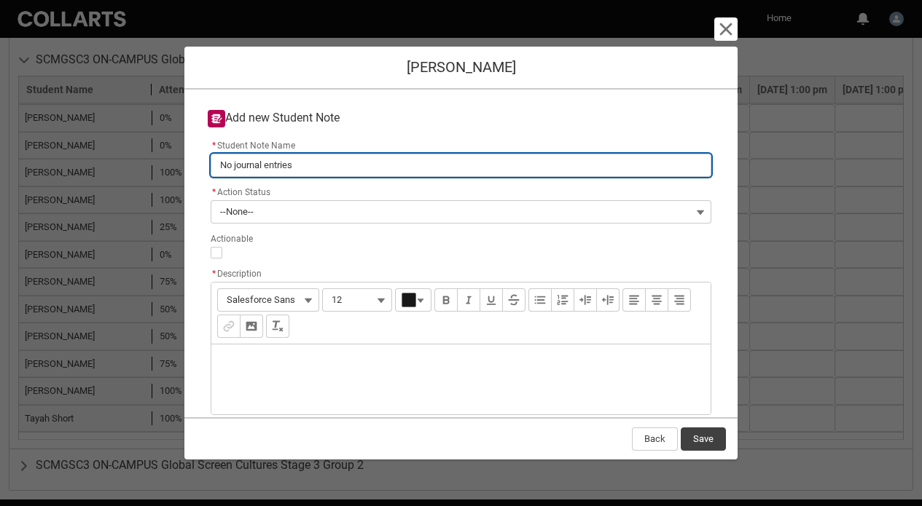
type lightning-primitive-input-simple "No journal entries"
type input "No journal entries"
type lightning-primitive-input-simple "No journal entries p"
type input "No journal entries p"
type lightning-primitive-input-simple "No journal entries ps"
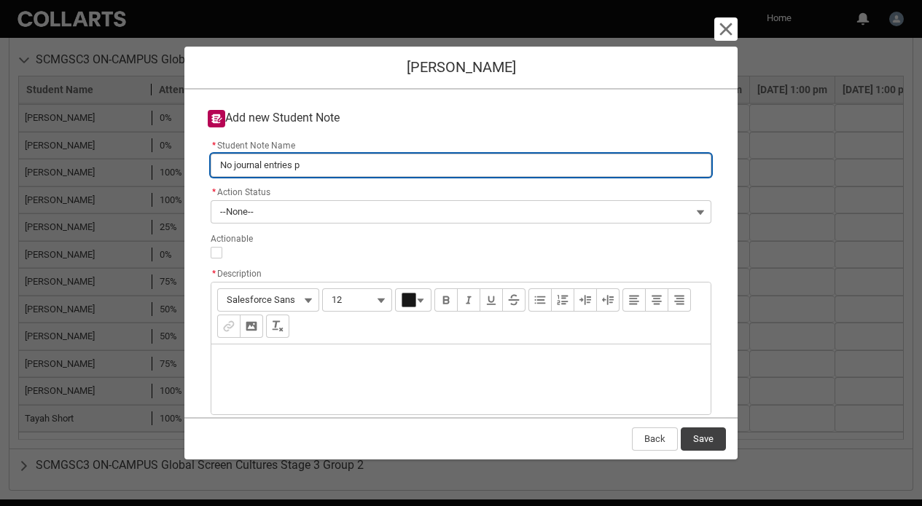
type input "No journal entries ps"
type lightning-primitive-input-simple "No journal entries pso"
type input "No journal entries pso"
type lightning-primitive-input-simple "No journal entries ps"
type input "No journal entries ps"
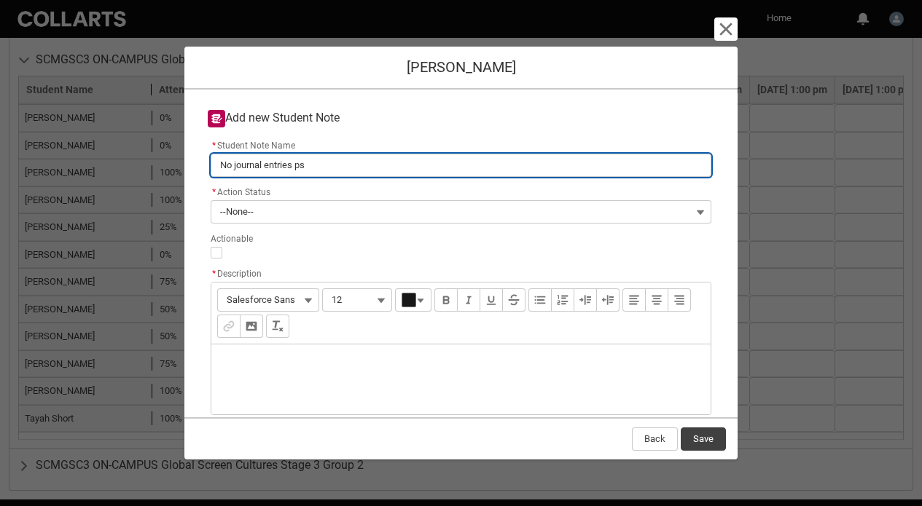
type lightning-primitive-input-simple "No journal entries p"
type input "No journal entries p"
type lightning-primitive-input-simple "No journal entries po"
type input "No journal entries po"
type lightning-primitive-input-simple "No journal entries pos"
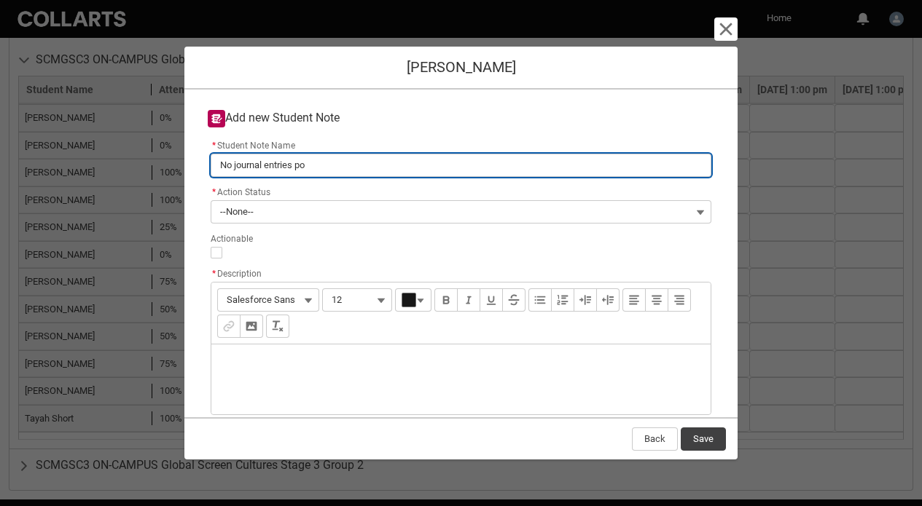
type input "No journal entries pos"
type lightning-primitive-input-simple "No journal entries post"
type input "No journal entries post"
type lightning-primitive-input-simple "No journal entries poste"
type input "No journal entries poste"
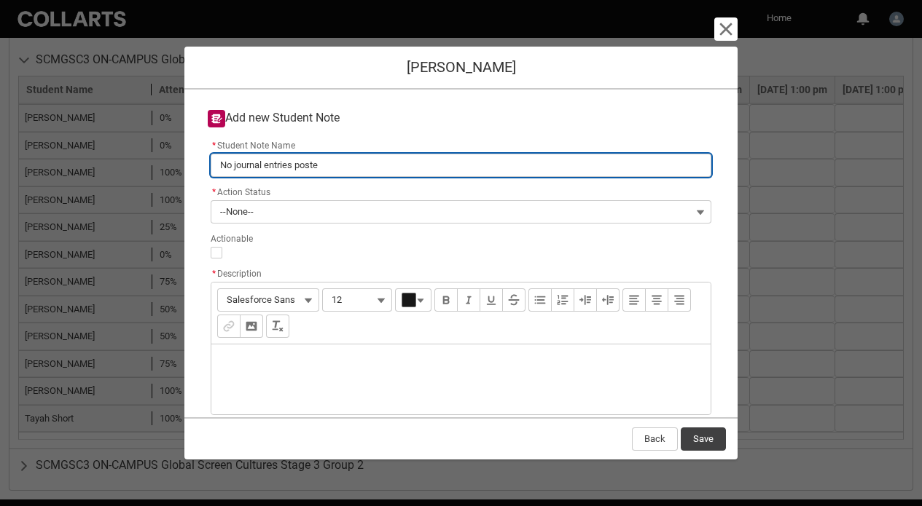
type lightning-primitive-input-simple "No journal entries posted"
type input "No journal entries posted"
type lightning-primitive-input-simple "No journal entries posted"
type input "No journal entries posted"
type lightning-primitive-input-simple "No journal entries posted a"
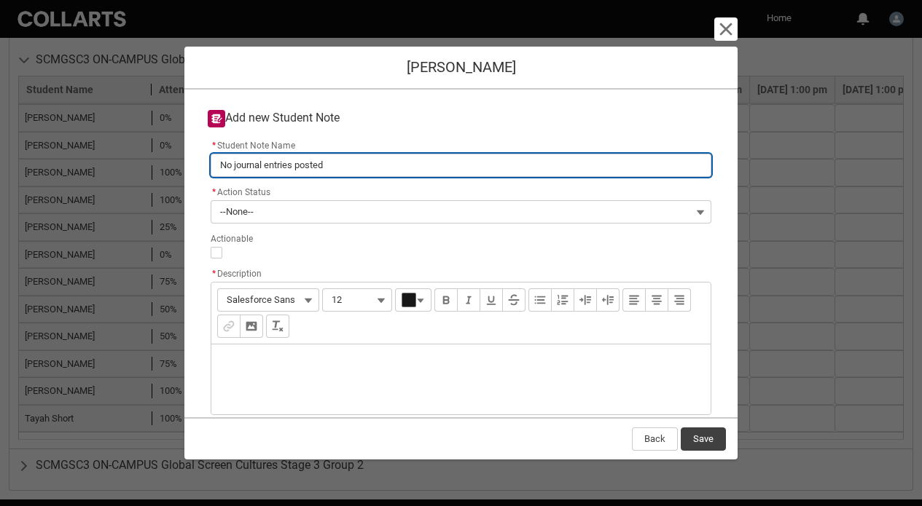
type input "No journal entries posted a"
type lightning-primitive-input-simple "No journal entries posted as"
type input "No journal entries posted as"
type lightning-primitive-input-simple "No journal entries posted as"
type input "No journal entries posted as"
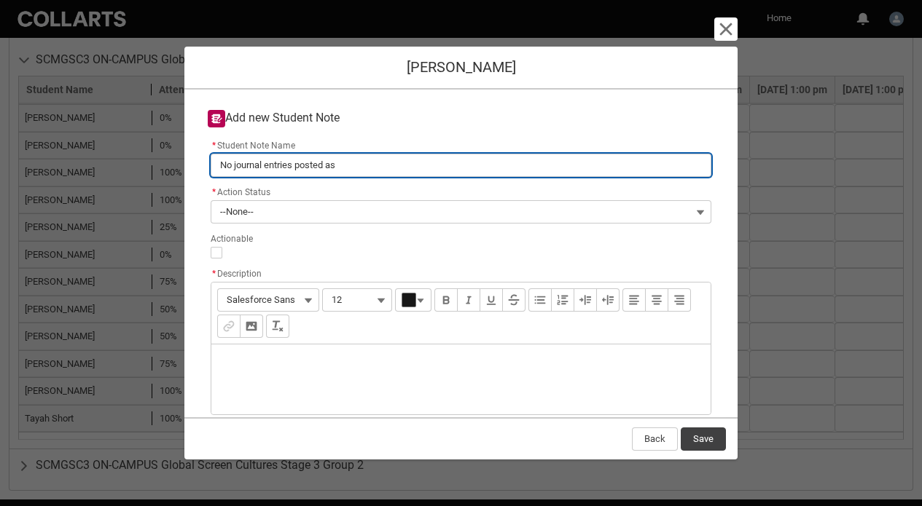
type lightning-primitive-input-simple "No journal entries posted as y"
type input "No journal entries posted as y"
type lightning-primitive-input-simple "No journal entries posted as ye"
type input "No journal entries posted as ye"
type lightning-primitive-input-simple "No journal entries posted as yet"
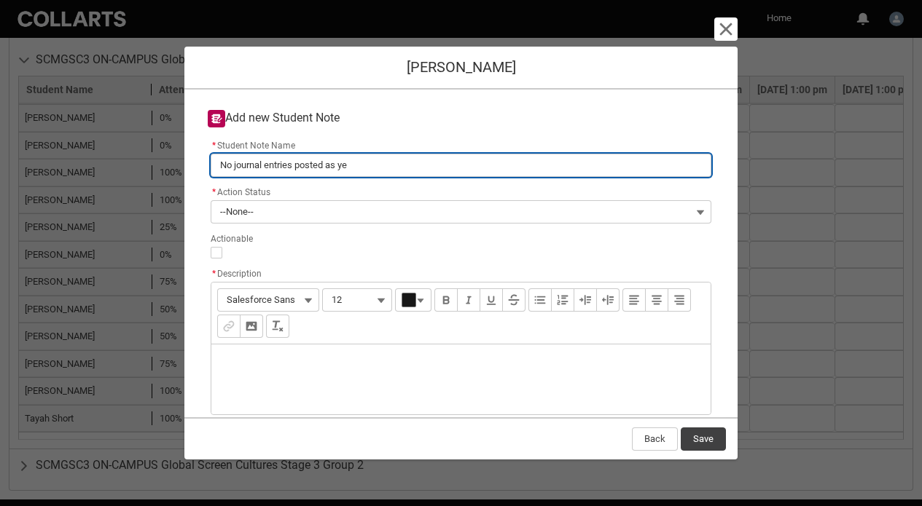
type input "No journal entries posted as yet"
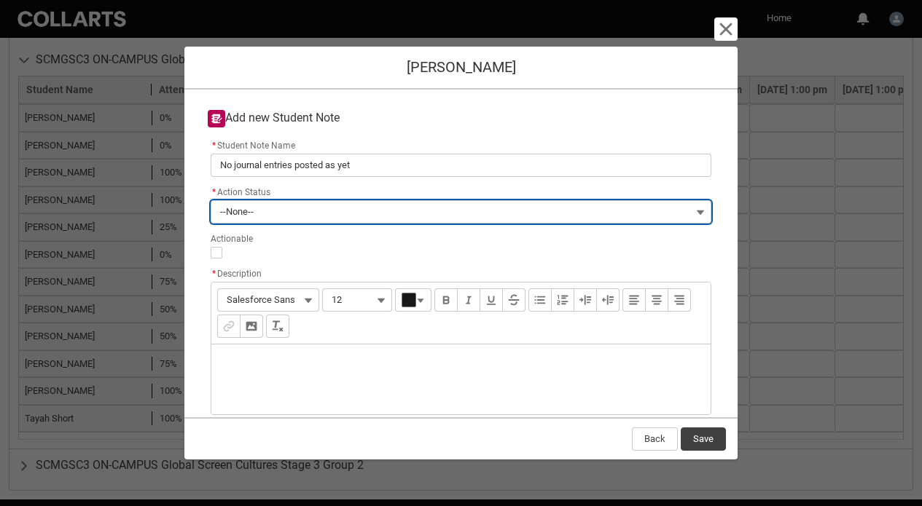
click at [267, 207] on button "--None--" at bounding box center [461, 211] width 501 height 23
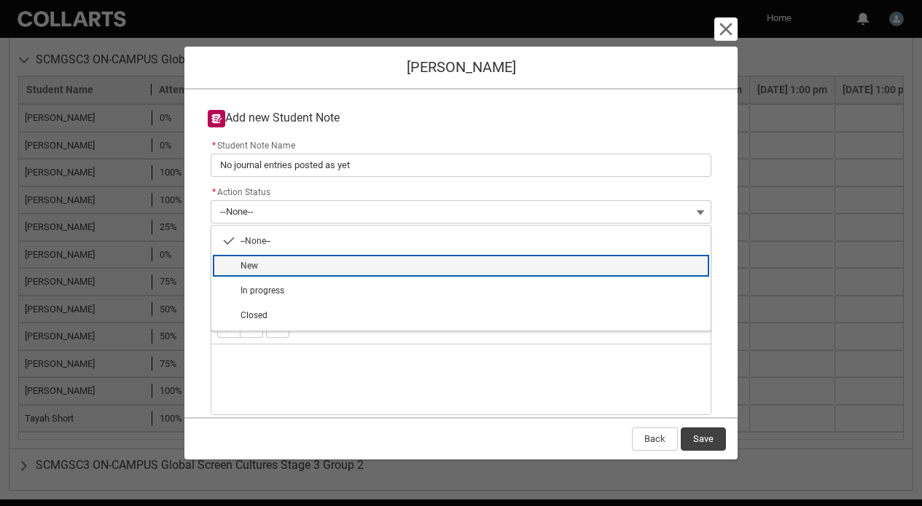
click at [287, 267] on span "New" at bounding box center [470, 265] width 461 height 13
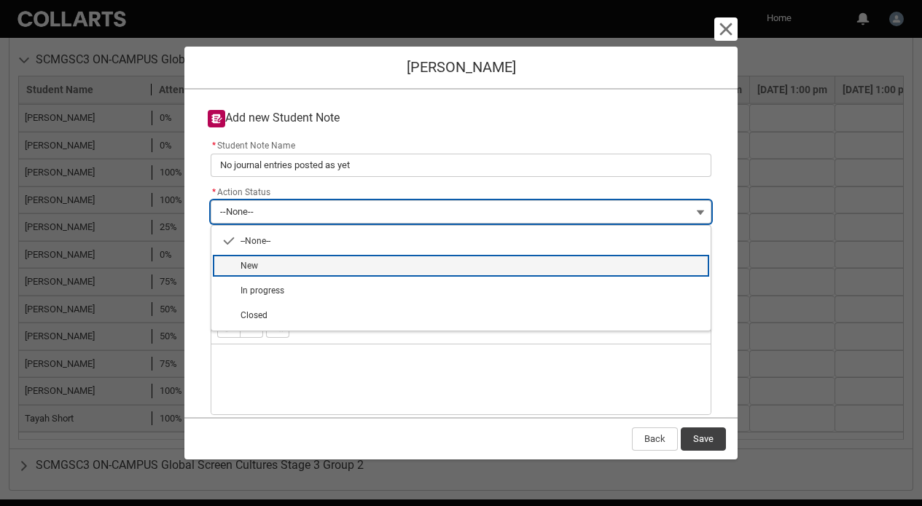
type lightning-combobox "New"
type lightning-picklist "New"
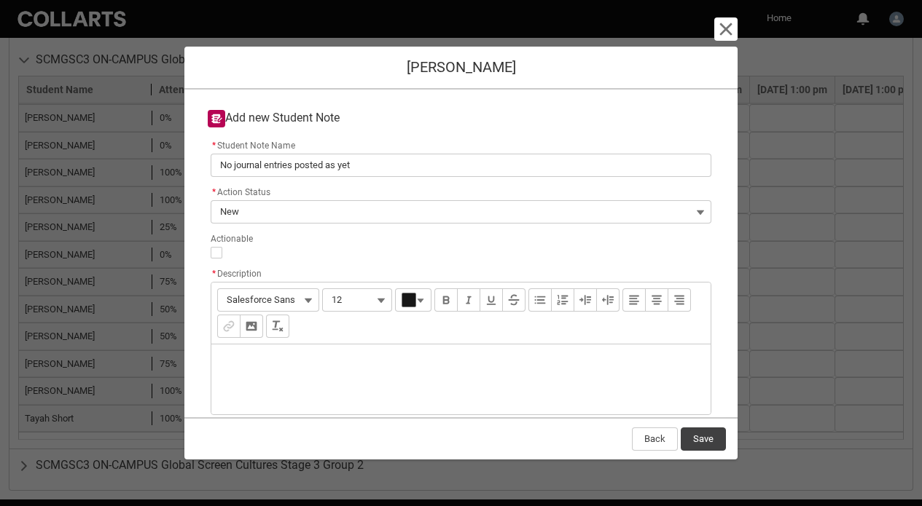
click at [262, 360] on div "Description" at bounding box center [460, 380] width 499 height 70
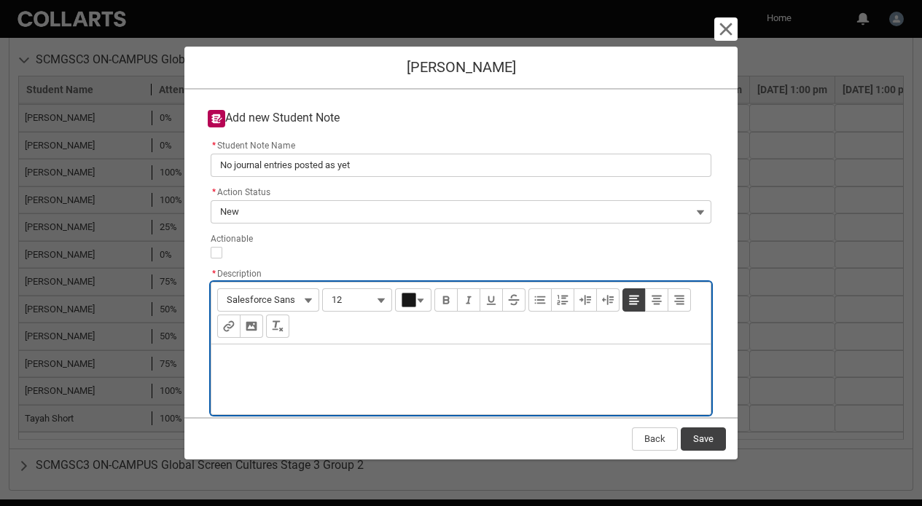
type lightning-input-rich-text "<p>J</p>"
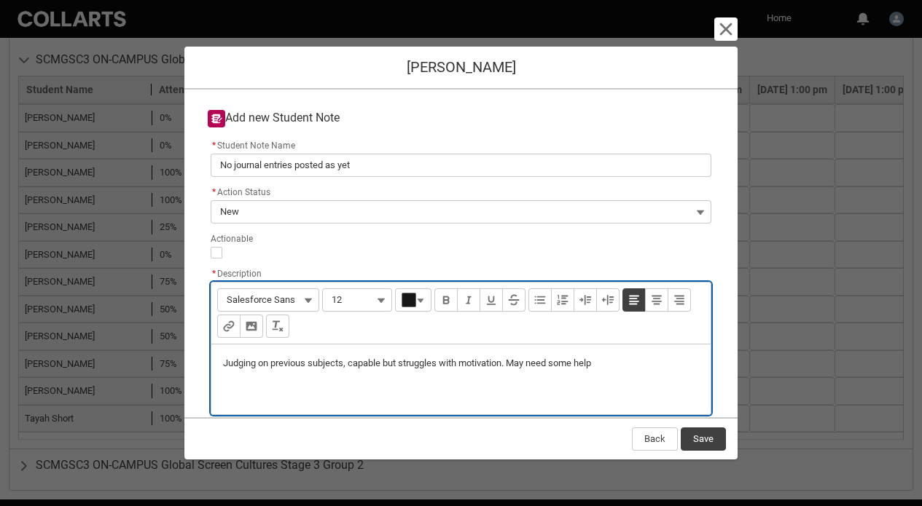
type lightning-input-rich-text "<p>Judging on previous subjects, capable but struggles with motivation. May nee…"
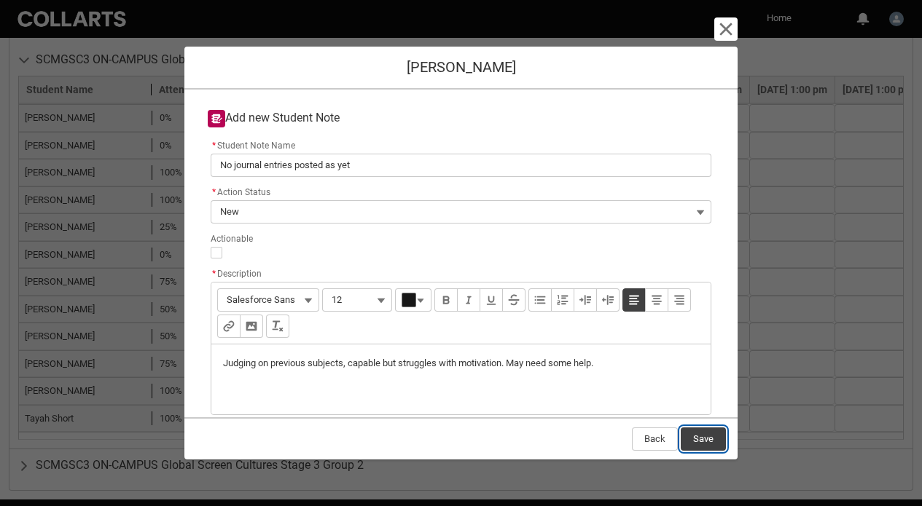
click at [710, 437] on button "Save" at bounding box center [703, 439] width 45 height 23
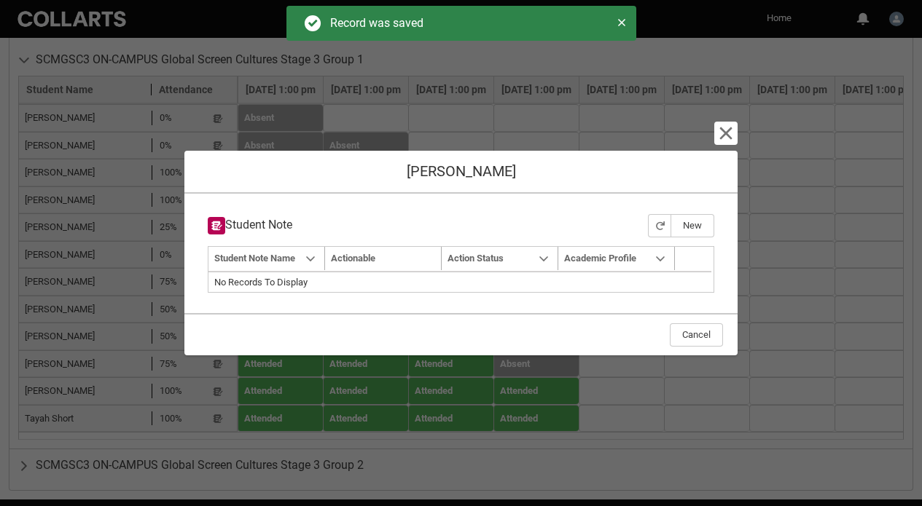
type input "160"
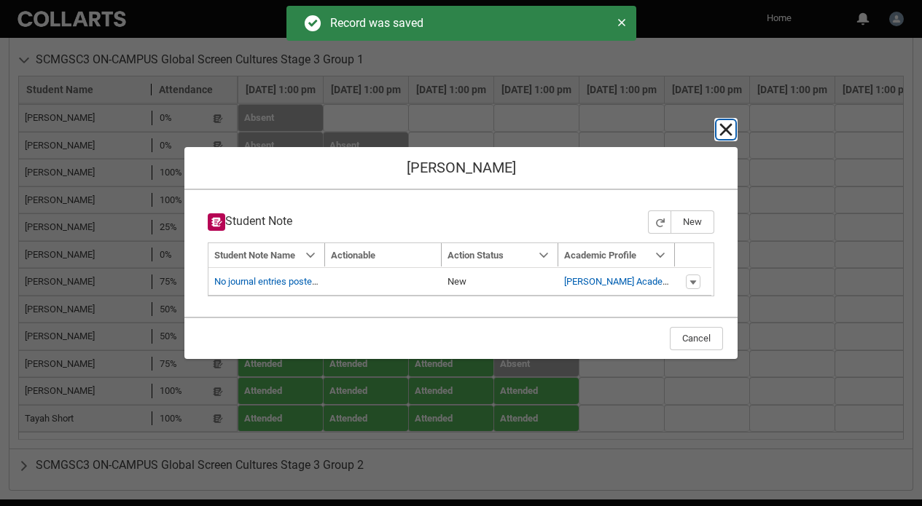
click at [720, 138] on lightning-primitive-icon "button" at bounding box center [725, 129] width 17 height 17
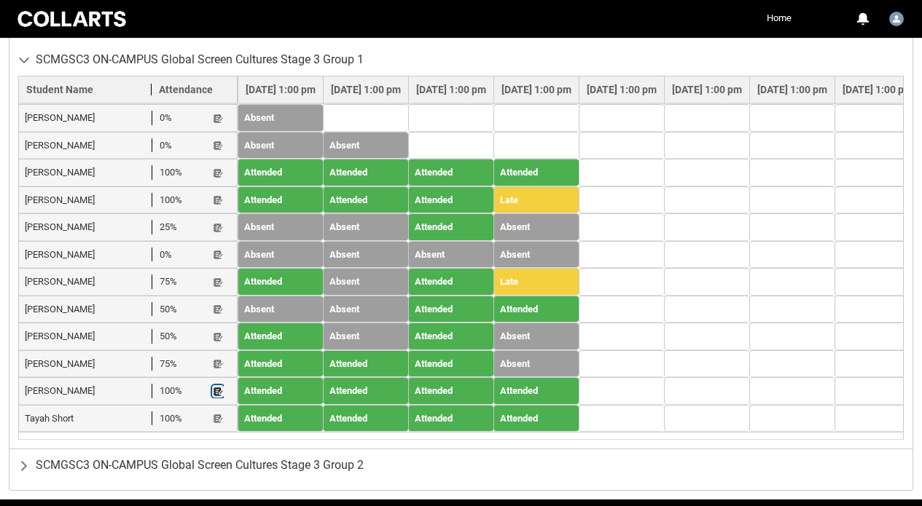
click at [217, 392] on lightning-primitive-icon "button" at bounding box center [218, 391] width 10 height 11
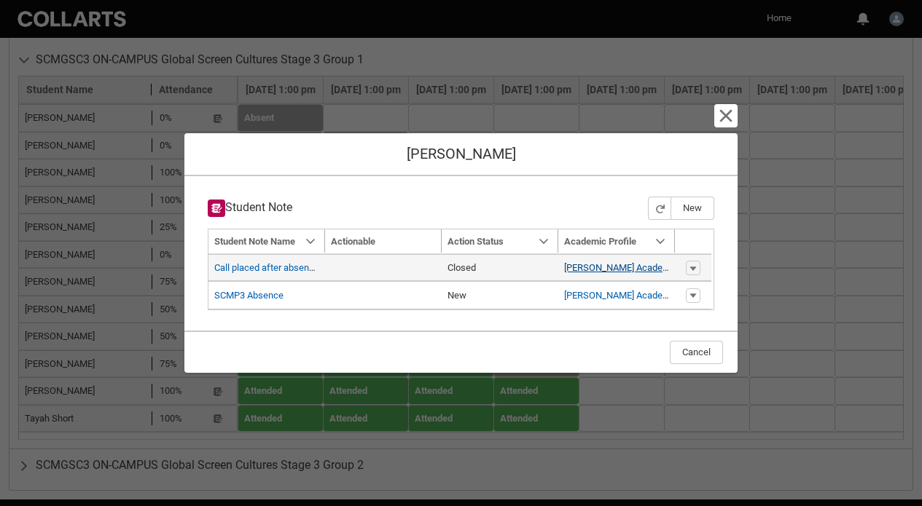
click at [609, 270] on link "Sarah Kennett Academic Profile" at bounding box center [635, 267] width 142 height 11
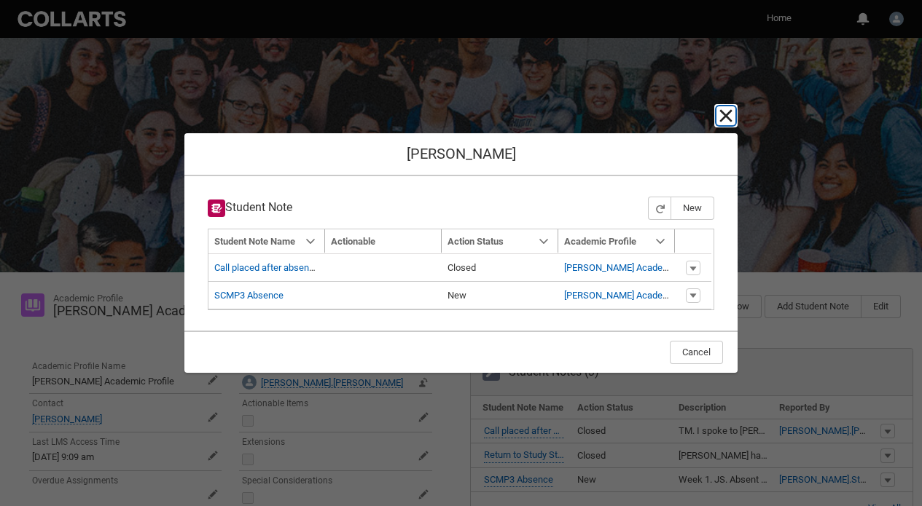
click at [721, 114] on lightning-primitive-icon "button" at bounding box center [725, 115] width 17 height 17
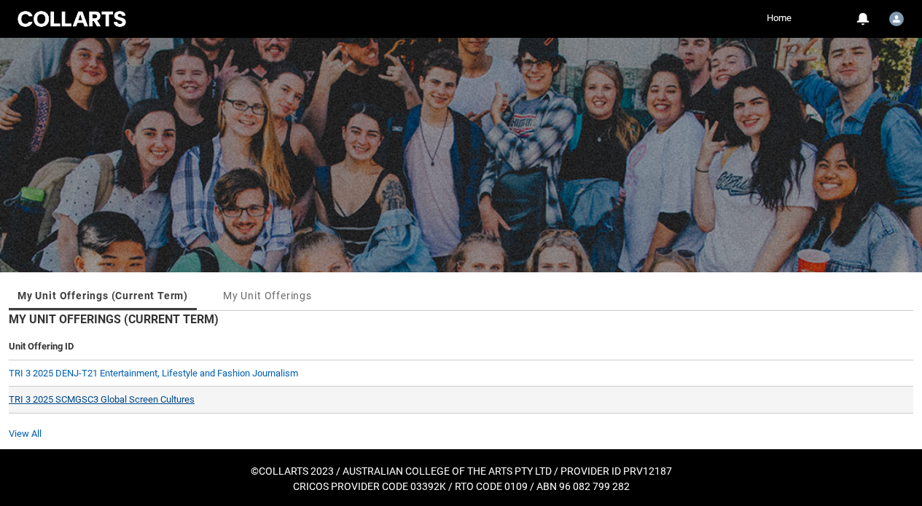
click at [164, 401] on link "TRI 3 2025 SCMGSC3 Global Screen Cultures" at bounding box center [102, 399] width 186 height 11
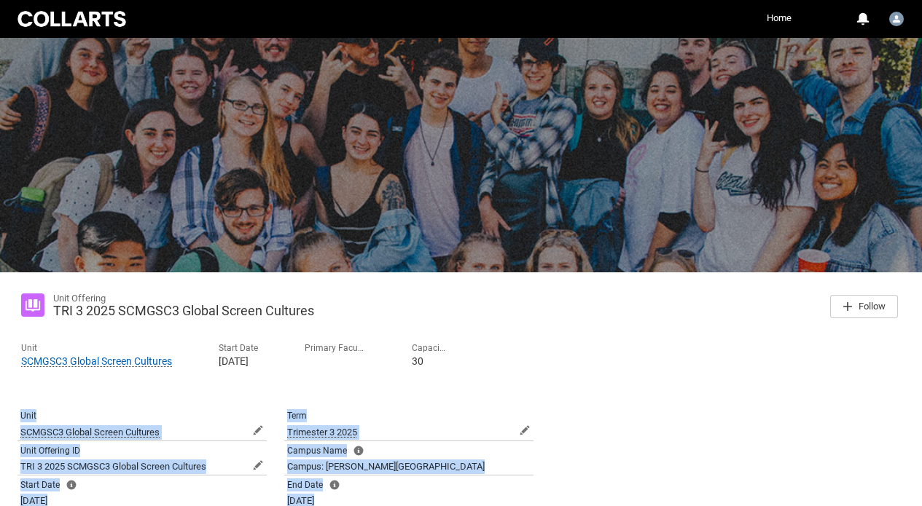
scroll to position [246, 0]
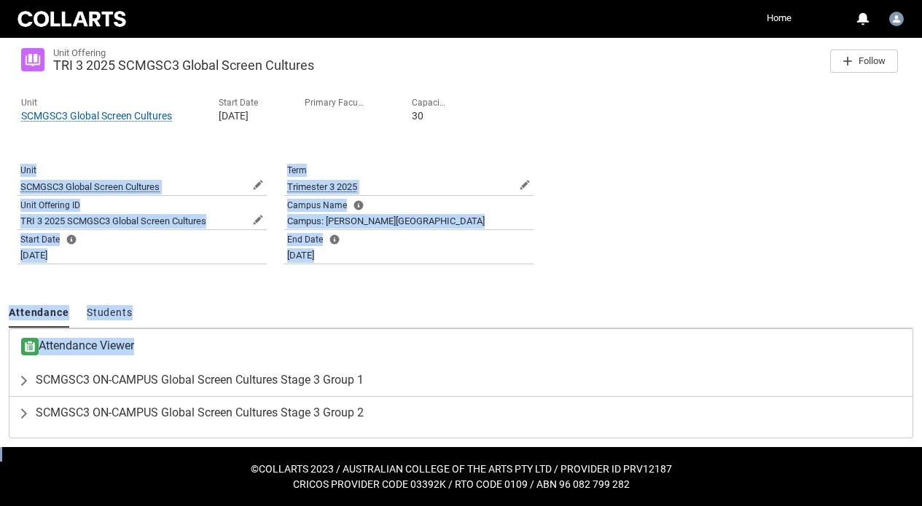
drag, startPoint x: 373, startPoint y: 386, endPoint x: 232, endPoint y: 353, distance: 144.4
click at [232, 353] on div "Unit Offering TRI 3 2025 SCMGSC3 Global Screen Cultures Follow Unit SCMGSC3 Glo…" at bounding box center [461, 237] width 904 height 403
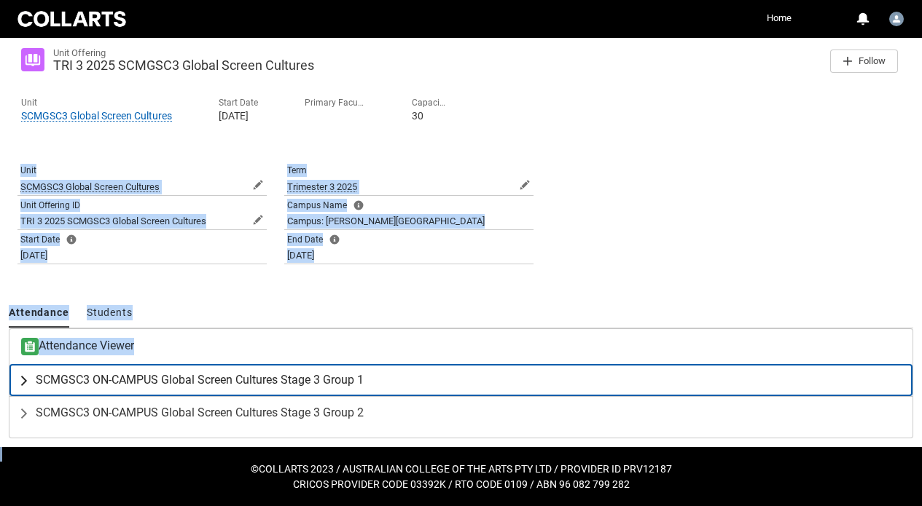
click at [235, 377] on span "SCMGSC3 ON-CAMPUS Global Screen Cultures Stage 3 Group 1" at bounding box center [200, 380] width 328 height 15
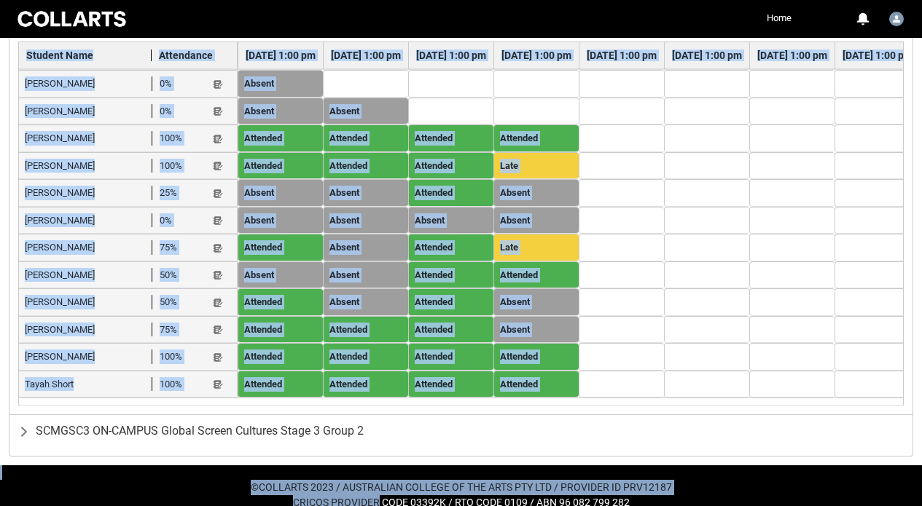
scroll to position [619, 0]
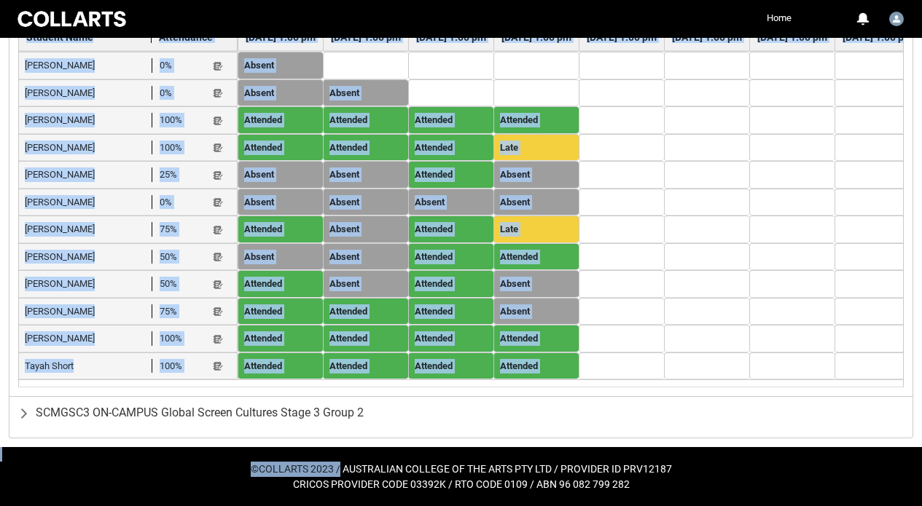
drag, startPoint x: 350, startPoint y: 318, endPoint x: 340, endPoint y: 466, distance: 149.0
click at [219, 340] on lightning-primitive-icon "button" at bounding box center [218, 339] width 10 height 11
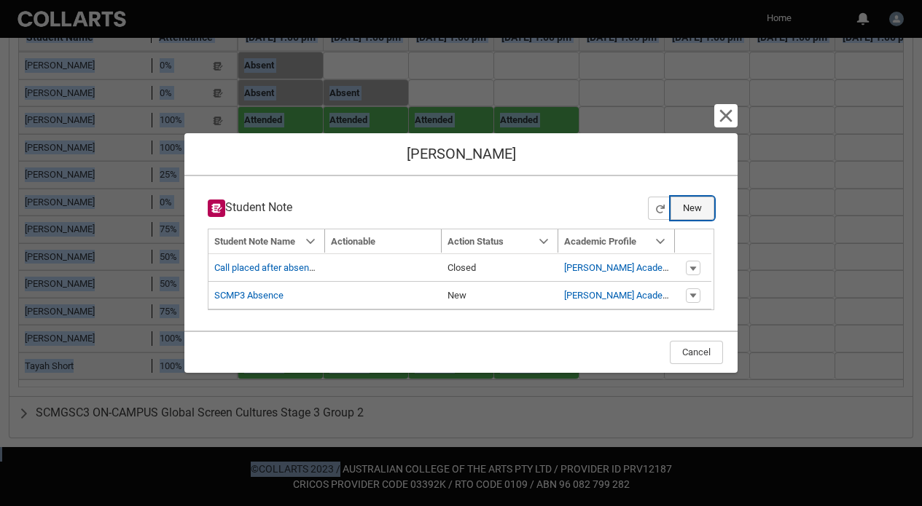
click at [680, 206] on button "New" at bounding box center [692, 208] width 44 height 23
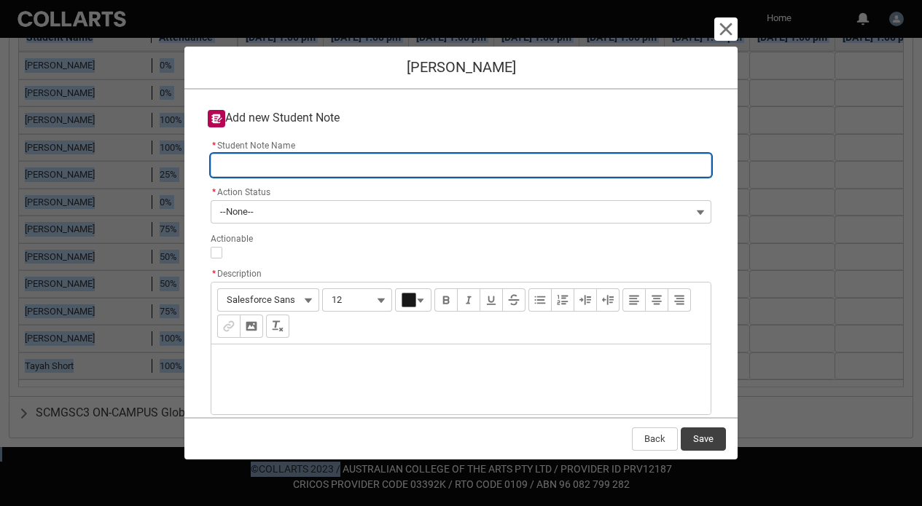
click at [323, 168] on input "* Student Note Name" at bounding box center [461, 165] width 501 height 23
paste input "Your answer should refer to one or more motifs in the film. (A motif is any elem"
type lightning-primitive-input-simple "Your answer should refer to one or more motifs in the film. (A motif is any elem"
type input "Your answer should refer to one or more motifs in the film. (A motif is any elem"
drag, startPoint x: 597, startPoint y: 160, endPoint x: 187, endPoint y: 98, distance: 414.9
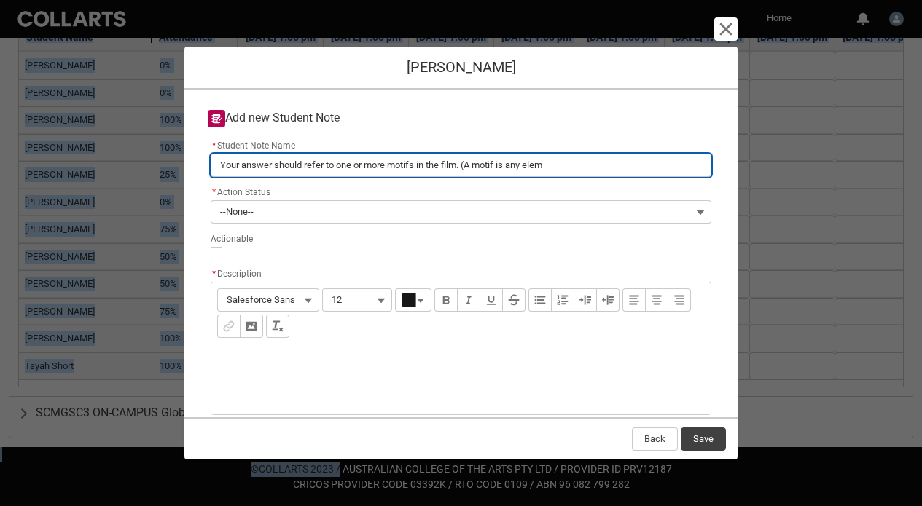
click at [187, 98] on div "Add new Student Note * Student Note Name Your answer should refer to one or mor…" at bounding box center [460, 254] width 553 height 328
type lightning-primitive-input-simple "N"
type input "N"
type lightning-primitive-input-simple "No"
type input "No"
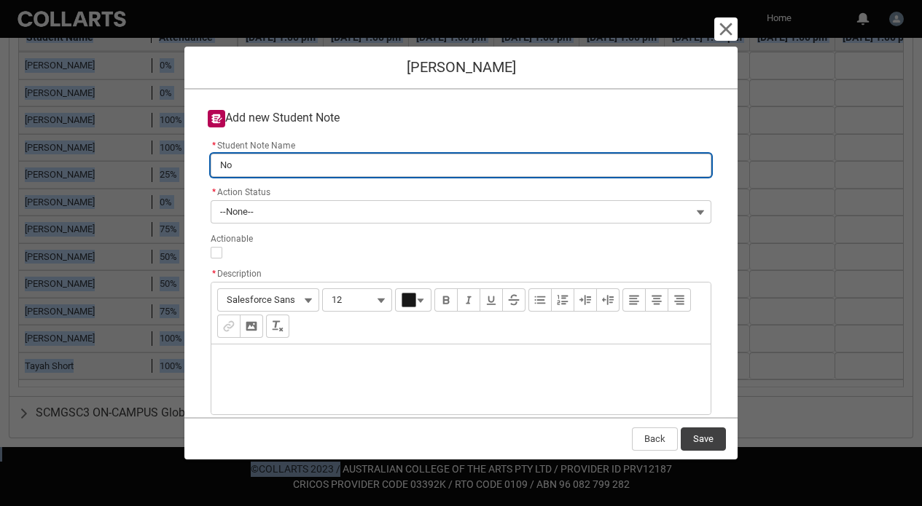
type lightning-primitive-input-simple "No"
type input "No"
type lightning-primitive-input-simple "No j"
type input "No j"
type lightning-primitive-input-simple "No jo"
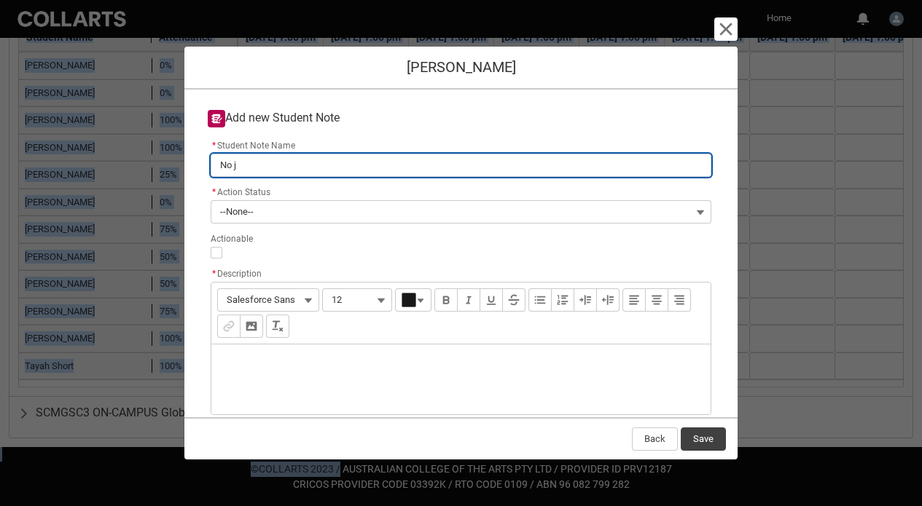
type input "No jo"
type lightning-primitive-input-simple "No jou"
type input "No jou"
type lightning-primitive-input-simple "No jour"
type input "No jour"
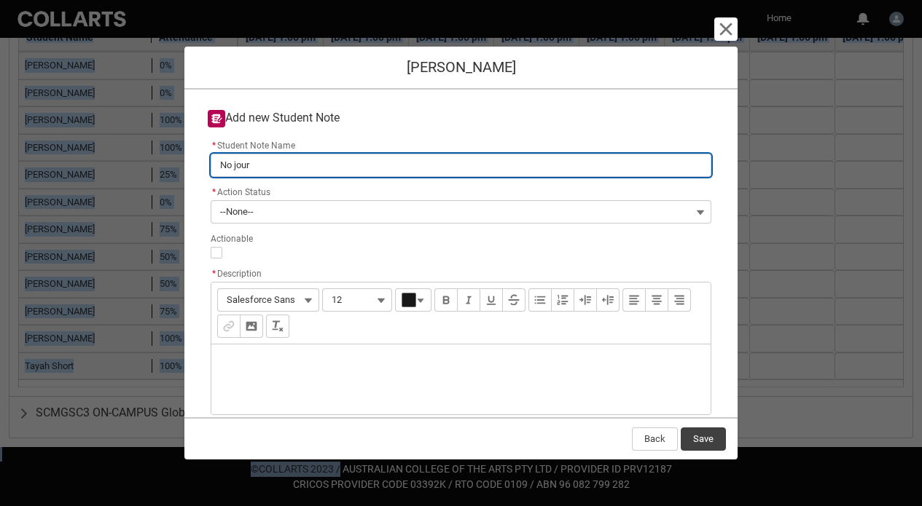
type lightning-primitive-input-simple "No journ"
type input "No journ"
type lightning-primitive-input-simple "No journa"
type input "No journa"
type lightning-primitive-input-simple "No journal"
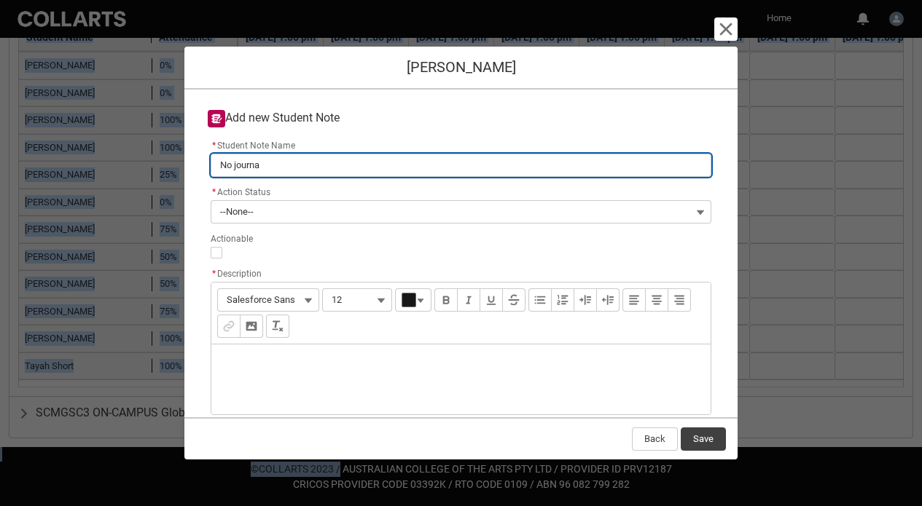
type input "No journal"
type lightning-primitive-input-simple "No journal"
type input "No journal"
type lightning-primitive-input-simple "No journal e"
type input "No journal e"
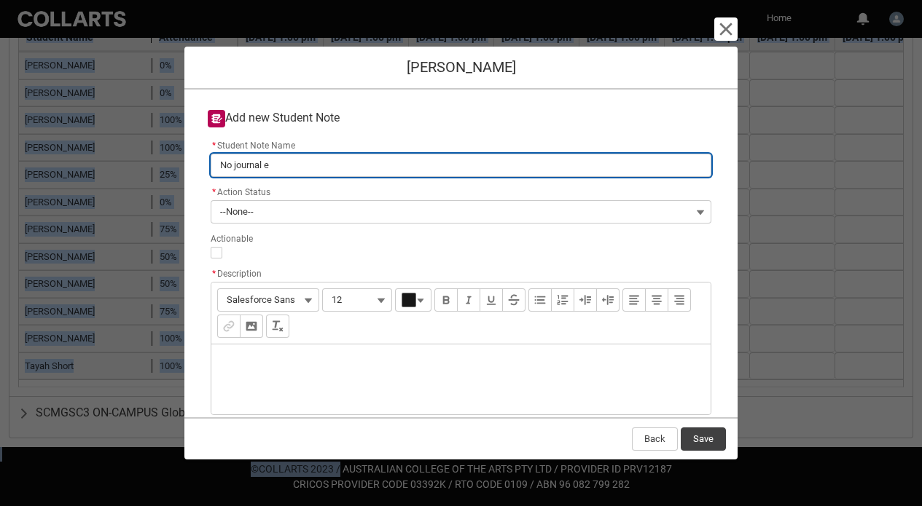
type lightning-primitive-input-simple "No journal en"
type input "No journal en"
type lightning-primitive-input-simple "No journal ent"
type input "No journal ent"
type lightning-primitive-input-simple "No journal entr"
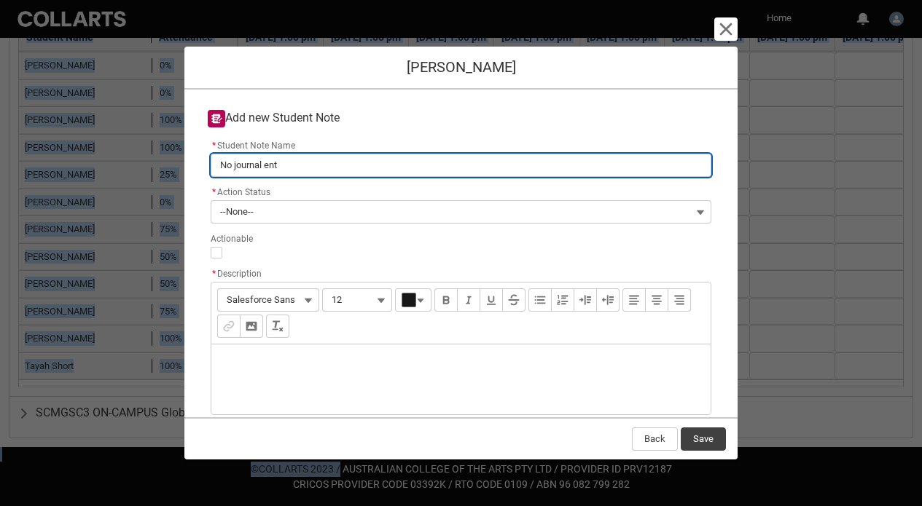
type input "No journal entr"
type lightning-primitive-input-simple "No journal entri"
type input "No journal entri"
type lightning-primitive-input-simple "No journal entrie"
type input "No journal entrie"
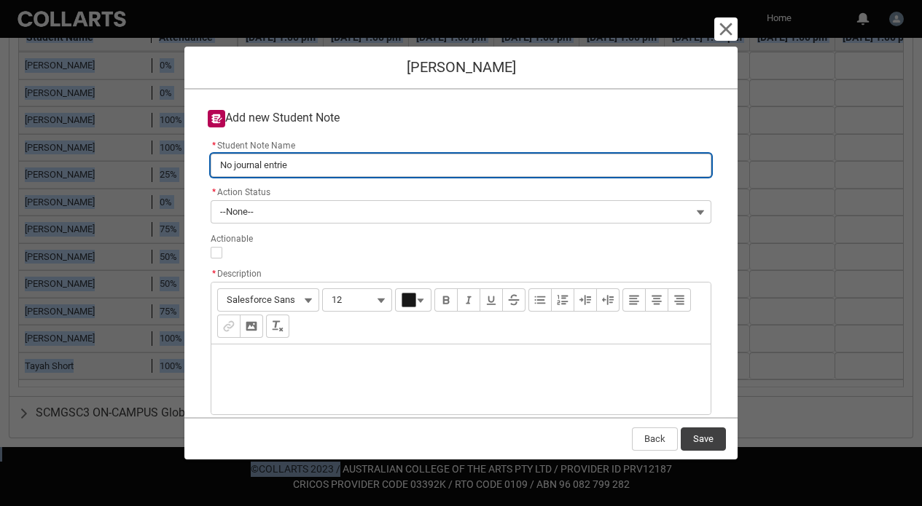
type lightning-primitive-input-simple "No journal entries"
type input "No journal entries"
type lightning-primitive-input-simple "No journal entries"
type input "No journal entries"
type lightning-primitive-input-simple "No journal entries p"
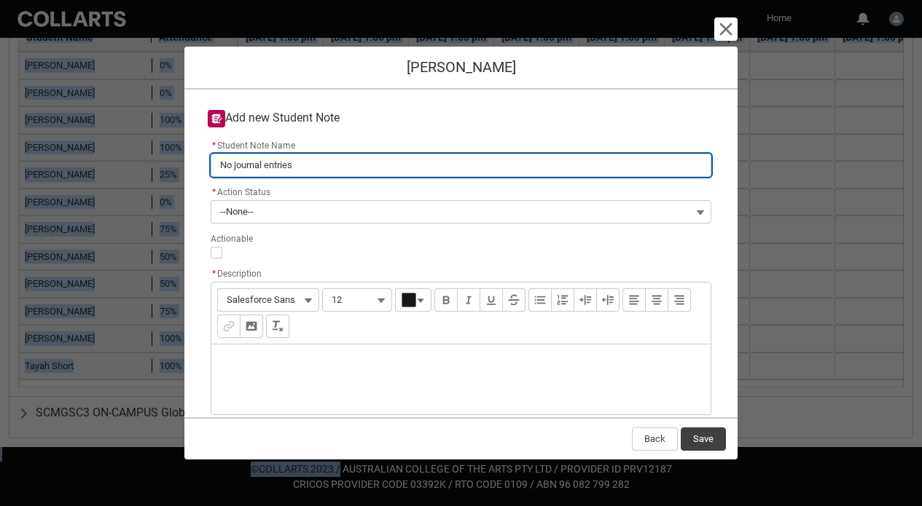
type input "No journal entries p"
type lightning-primitive-input-simple "No journal entries po"
type input "No journal entries po"
type lightning-primitive-input-simple "No journal entries pos"
type input "No journal entries pos"
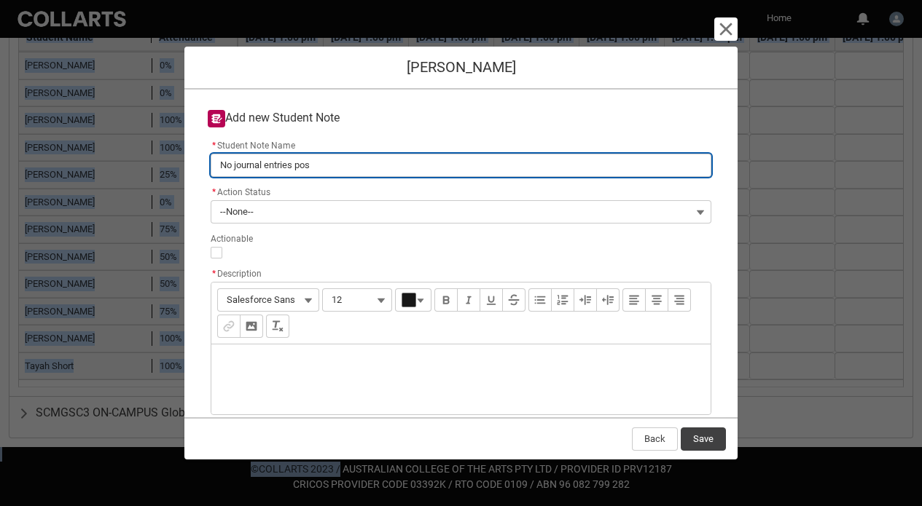
type lightning-primitive-input-simple "No journal entries post"
type input "No journal entries post"
type lightning-primitive-input-simple "No journal entries poste"
type input "No journal entries poste"
type lightning-primitive-input-simple "No journal entries posted"
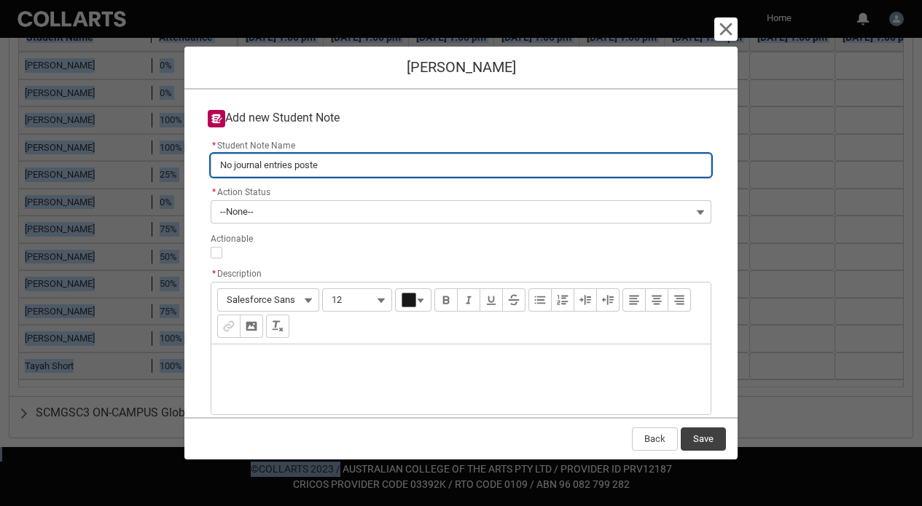
type input "No journal entries posted"
type lightning-primitive-input-simple "No journal entries posted"
type input "No journal entries posted"
type lightning-primitive-input-simple "No journal entries posted a"
type input "No journal entries posted a"
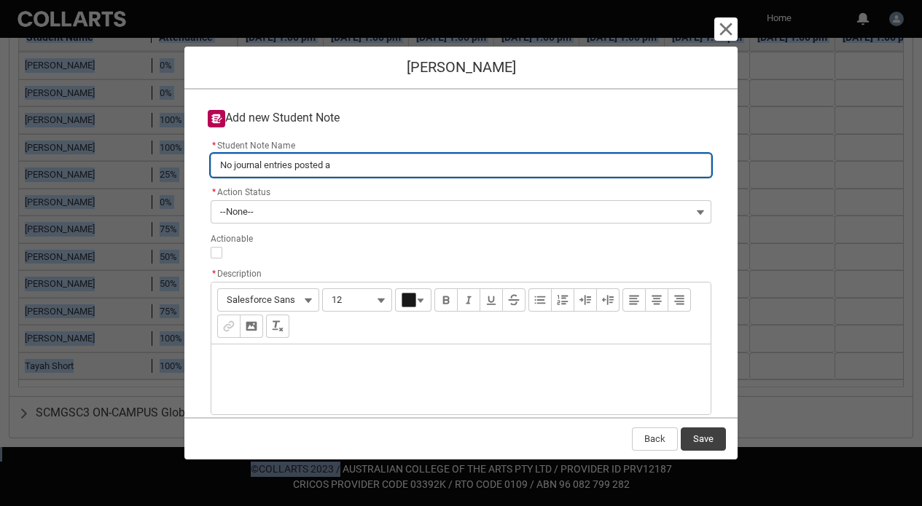
type lightning-primitive-input-simple "No journal entries posted as"
type input "No journal entries posted as"
type lightning-primitive-input-simple "No journal entries posted as"
type input "No journal entries posted as"
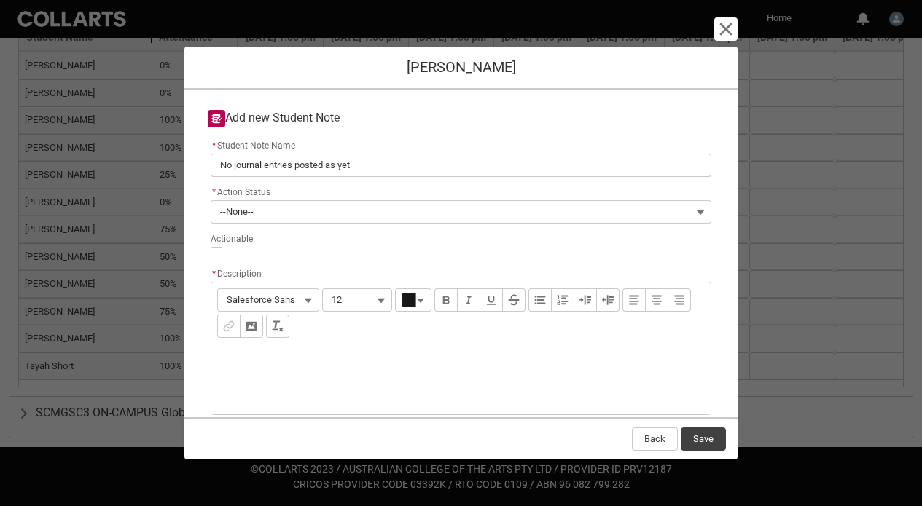
click at [316, 363] on div "Description" at bounding box center [460, 380] width 499 height 70
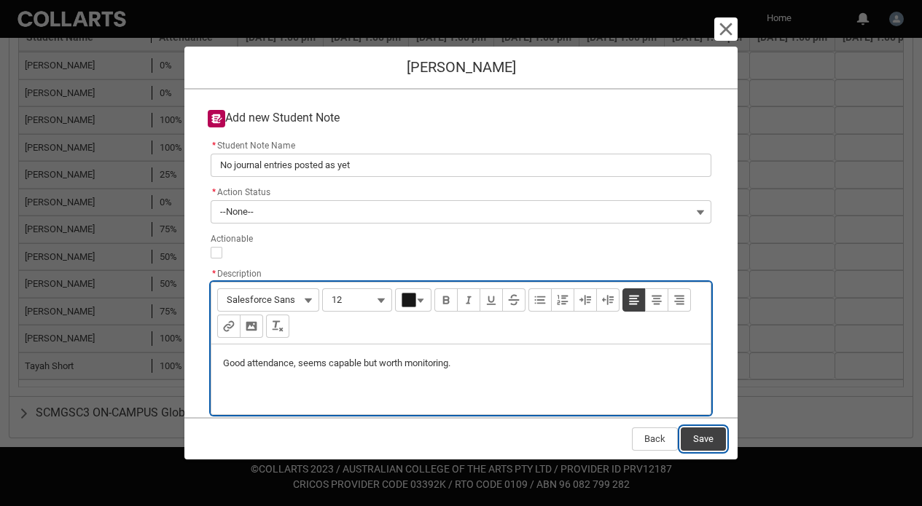
click at [700, 435] on button "Save" at bounding box center [703, 439] width 45 height 23
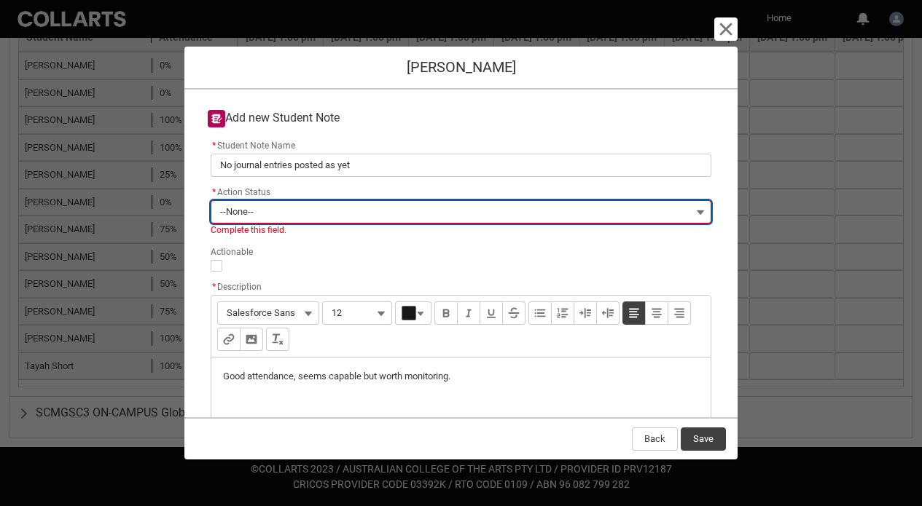
click at [436, 206] on button "--None--" at bounding box center [461, 211] width 501 height 23
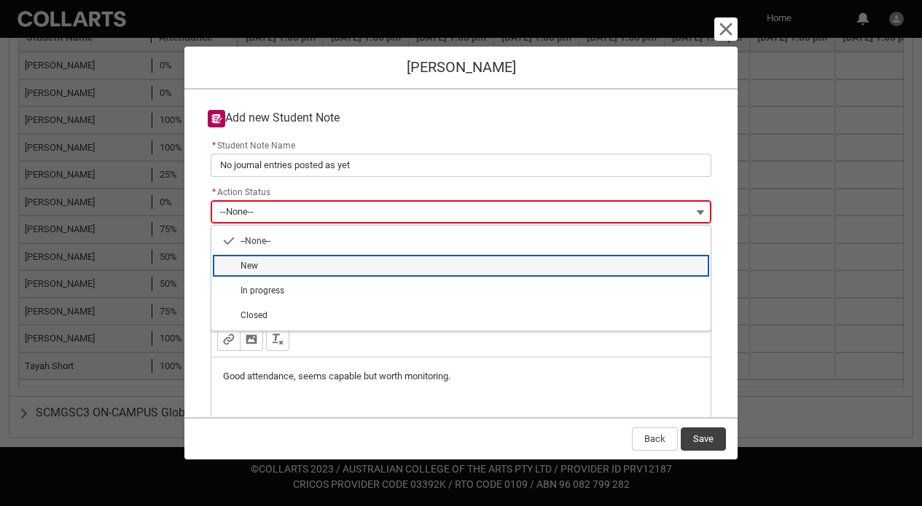
click at [411, 275] on lightning-base-combobox-item "New" at bounding box center [460, 266] width 499 height 25
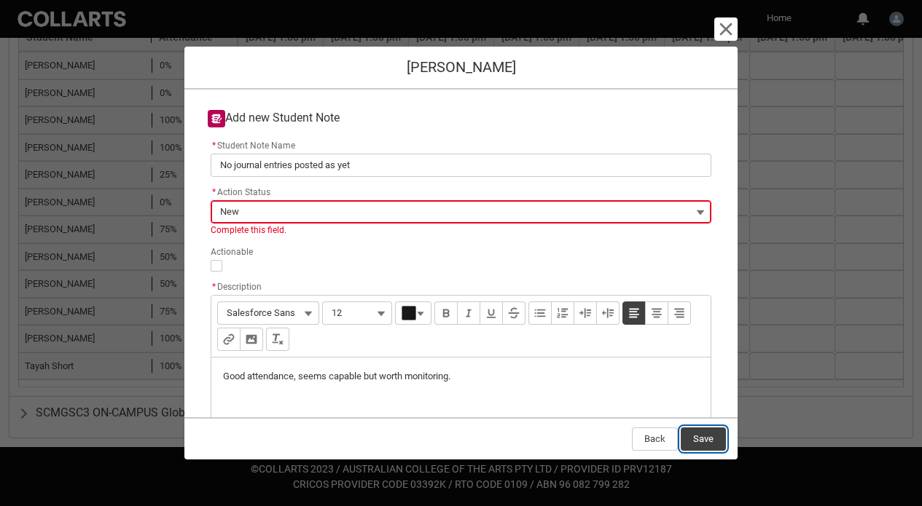
click at [710, 440] on button "Save" at bounding box center [703, 439] width 45 height 23
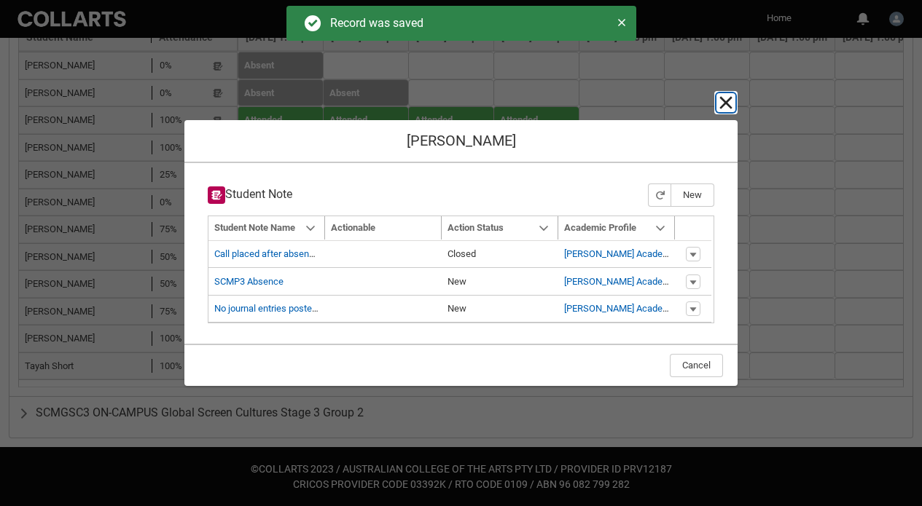
click at [726, 101] on lightning-primitive-icon "button" at bounding box center [725, 102] width 17 height 17
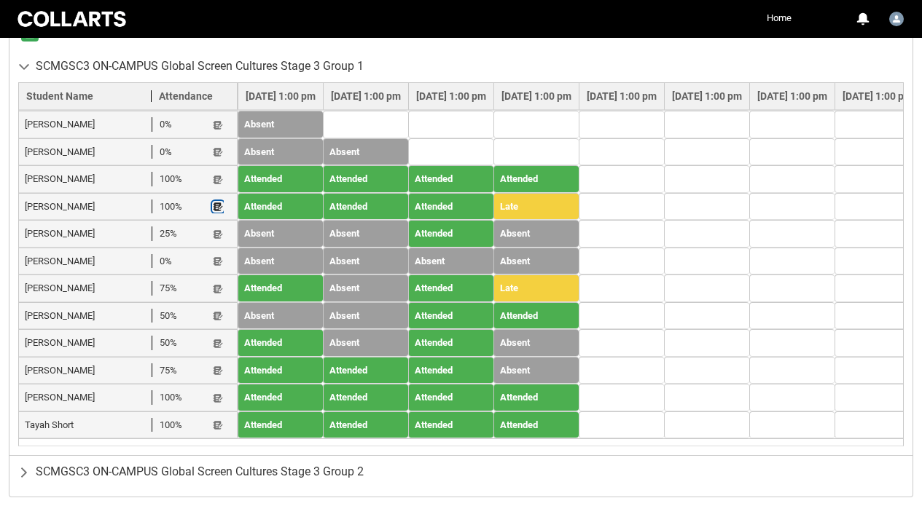
click at [213, 206] on lightning-primitive-icon "button" at bounding box center [218, 207] width 10 height 11
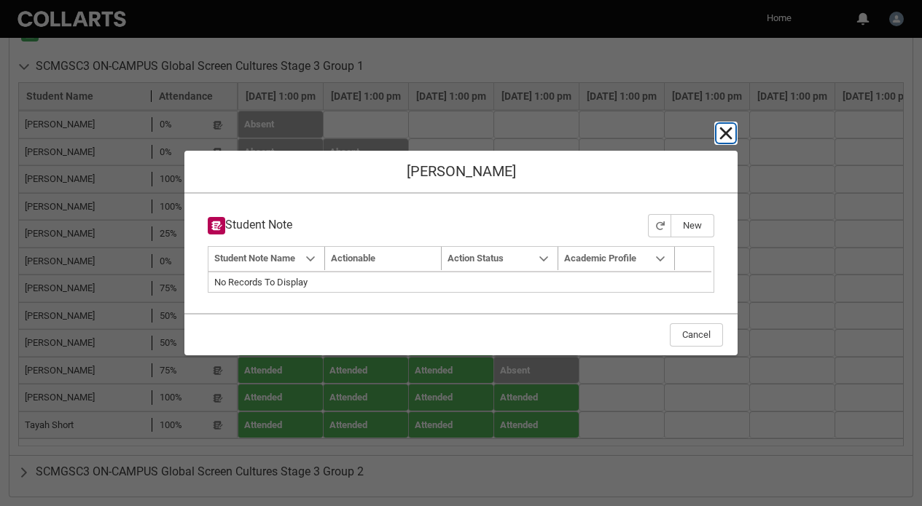
click at [721, 136] on lightning-primitive-icon "button" at bounding box center [725, 133] width 17 height 17
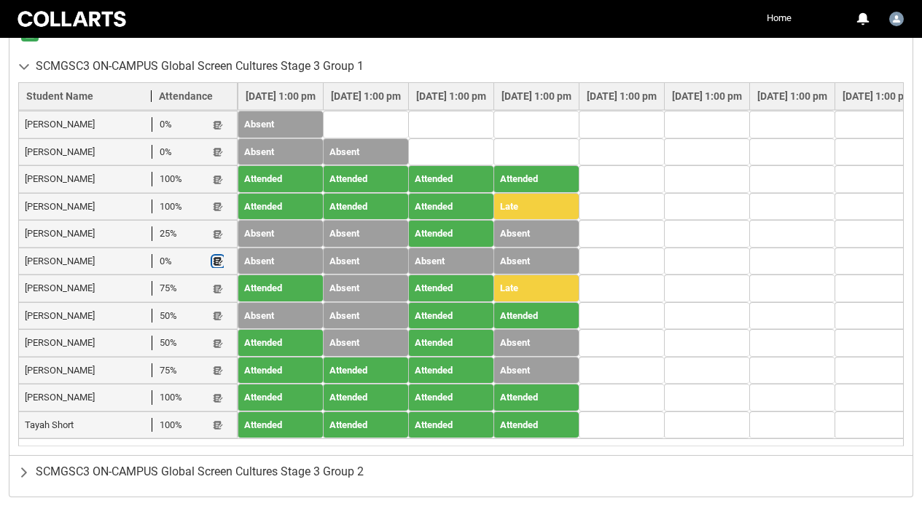
click at [219, 263] on lightning-primitive-icon "button" at bounding box center [218, 262] width 10 height 11
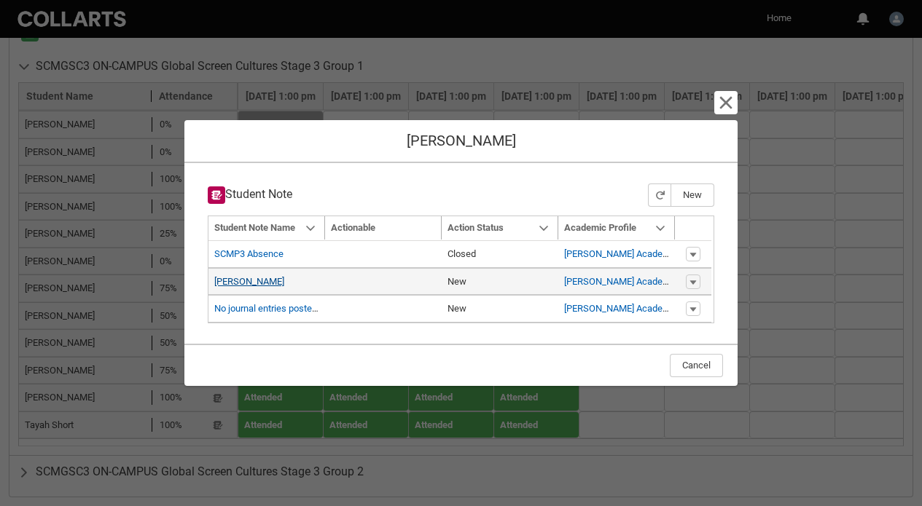
click at [264, 282] on link "[PERSON_NAME]" at bounding box center [249, 281] width 70 height 11
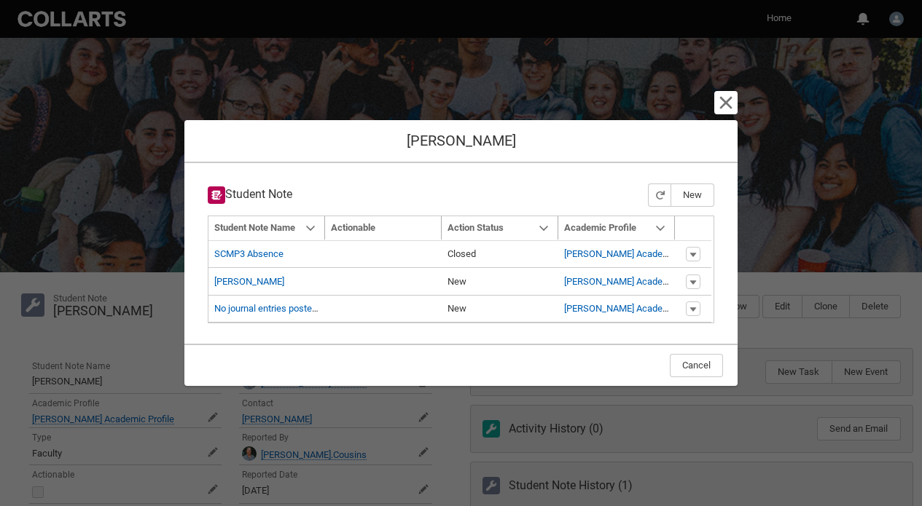
click at [729, 113] on lightning-button-icon "Cancel and close" at bounding box center [725, 102] width 23 height 23
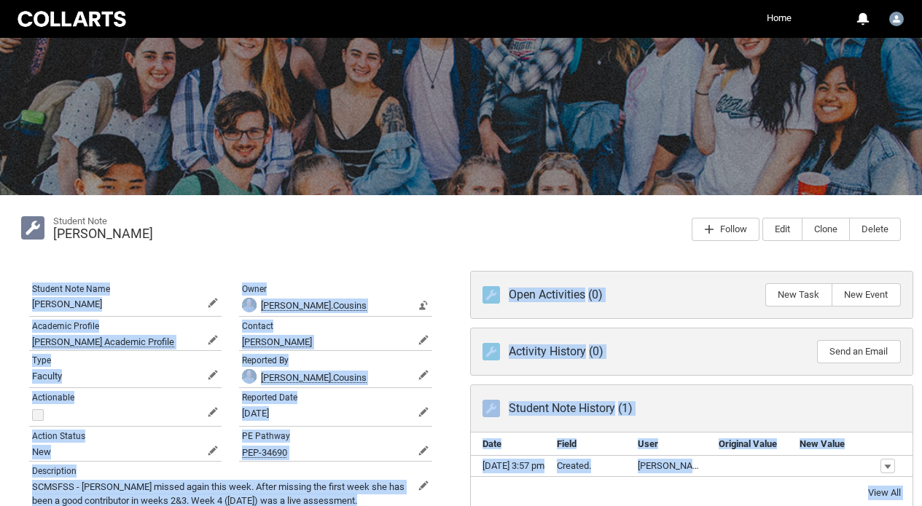
scroll to position [182, 0]
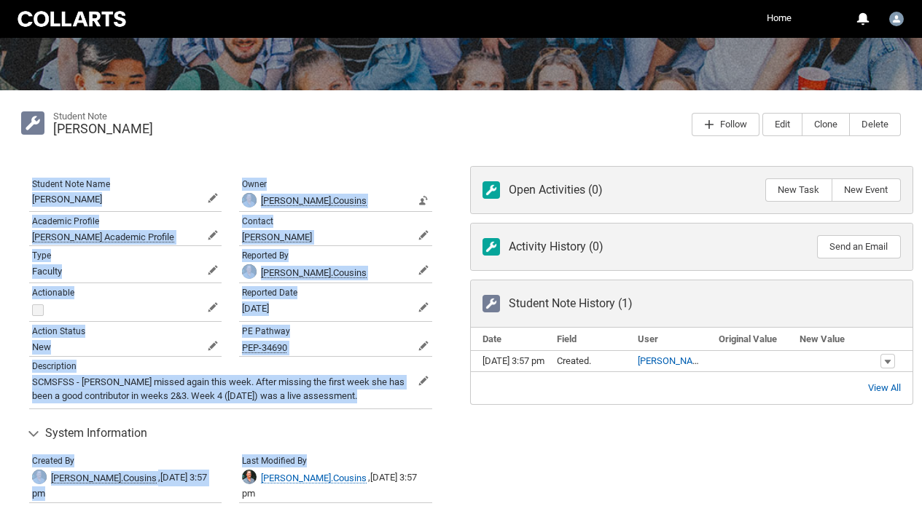
drag, startPoint x: 445, startPoint y: 324, endPoint x: 451, endPoint y: 461, distance: 136.4
click at [451, 461] on div "Student Note Keesha Tucker Follow Edit Clone Delete Student Note Name Keesha Tu…" at bounding box center [461, 309] width 922 height 439
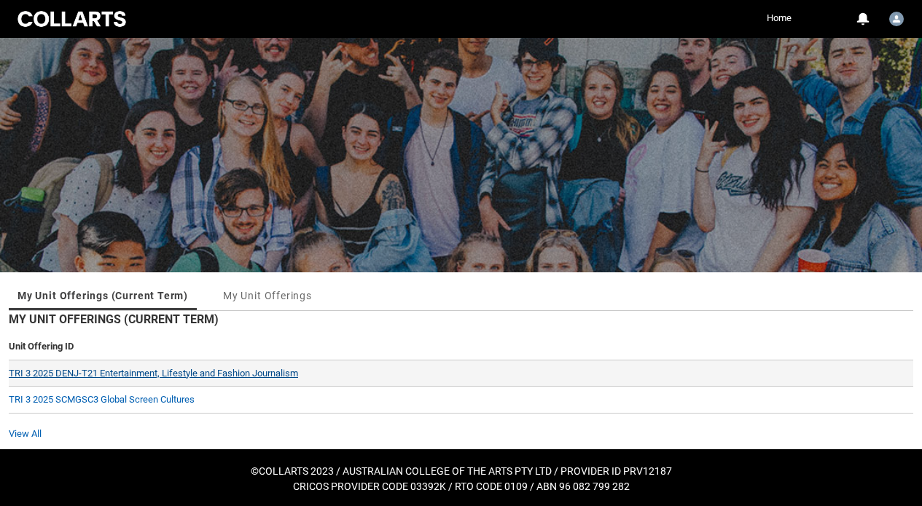
click at [177, 375] on link "TRI 3 2025 DENJ-T21 Entertainment, Lifestyle and Fashion Journalism" at bounding box center [153, 373] width 289 height 11
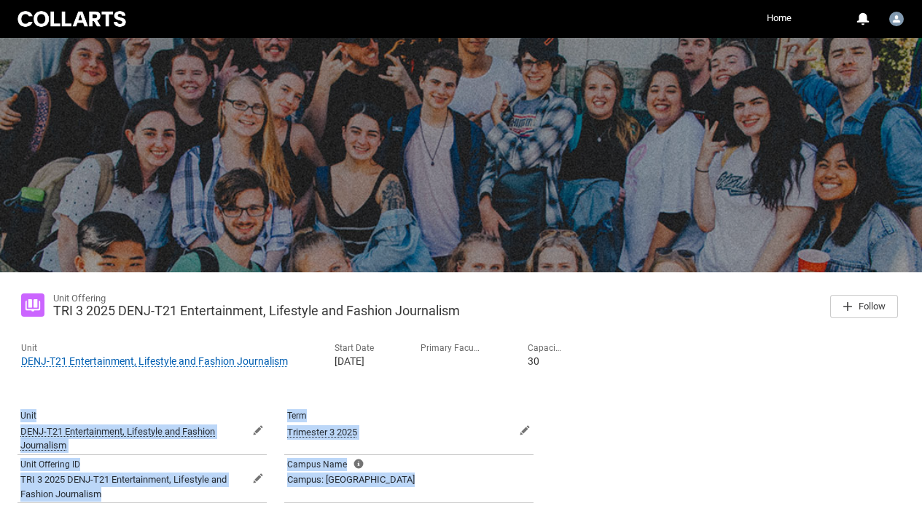
scroll to position [240, 0]
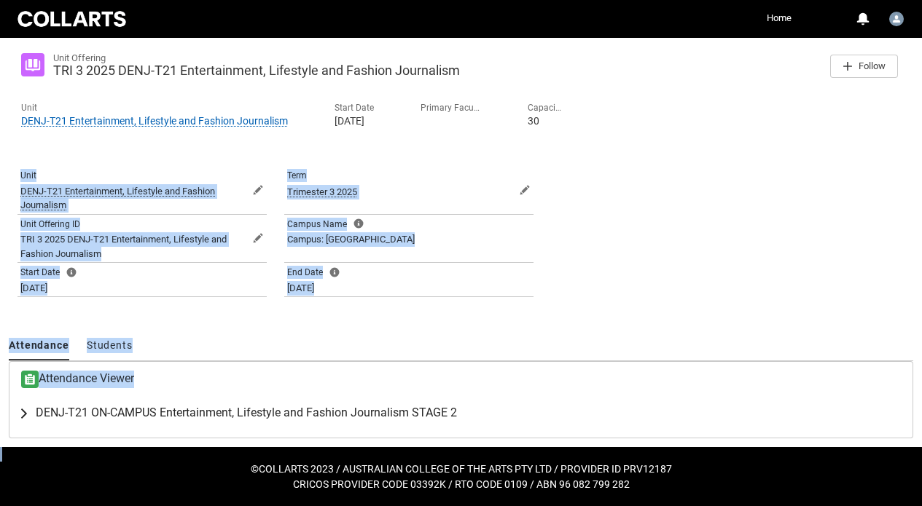
drag, startPoint x: 359, startPoint y: 394, endPoint x: 340, endPoint y: 412, distance: 26.3
click at [340, 412] on div "Unit Offering TRI 3 2025 DENJ-T21 Entertainment, Lifestyle and Fashion Journali…" at bounding box center [461, 240] width 904 height 398
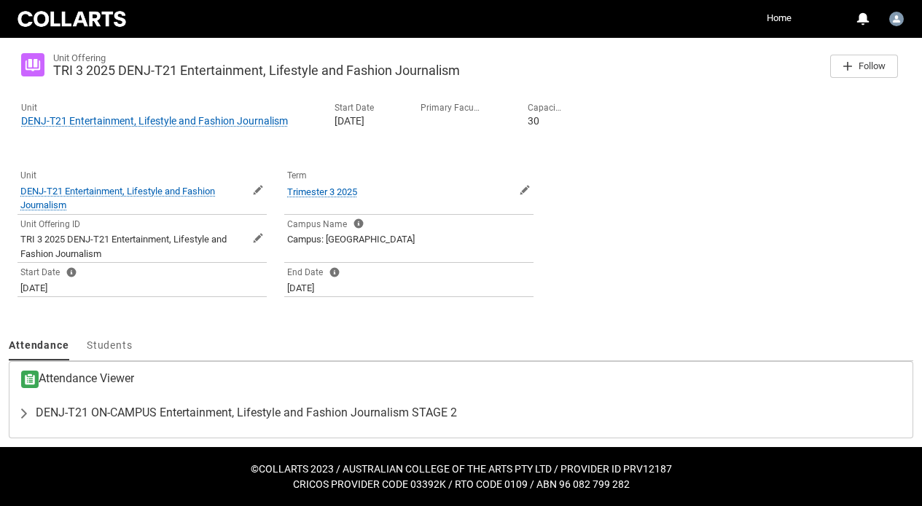
click at [116, 380] on h3 "Attendance Viewer" at bounding box center [77, 379] width 113 height 17
click at [30, 372] on icon at bounding box center [29, 379] width 17 height 17
click at [115, 375] on h3 "Attendance Viewer" at bounding box center [77, 379] width 113 height 17
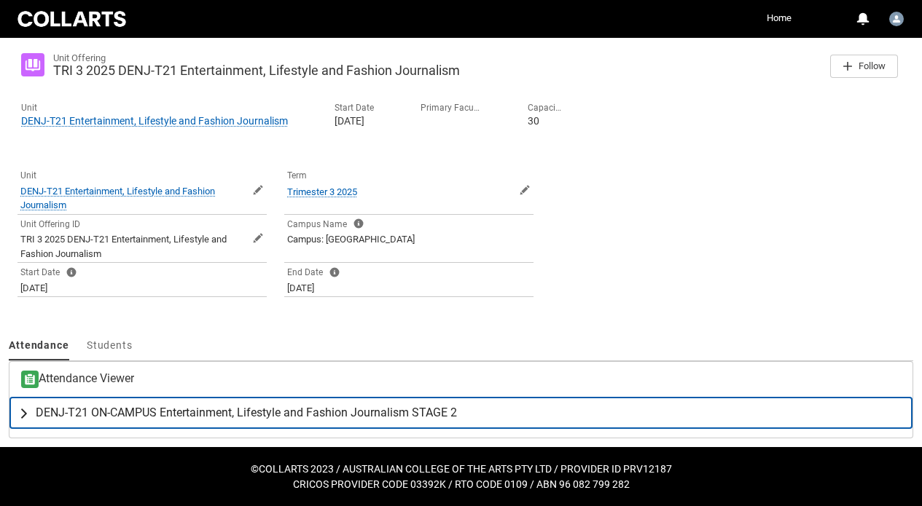
click at [113, 415] on span "DENJ-T21 ON-CAMPUS Entertainment, Lifestyle and Fashion Journalism STAGE 2" at bounding box center [246, 413] width 421 height 15
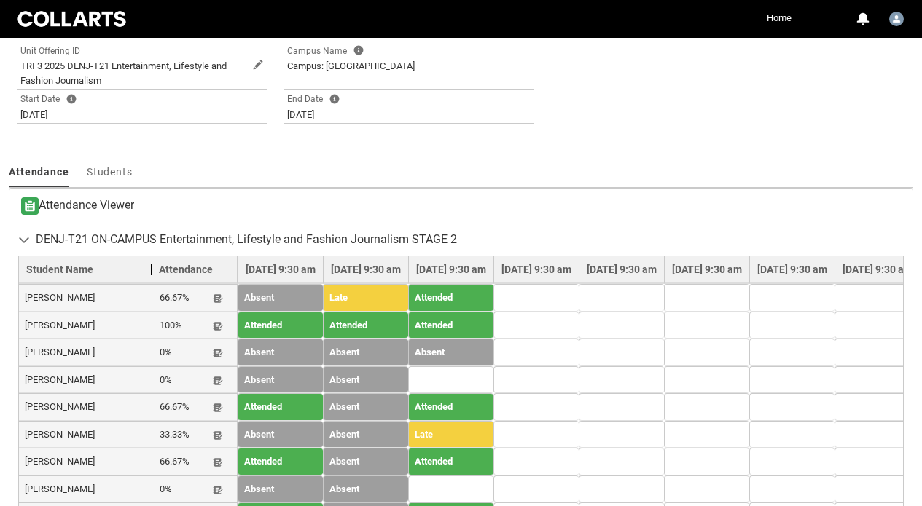
scroll to position [536, 0]
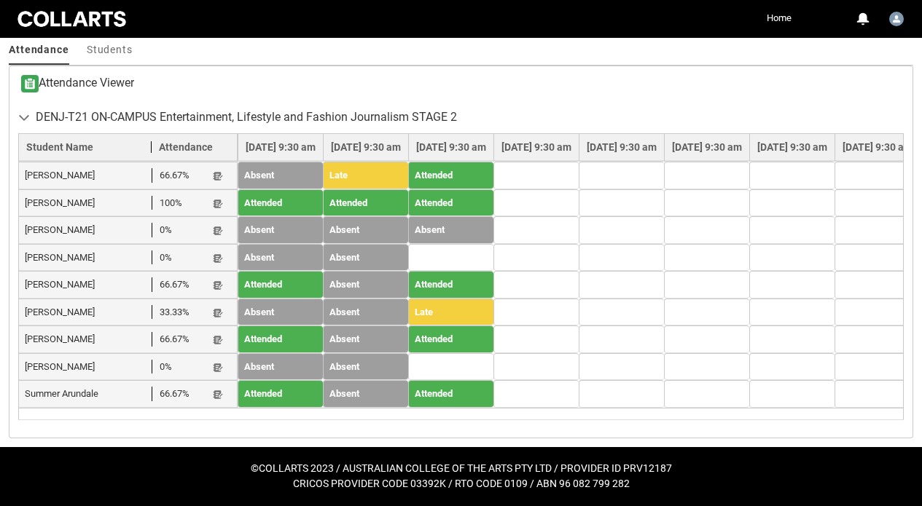
drag, startPoint x: 259, startPoint y: 372, endPoint x: 235, endPoint y: 435, distance: 67.8
click at [235, 435] on article "Attendance Viewer DENJ-T21 ON-CAMPUS Entertainment, Lifestyle and Fashion Journ…" at bounding box center [461, 252] width 904 height 373
click at [220, 340] on lightning-primitive-icon "button" at bounding box center [218, 340] width 10 height 11
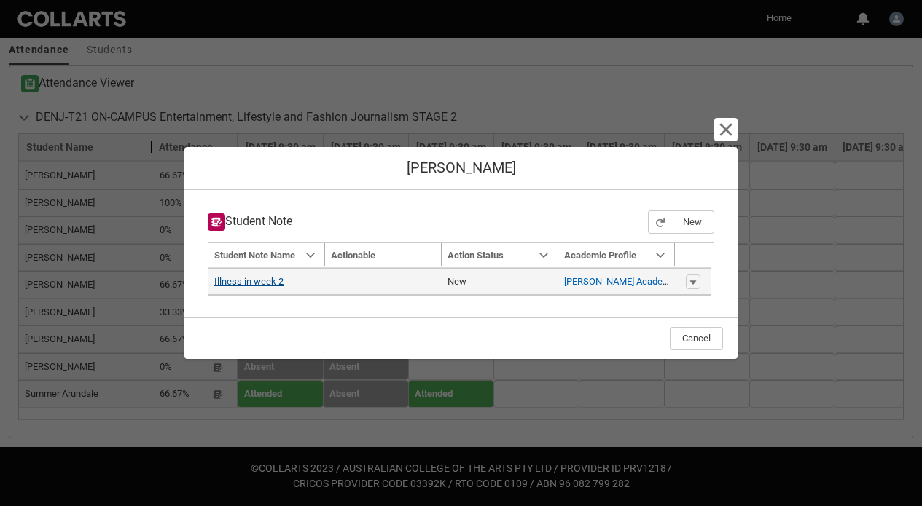
click at [257, 283] on link "Illness in week 2" at bounding box center [248, 281] width 69 height 11
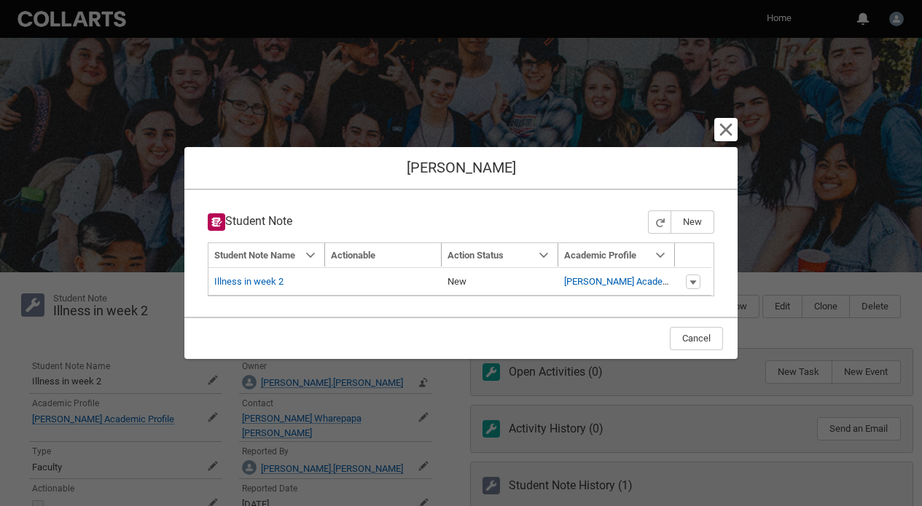
click at [723, 139] on lightning-button-icon "Cancel and close" at bounding box center [725, 129] width 23 height 23
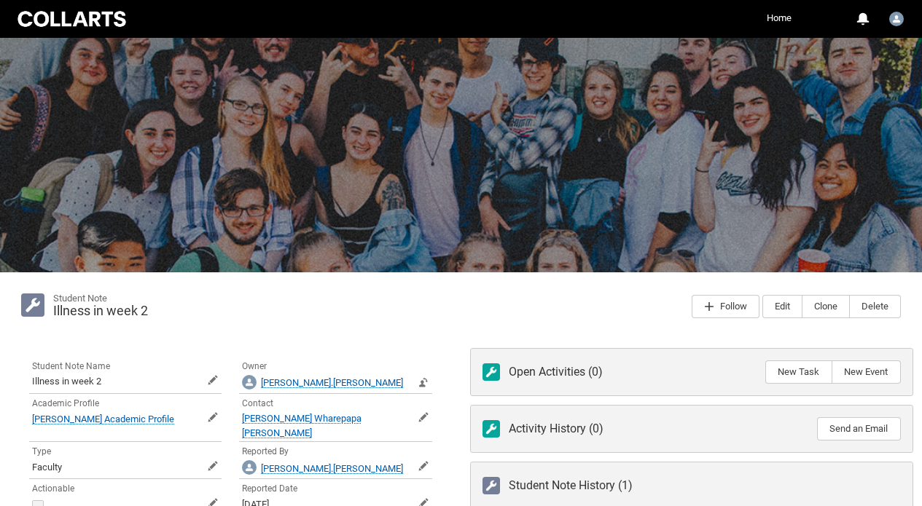
drag, startPoint x: 575, startPoint y: 302, endPoint x: 598, endPoint y: 460, distance: 159.1
click at [598, 460] on div "Student Note Illness in week 2 Follow Edit Clone Delete Student Note Name Illne…" at bounding box center [461, 506] width 922 height 467
click at [620, 318] on slot "Illness in week 2" at bounding box center [368, 311] width 630 height 17
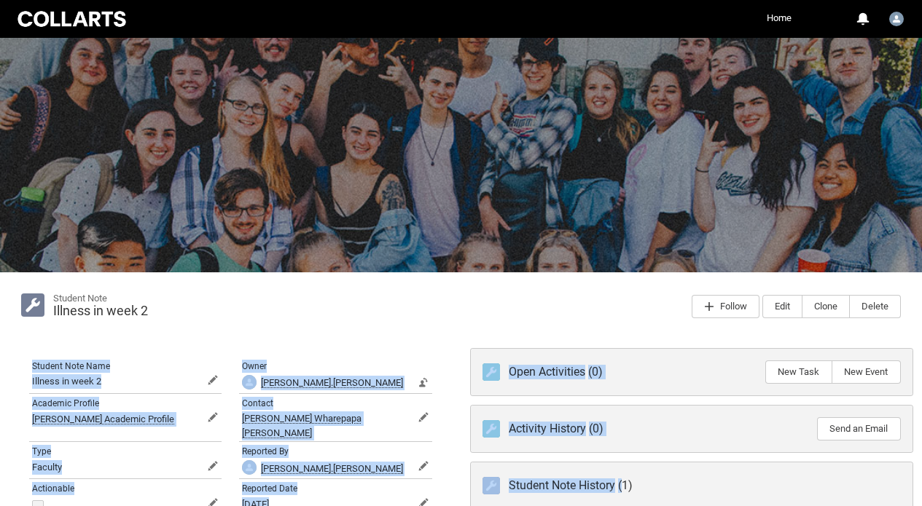
scroll to position [264, 0]
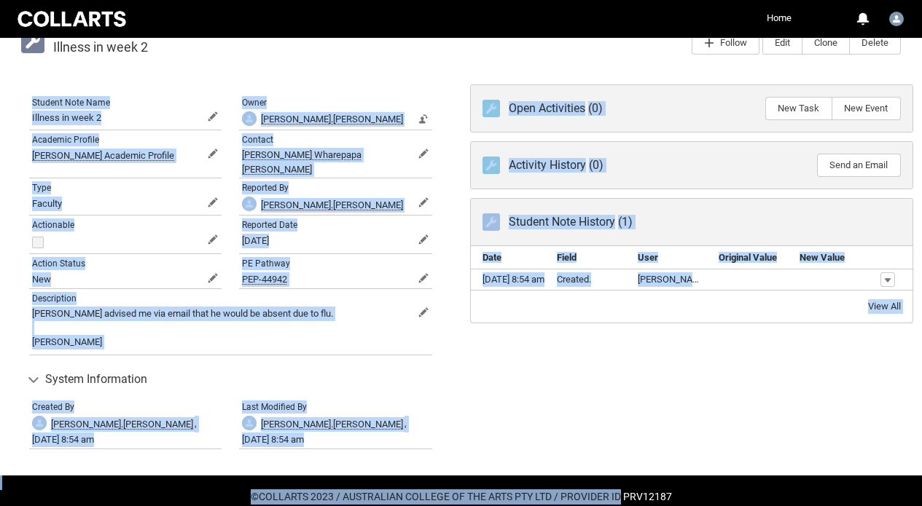
drag, startPoint x: 620, startPoint y: 318, endPoint x: 608, endPoint y: 466, distance: 149.2
click at [608, 468] on div "Skip to Main Content Collarts Education Community Home More 0 Notifications Pro…" at bounding box center [461, 135] width 922 height 799
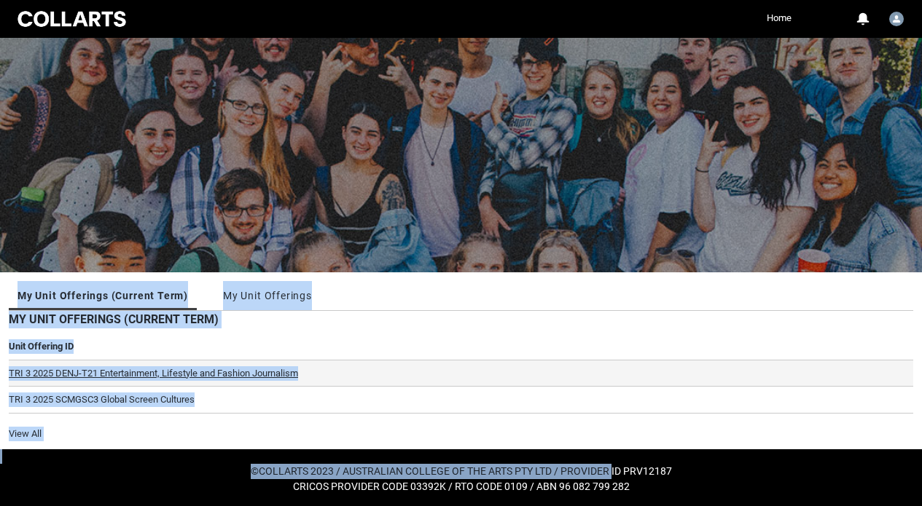
click at [259, 375] on link "TRI 3 2025 DENJ-T21 Entertainment, Lifestyle and Fashion Journalism" at bounding box center [153, 373] width 289 height 11
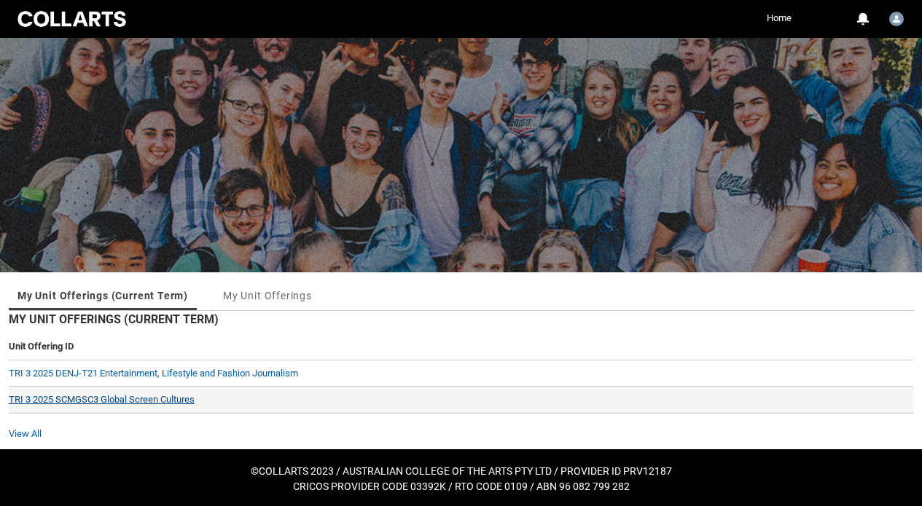
click at [149, 398] on link "TRI 3 2025 SCMGSC3 Global Screen Cultures" at bounding box center [102, 399] width 186 height 11
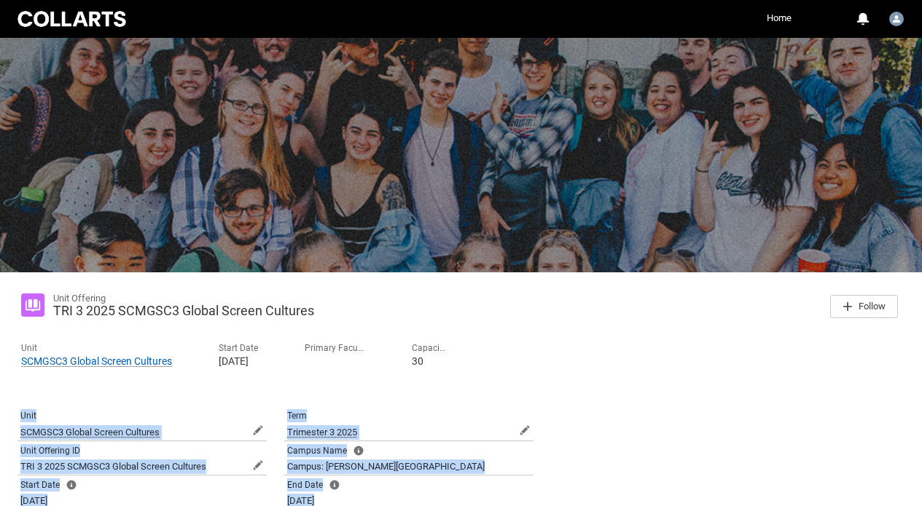
scroll to position [246, 0]
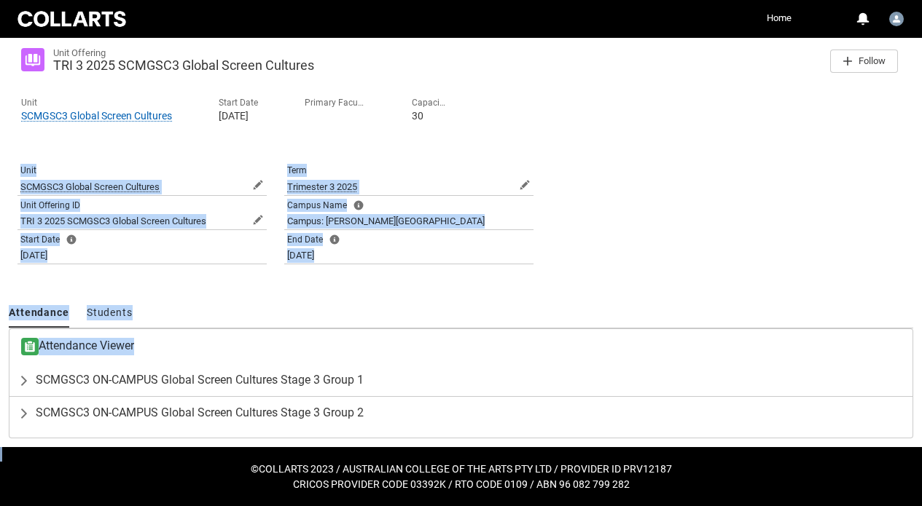
drag, startPoint x: 312, startPoint y: 391, endPoint x: 320, endPoint y: 455, distance: 64.6
click at [320, 455] on div "Skip to Main Content Collarts Education Community Home More 0 Notifications Pro…" at bounding box center [461, 130] width 922 height 752
click at [308, 413] on span "SCMGSC3 ON-CAMPUS Global Screen Cultures Stage 3 Group 2" at bounding box center [200, 413] width 328 height 15
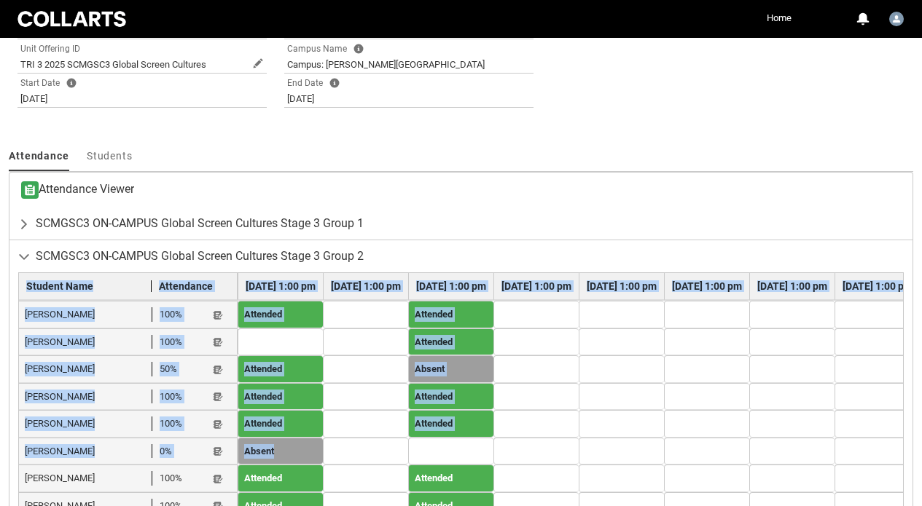
scroll to position [596, 0]
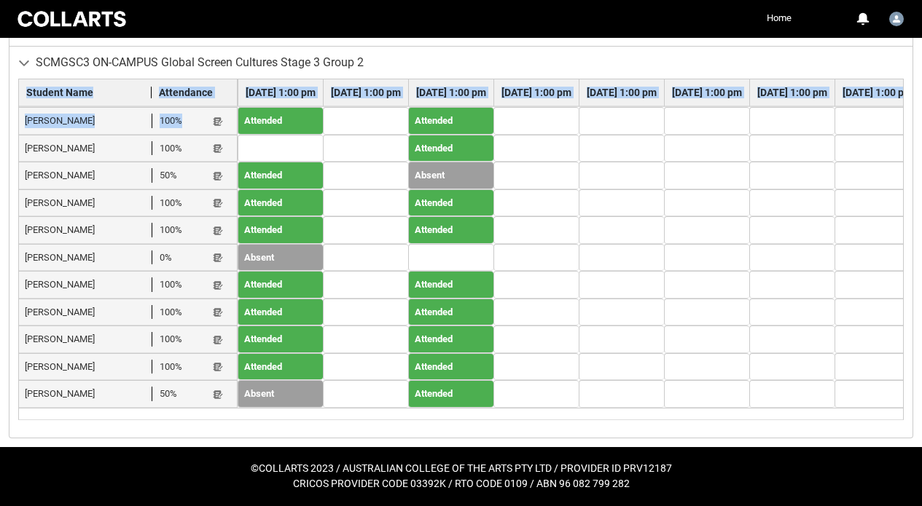
drag, startPoint x: 356, startPoint y: 361, endPoint x: 171, endPoint y: 141, distance: 288.0
click at [171, 141] on article "Attendance Viewer SCMGSC3 ON-CAMPUS Global Screen Cultures Stage 3 Group 1 Stud…" at bounding box center [461, 208] width 904 height 461
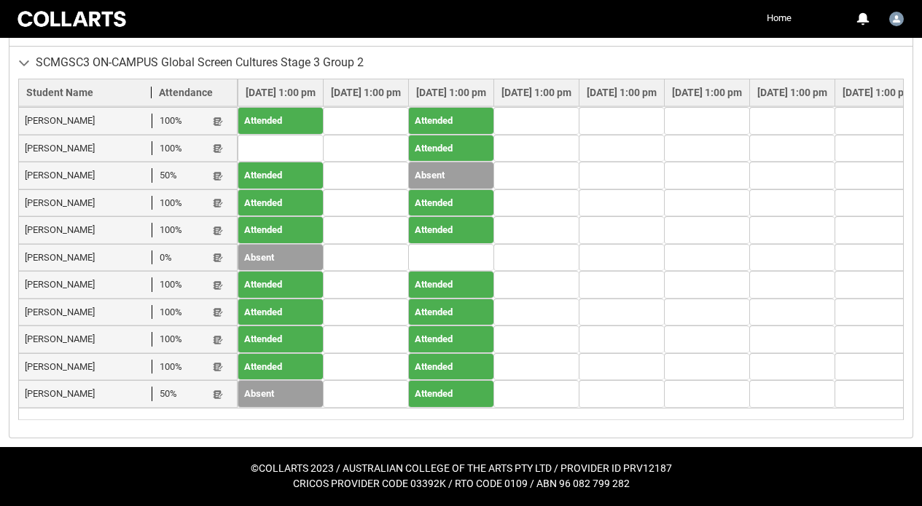
click at [270, 143] on td at bounding box center [280, 149] width 85 height 28
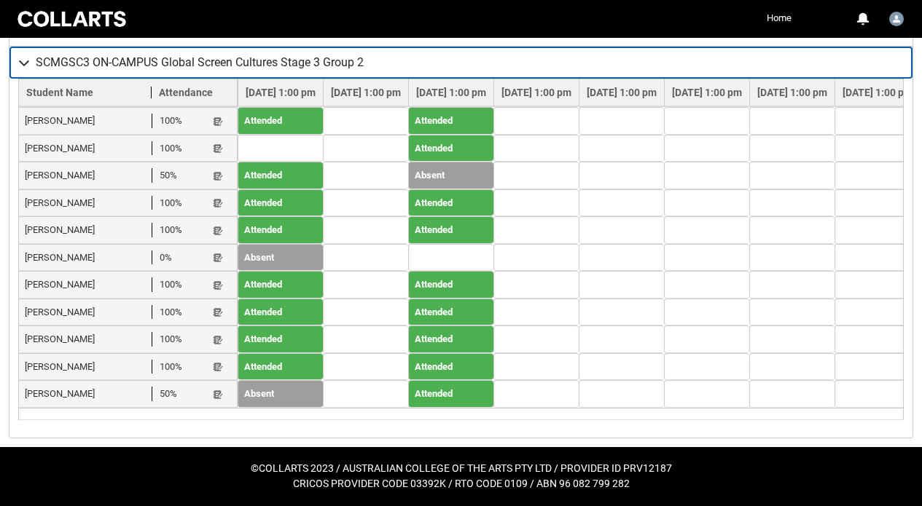
click at [434, 52] on button "SCMGSC3 ON-CAMPUS Global Screen Cultures Stage 3 Group 2" at bounding box center [460, 63] width 903 height 32
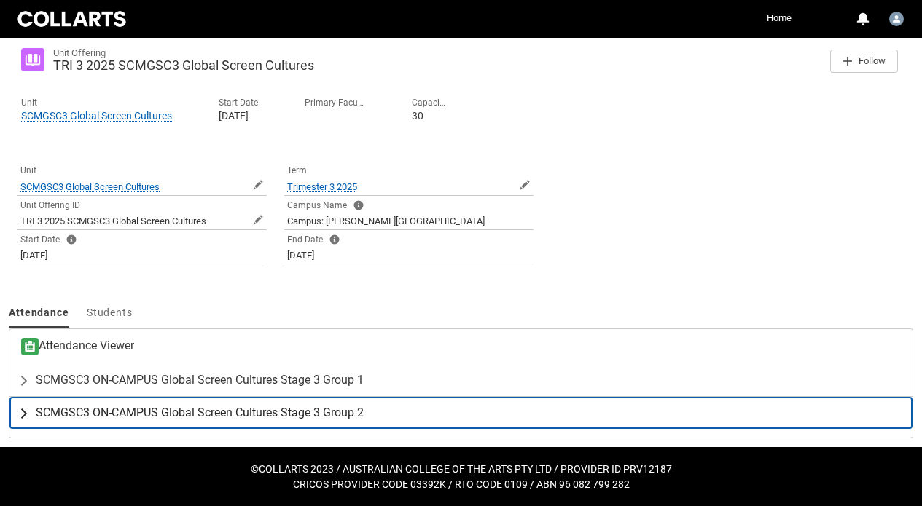
scroll to position [246, 0]
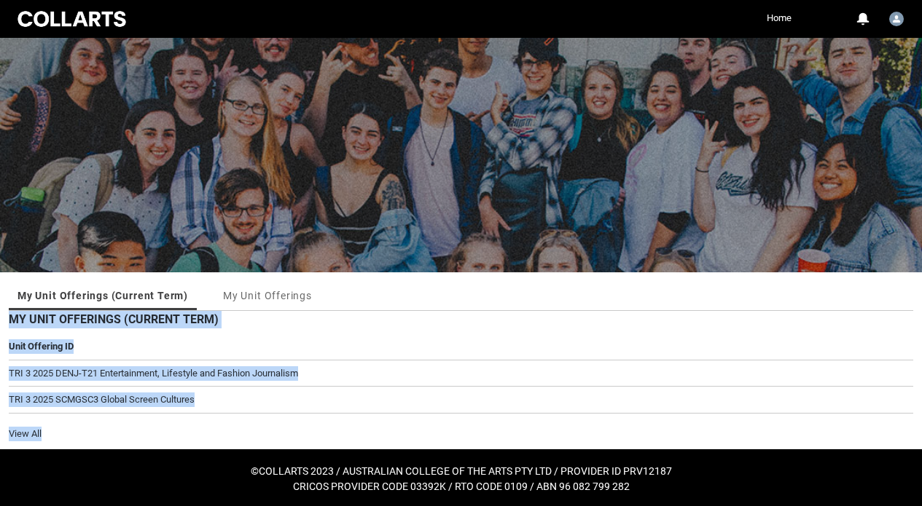
drag, startPoint x: 394, startPoint y: 286, endPoint x: 335, endPoint y: 448, distance: 172.2
click at [335, 448] on div "My Unit Offerings (Current Term) My Unit Offerings More Tabs My Unit Offerings …" at bounding box center [461, 361] width 922 height 177
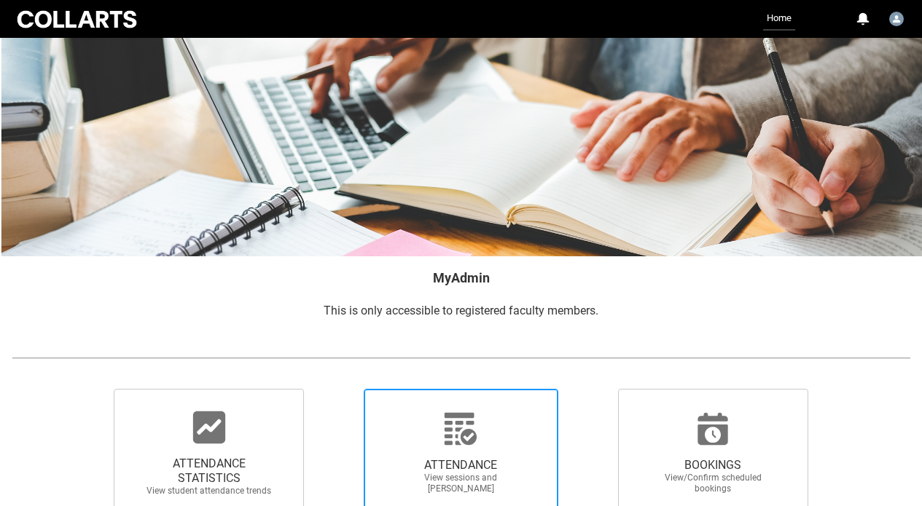
click at [450, 478] on span "View sessions and [PERSON_NAME]" at bounding box center [460, 484] width 128 height 22
click at [340, 389] on input "ATTENDANCE View sessions and [PERSON_NAME]" at bounding box center [339, 388] width 1 height 1
radio input "true"
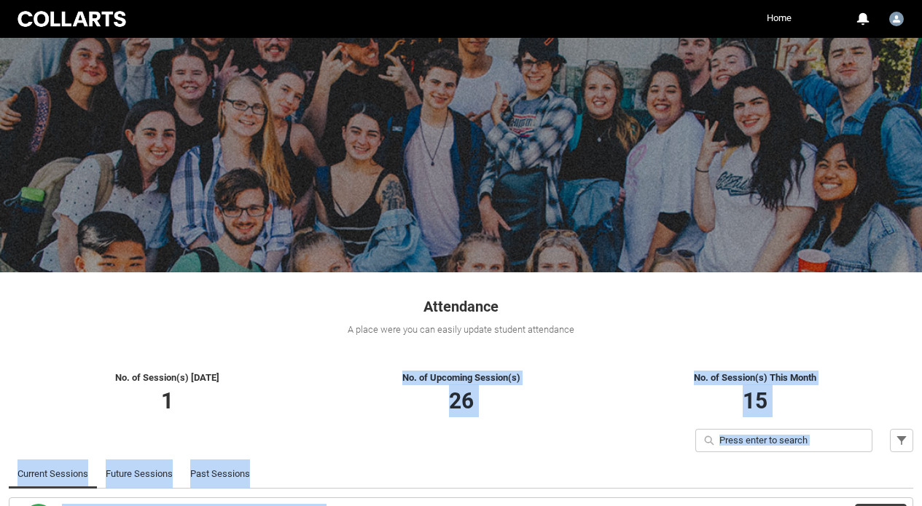
scroll to position [110, 0]
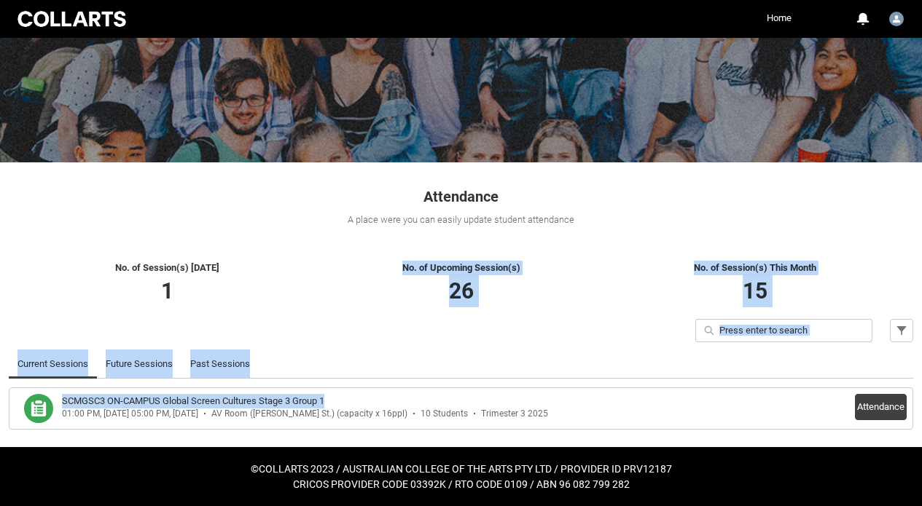
drag, startPoint x: 406, startPoint y: 354, endPoint x: 402, endPoint y: 394, distance: 39.6
click at [402, 394] on div "No. of Session(s) [DATE] 1 No. of Upcoming Session(s) 26 No. of Session(s) This…" at bounding box center [461, 344] width 922 height 208
click at [210, 366] on link "Past Sessions" at bounding box center [220, 364] width 60 height 29
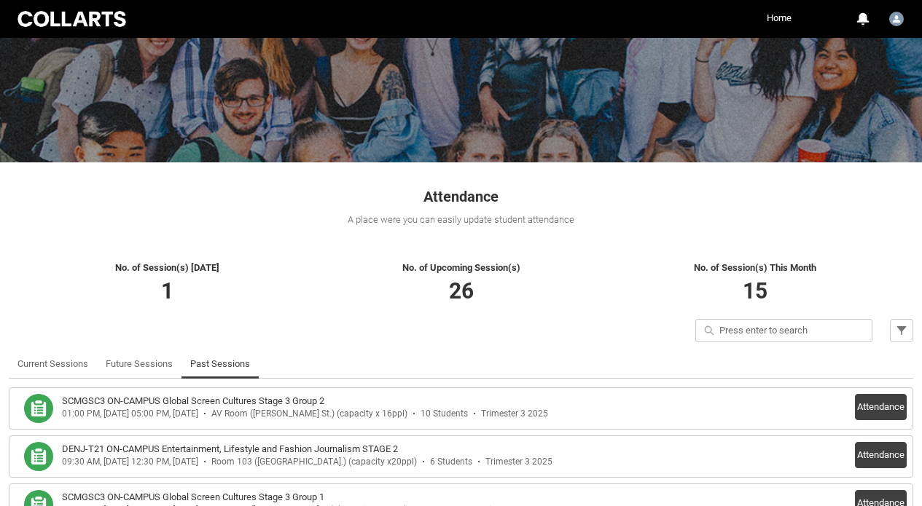
click at [330, 296] on p "26" at bounding box center [461, 291] width 294 height 33
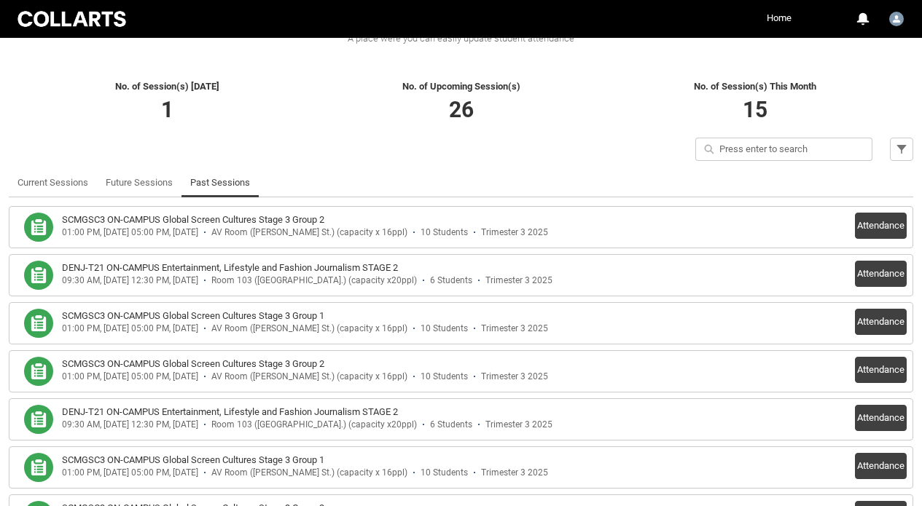
scroll to position [343, 0]
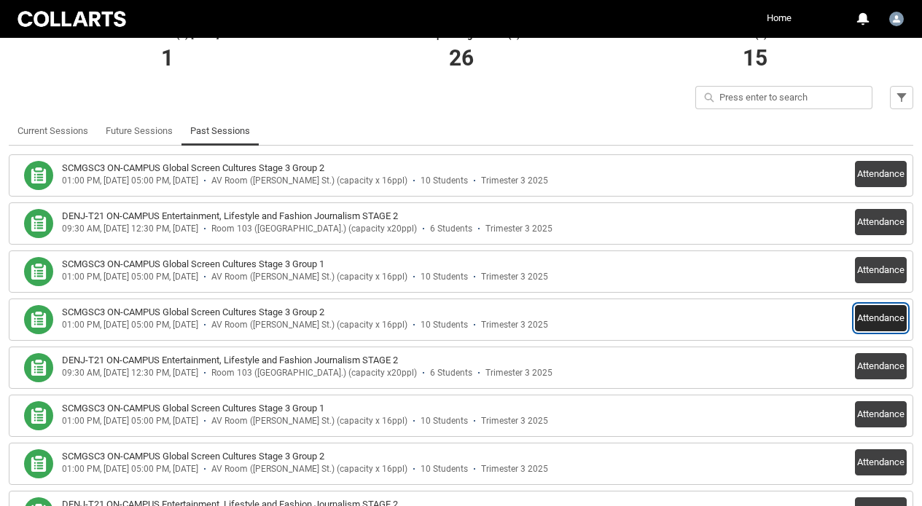
click at [872, 315] on button "Attendance" at bounding box center [881, 318] width 52 height 26
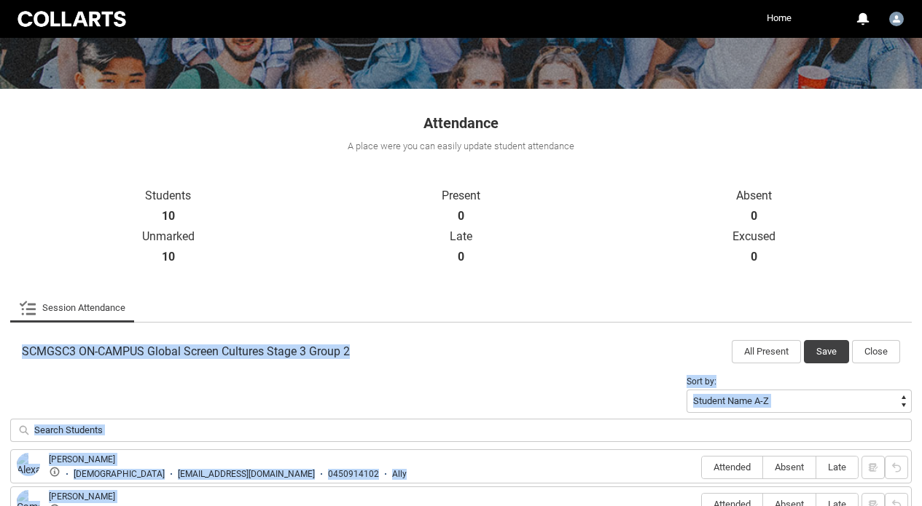
scroll to position [261, 0]
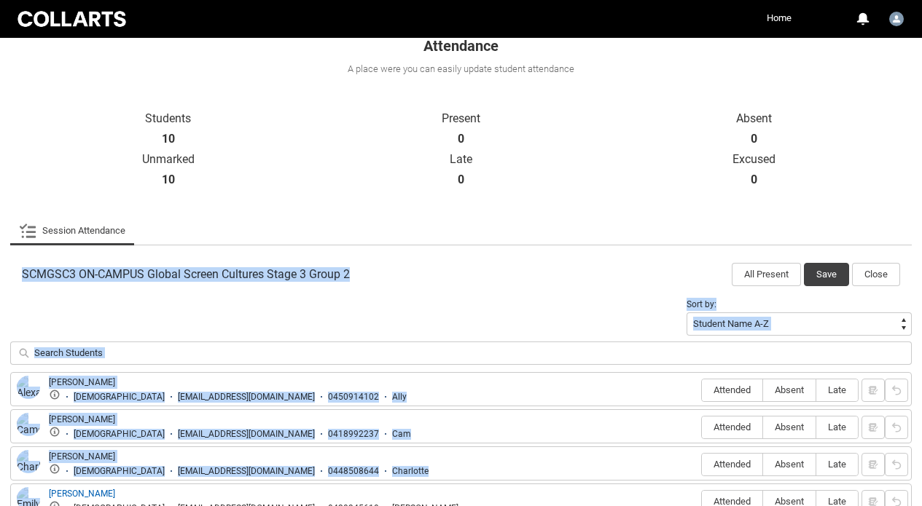
drag, startPoint x: 324, startPoint y: 304, endPoint x: 354, endPoint y: 450, distance: 148.9
click at [372, 475] on div "Session Attendance More Tabs SCMGSC3 ON-CAMPUS Global Screen Cultures Stage 3 G…" at bounding box center [460, 487] width 901 height 542
click at [719, 392] on span "Attended" at bounding box center [732, 390] width 60 height 11
click at [702, 391] on input "Attended" at bounding box center [701, 390] width 1 height 1
type lightning-radio-group "Attended"
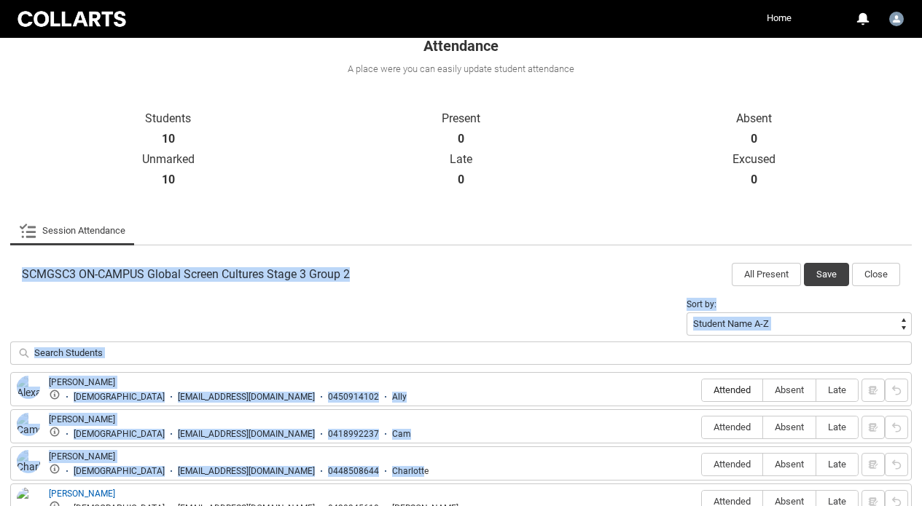
radio input "true"
click at [728, 429] on span "Attended" at bounding box center [732, 427] width 60 height 11
click at [702, 428] on input "Attended" at bounding box center [701, 427] width 1 height 1
type lightning-radio-group "Attended"
radio input "true"
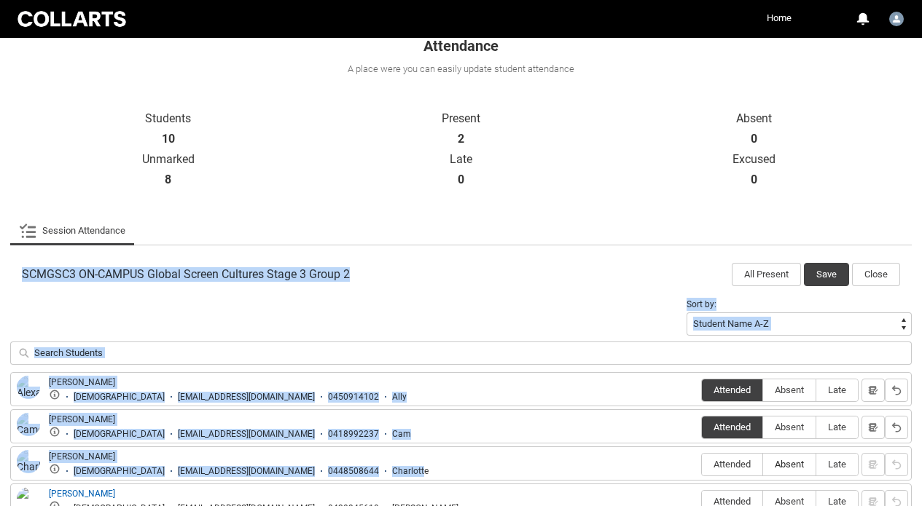
click at [802, 465] on span "Absent" at bounding box center [789, 464] width 52 height 11
click at [763, 465] on input "Absent" at bounding box center [762, 464] width 1 height 1
type lightning-radio-group "Absent"
radio input "true"
click at [569, 298] on div "Sort by: Student Name A-Z Student Name Z-A Student Last Name A-Z Student Last N…" at bounding box center [460, 333] width 901 height 77
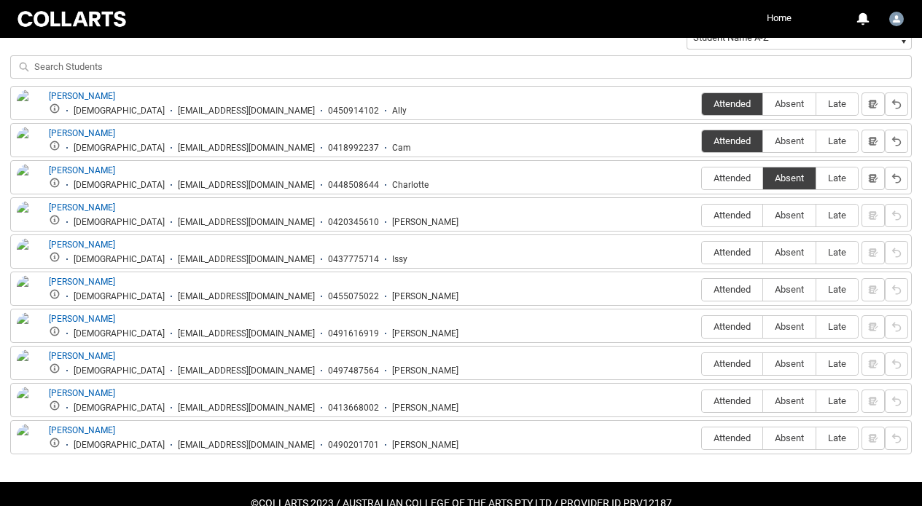
scroll to position [552, 0]
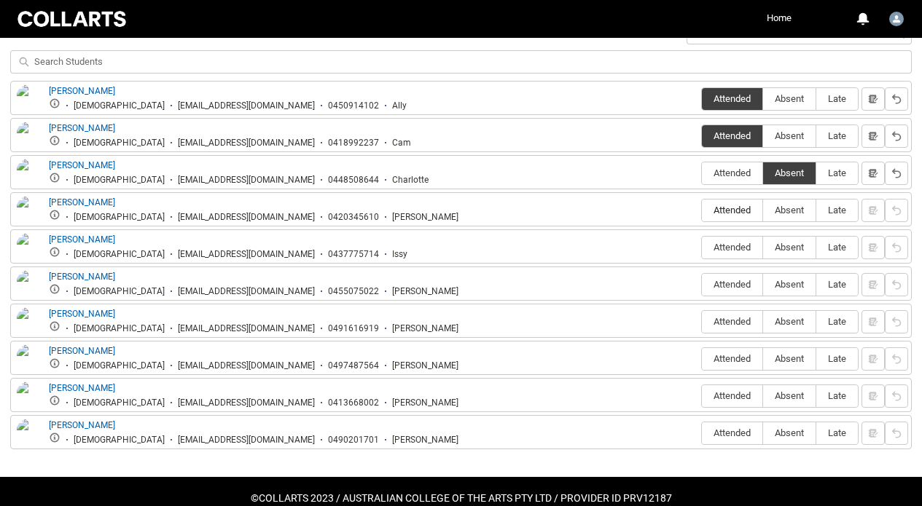
click at [743, 208] on span "Attended" at bounding box center [732, 210] width 60 height 11
click at [702, 210] on input "Attended" at bounding box center [701, 210] width 1 height 1
type lightning-radio-group "Attended"
radio input "true"
click at [740, 248] on span "Attended" at bounding box center [732, 247] width 60 height 11
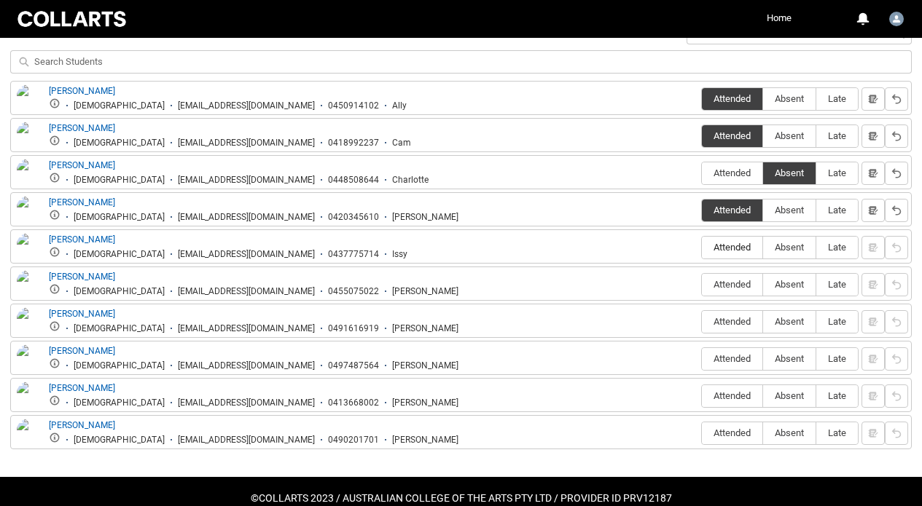
click at [702, 248] on input "Attended" at bounding box center [701, 247] width 1 height 1
type lightning-radio-group "Attended"
radio input "true"
click at [739, 287] on span "Attended" at bounding box center [732, 284] width 60 height 11
click at [702, 285] on input "Attended" at bounding box center [701, 284] width 1 height 1
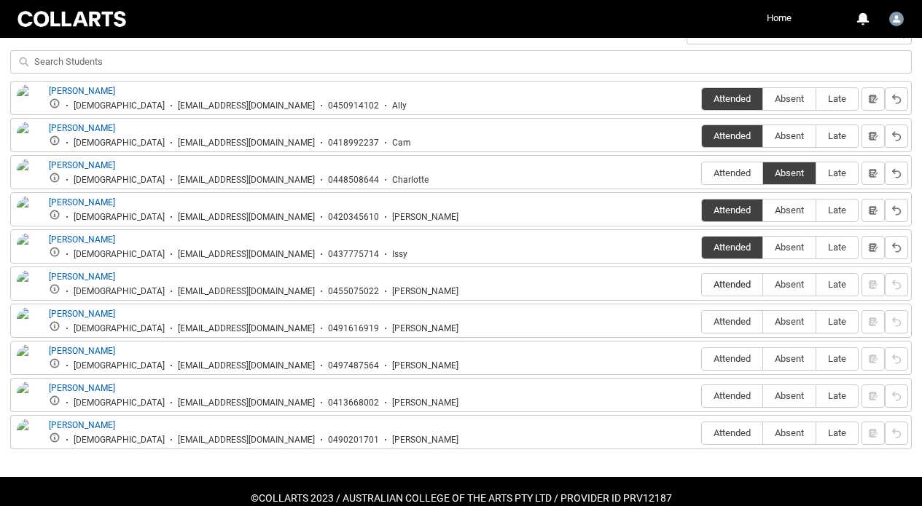
type lightning-radio-group "Attended"
radio input "true"
click at [737, 324] on span "Attended" at bounding box center [732, 321] width 60 height 11
click at [702, 322] on input "Attended" at bounding box center [701, 321] width 1 height 1
type lightning-radio-group "Attended"
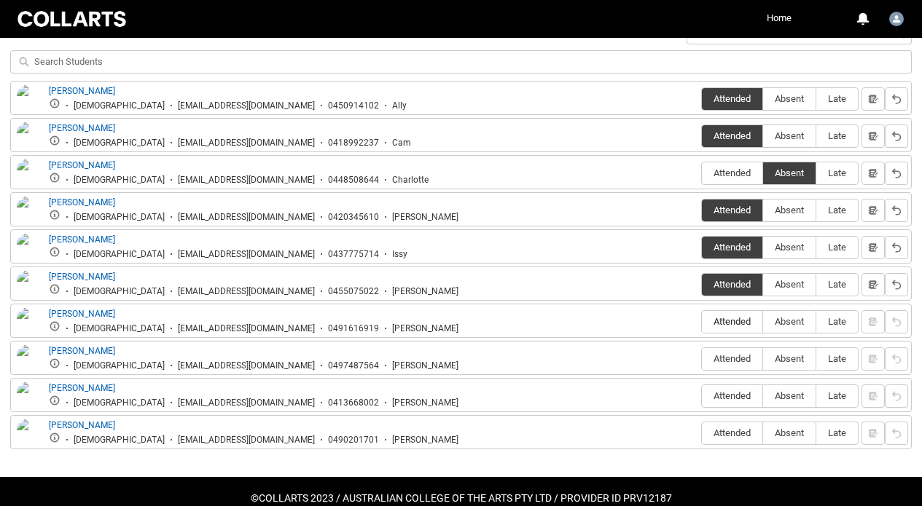
radio input "true"
click at [741, 353] on label "Attended" at bounding box center [732, 359] width 60 height 23
click at [702, 359] on input "Attended" at bounding box center [701, 359] width 1 height 1
type lightning-radio-group "Attended"
radio input "true"
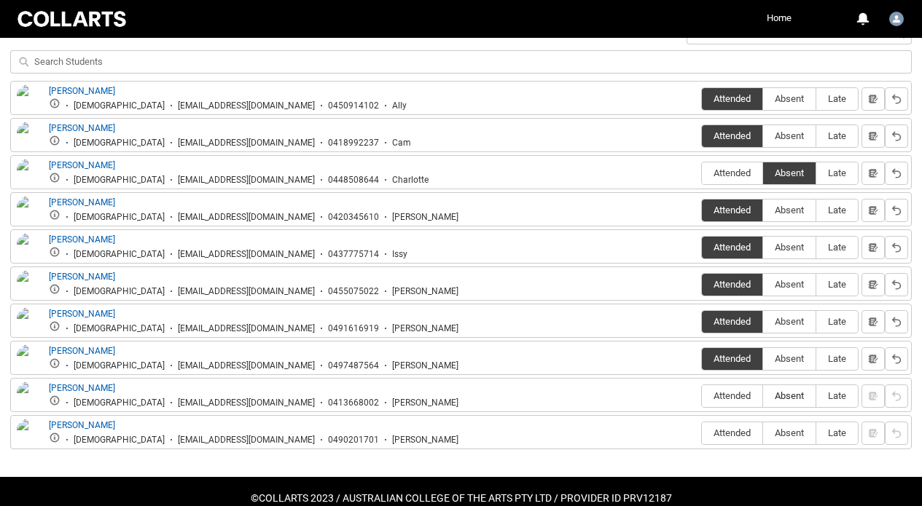
click at [779, 396] on span "Absent" at bounding box center [789, 396] width 52 height 11
click at [763, 396] on input "Absent" at bounding box center [762, 396] width 1 height 1
type lightning-radio-group "Absent"
radio input "true"
click at [711, 424] on label "Attended" at bounding box center [732, 434] width 60 height 23
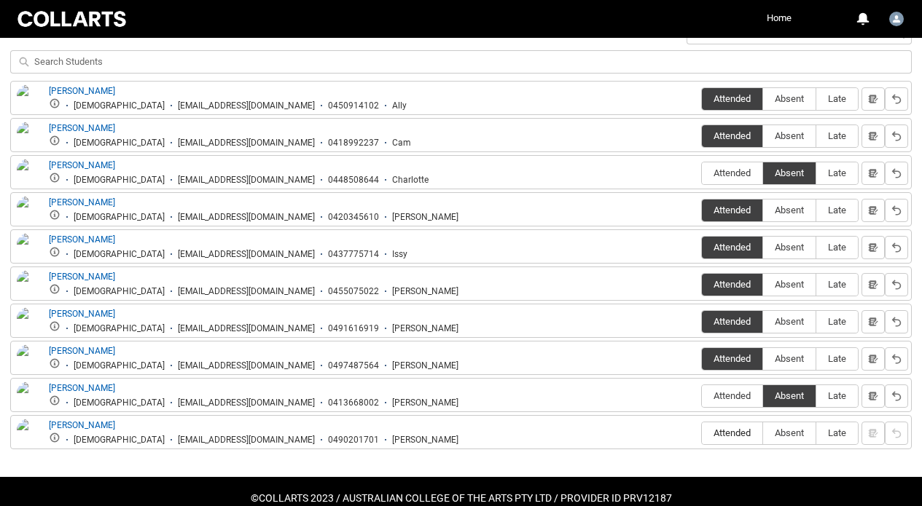
click at [702, 433] on input "Attended" at bounding box center [701, 433] width 1 height 1
type lightning-radio-group "Attended"
radio input "true"
click at [641, 60] on input "search" at bounding box center [460, 61] width 901 height 23
drag, startPoint x: 714, startPoint y: 460, endPoint x: 518, endPoint y: -79, distance: 573.1
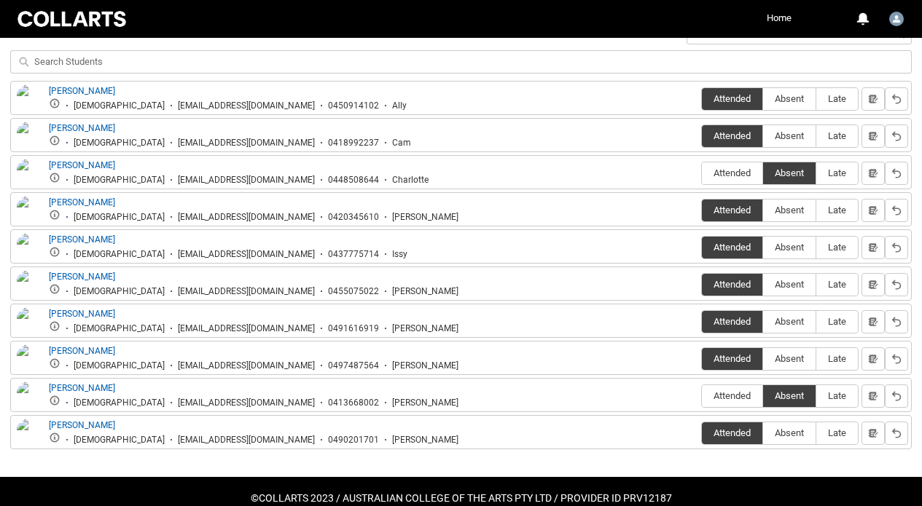
click at [442, 459] on div "SCMGSC3 ON-CAMPUS Global Screen Cultures Stage 3 Group 2 All Present Save Close…" at bounding box center [460, 210] width 901 height 513
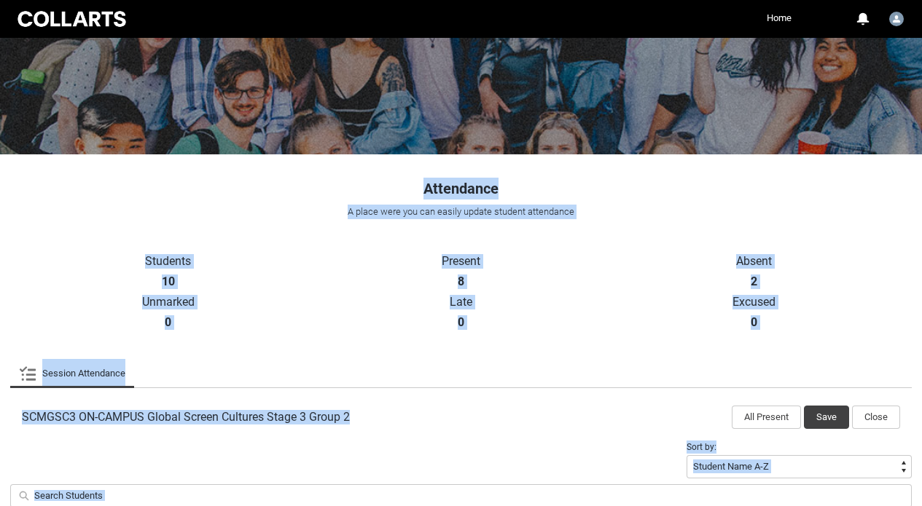
scroll to position [0, 0]
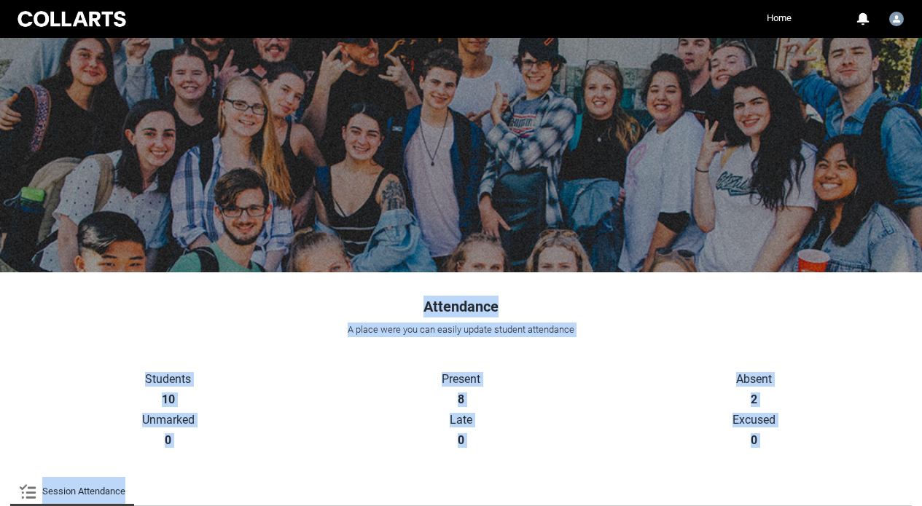
drag, startPoint x: 442, startPoint y: 459, endPoint x: 293, endPoint y: -76, distance: 555.4
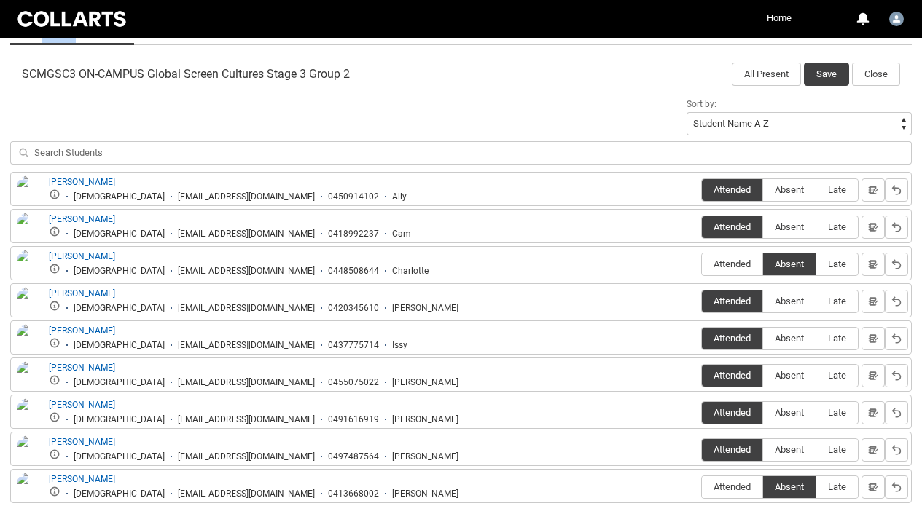
scroll to position [457, 0]
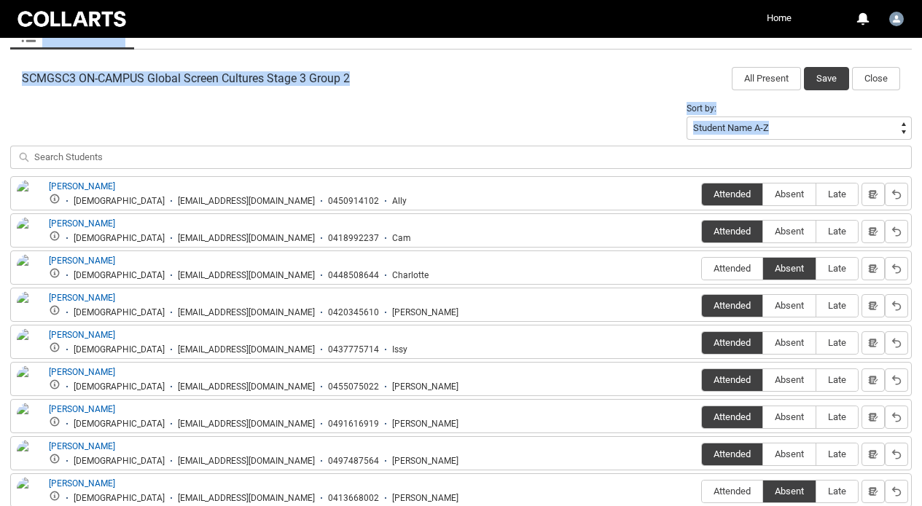
drag, startPoint x: 564, startPoint y: 359, endPoint x: 486, endPoint y: 146, distance: 227.3
click at [486, 146] on div "Students 10 Present 8 Absent 2 Unmarked 0 Late 0 Excused 0 Session Attendance M…" at bounding box center [461, 233] width 904 height 662
click at [820, 79] on button "Save" at bounding box center [826, 78] width 45 height 23
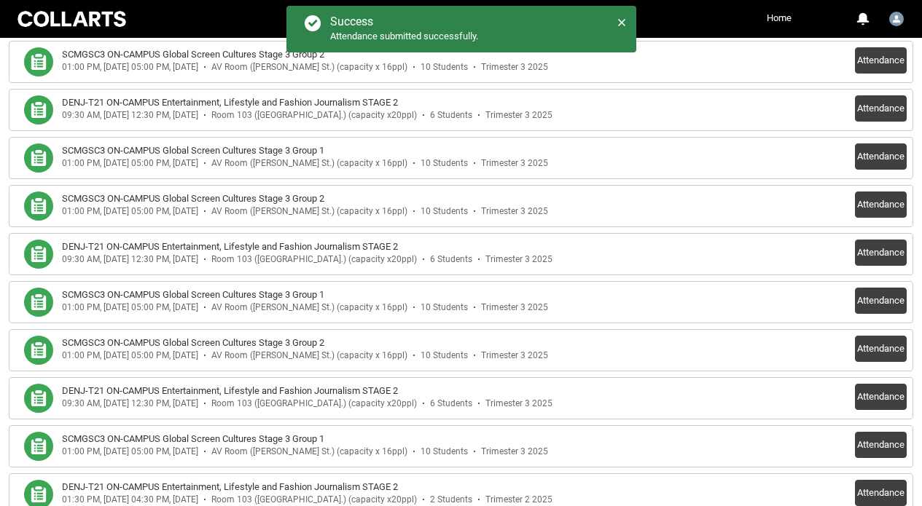
scroll to position [469, 0]
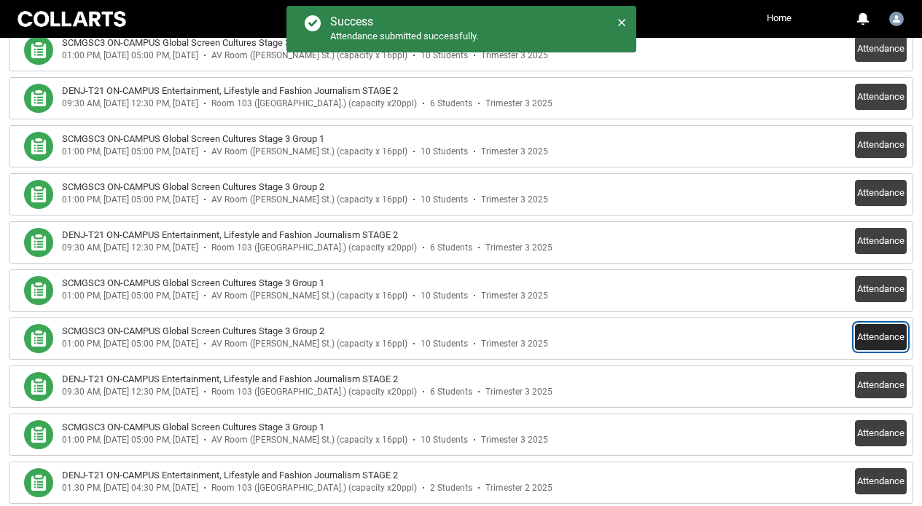
click at [886, 334] on button "Attendance" at bounding box center [881, 337] width 52 height 26
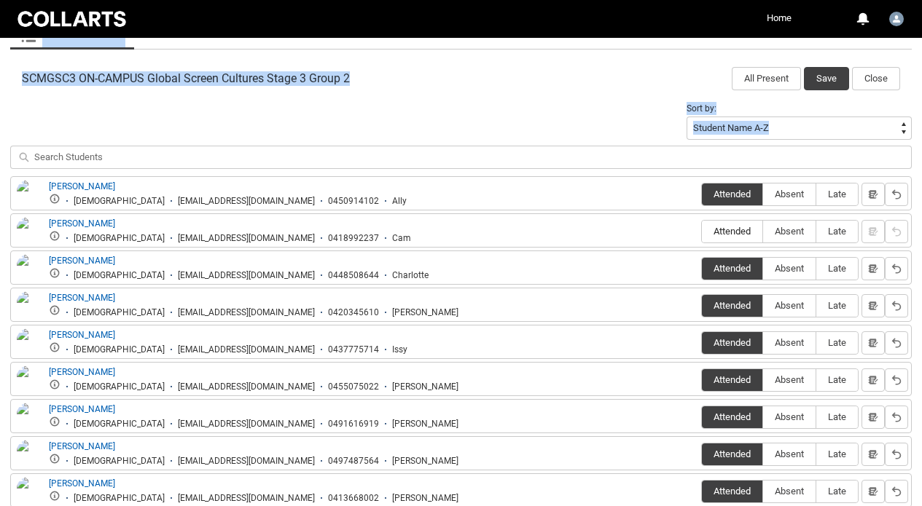
click at [737, 230] on span "Attended" at bounding box center [732, 231] width 60 height 11
click at [702, 231] on input "Attended" at bounding box center [701, 231] width 1 height 1
type lightning-radio-group "Attended"
radio input "true"
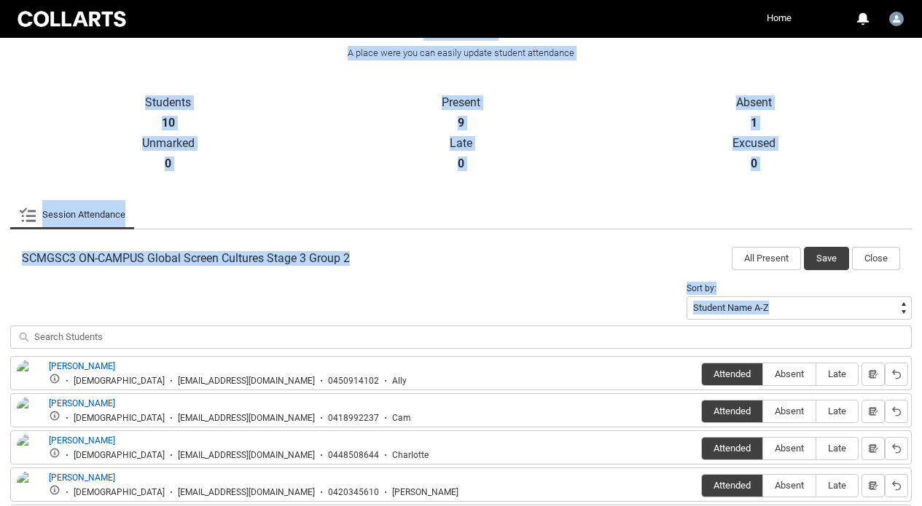
scroll to position [0, 0]
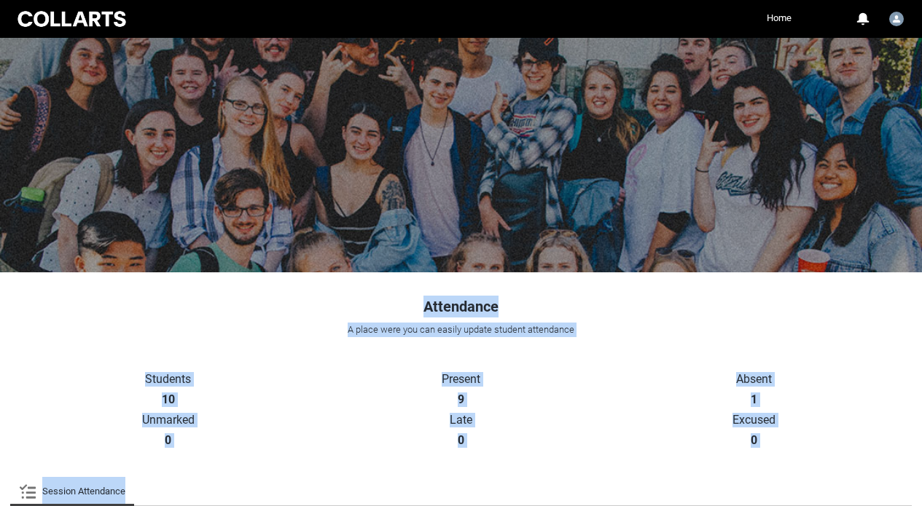
drag, startPoint x: 567, startPoint y: 125, endPoint x: 542, endPoint y: -75, distance: 201.2
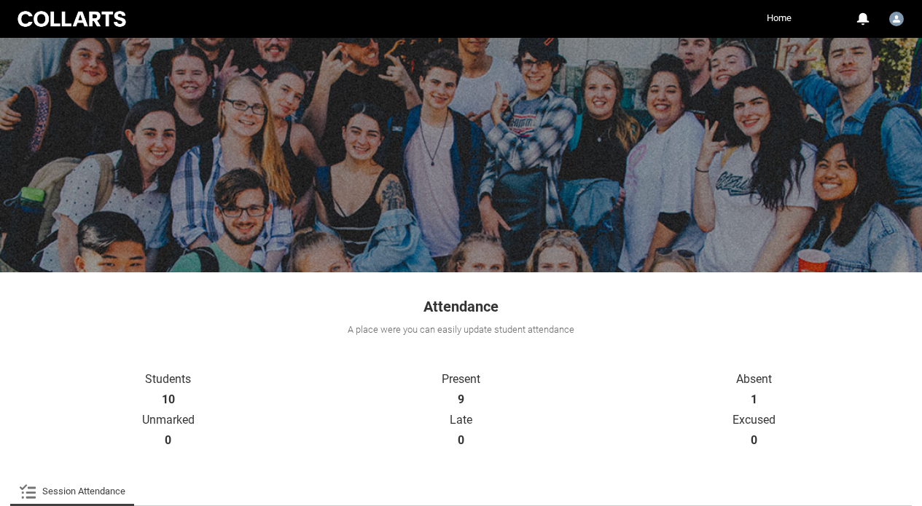
click at [815, 326] on div "A place were you can easily update student attendance" at bounding box center [461, 330] width 904 height 15
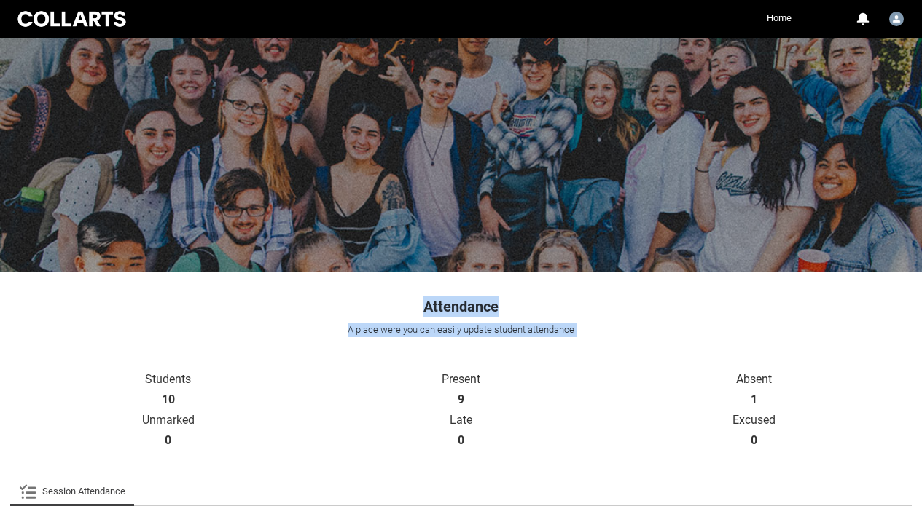
drag, startPoint x: 815, startPoint y: 326, endPoint x: 686, endPoint y: -75, distance: 421.3
click at [807, 321] on section "Attendance A place were you can easily update student attendance" at bounding box center [461, 308] width 904 height 55
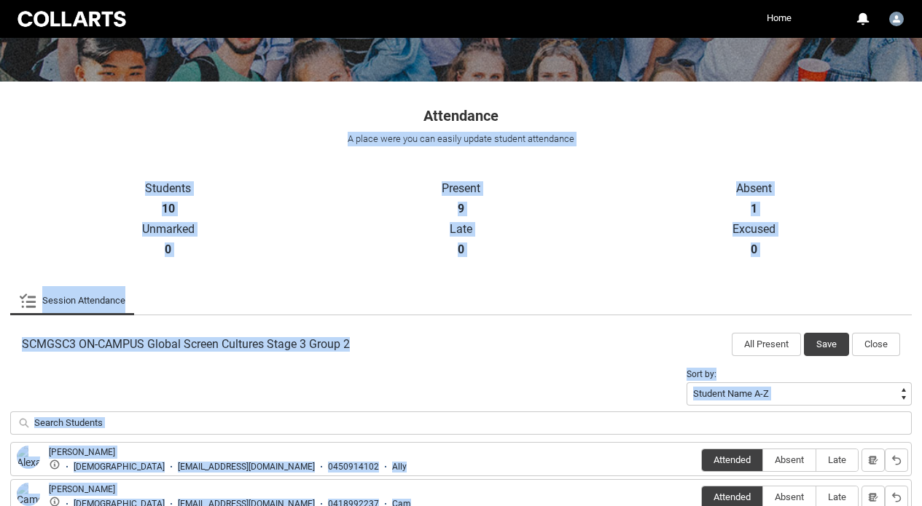
scroll to position [258, 0]
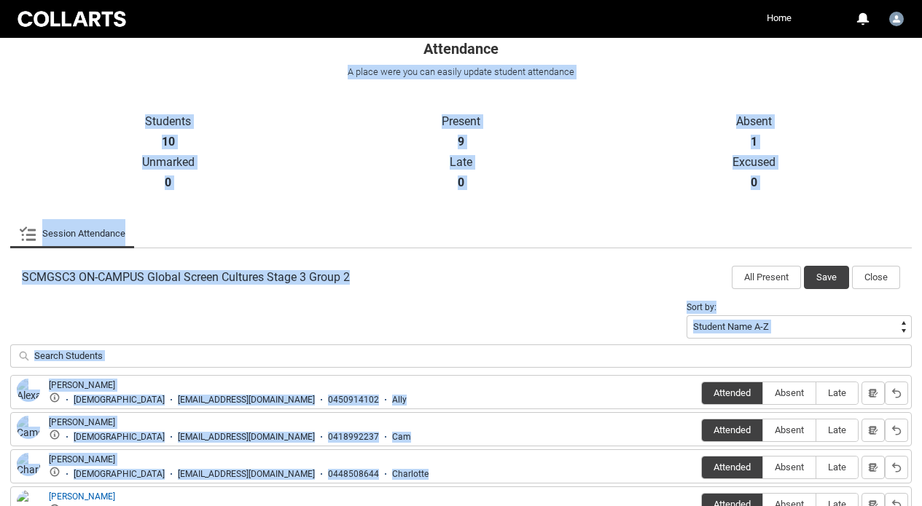
drag, startPoint x: 807, startPoint y: 321, endPoint x: 870, endPoint y: 448, distance: 141.4
click at [870, 449] on div "Attendance A place were you can easily update student attendance No. of Session…" at bounding box center [461, 393] width 922 height 757
click at [824, 282] on button "Save" at bounding box center [826, 277] width 45 height 23
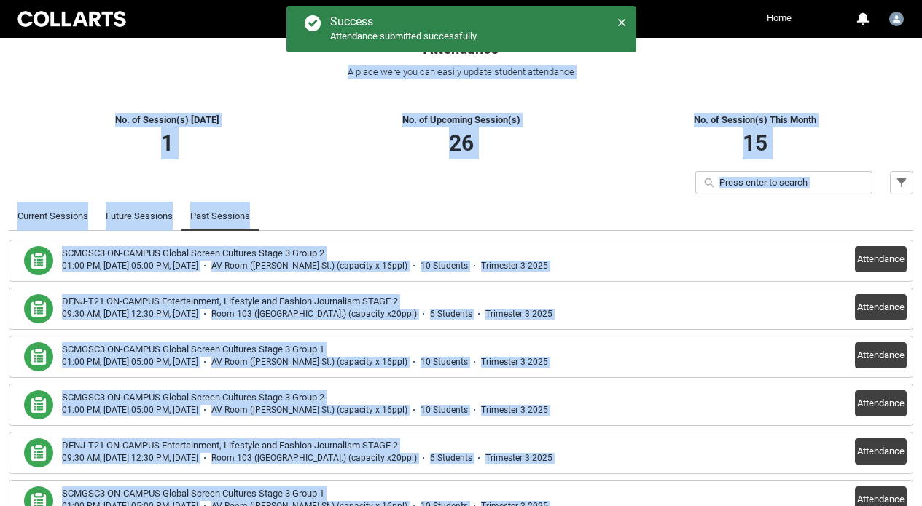
click at [775, 17] on link "Home" at bounding box center [779, 18] width 32 height 22
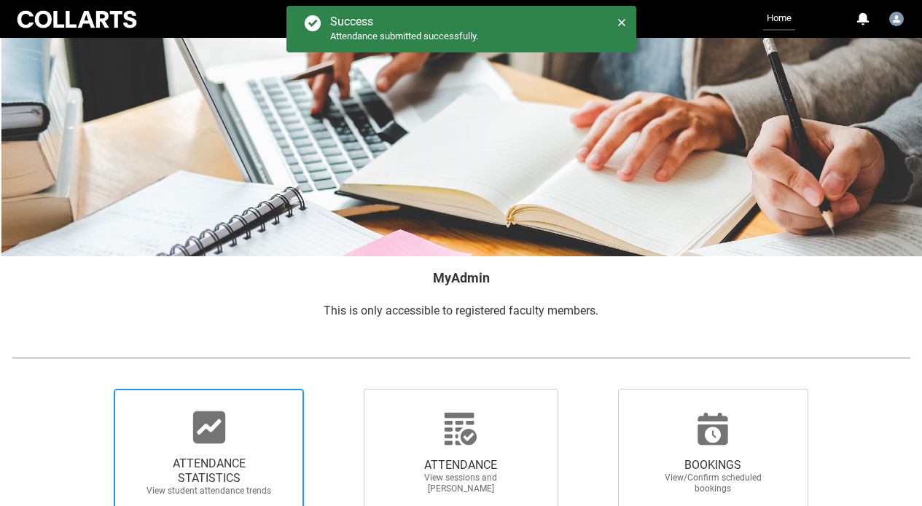
click at [255, 438] on div at bounding box center [209, 427] width 140 height 35
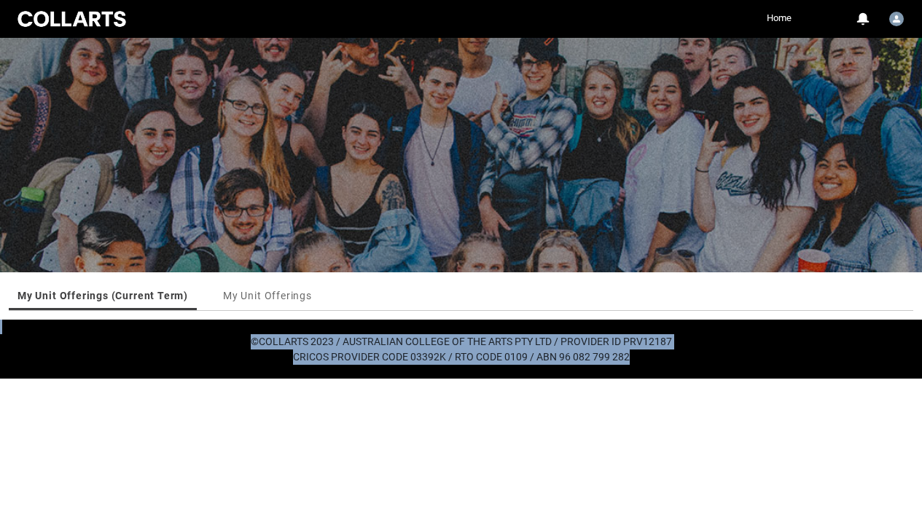
drag, startPoint x: 356, startPoint y: 300, endPoint x: 340, endPoint y: 462, distance: 163.2
click at [340, 379] on html "Loading × Sorry to interrupt CSS Error Refresh Skip to Main Content Collarts Ed…" at bounding box center [461, 189] width 922 height 379
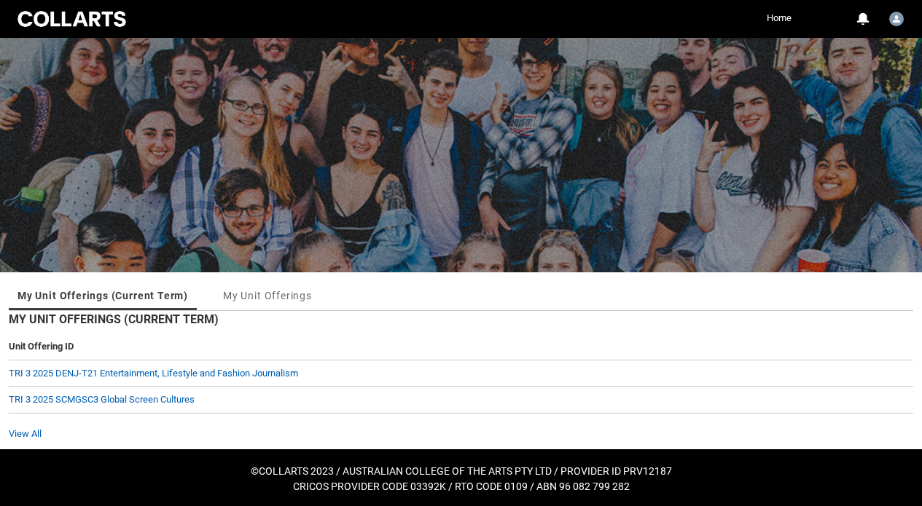
click at [431, 273] on div "My Unit Offerings (Current Term) My Unit Offerings More Tabs My Unit Offerings …" at bounding box center [461, 361] width 922 height 177
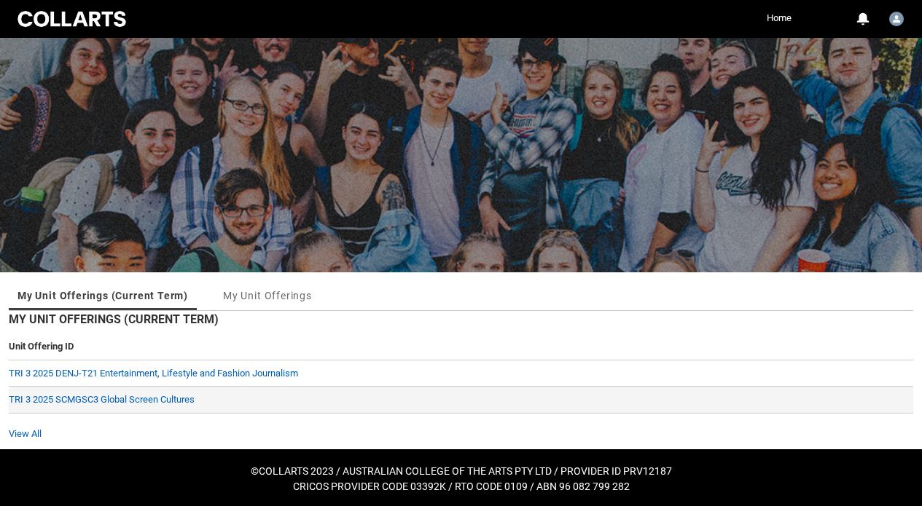
click at [171, 393] on td "TRI 3 2025 SCMGSC3 Global Screen Cultures" at bounding box center [461, 400] width 904 height 27
click at [171, 404] on td "TRI 3 2025 SCMGSC3 Global Screen Cultures" at bounding box center [461, 400] width 904 height 27
click at [173, 396] on link "TRI 3 2025 SCMGSC3 Global Screen Cultures" at bounding box center [102, 399] width 186 height 11
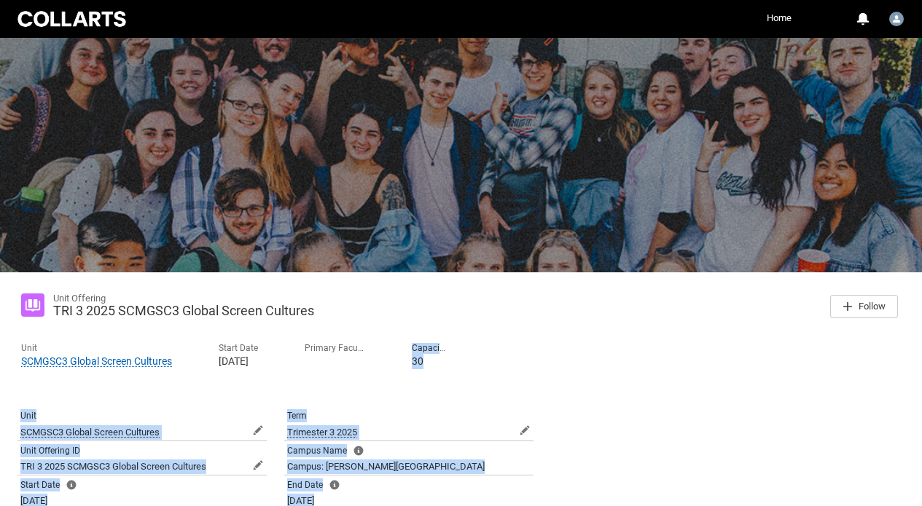
scroll to position [246, 0]
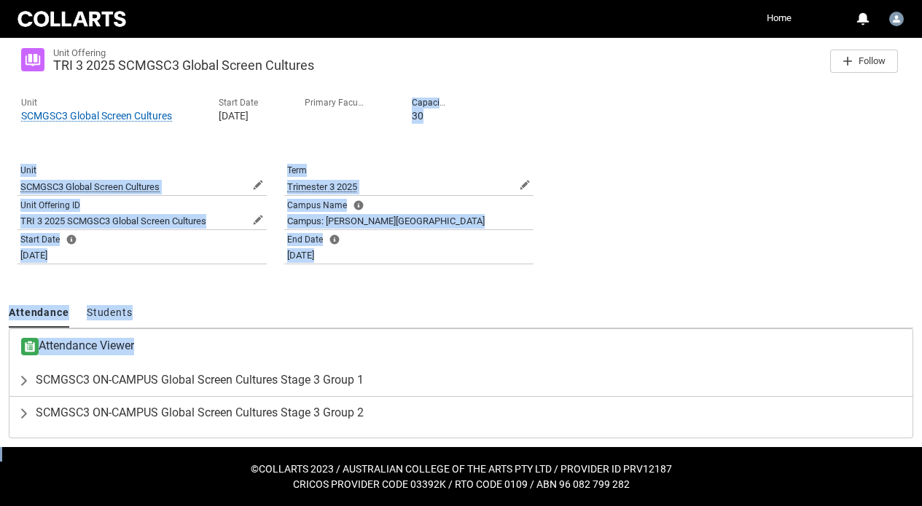
drag, startPoint x: 341, startPoint y: 379, endPoint x: 337, endPoint y: 437, distance: 57.7
click at [337, 437] on div "Unit Offering TRI 3 2025 SCMGSC3 Global Screen Cultures Follow Unit SCMGSC3 Glo…" at bounding box center [461, 237] width 904 height 403
click at [331, 415] on span "SCMGSC3 ON-CAMPUS Global Screen Cultures Stage 3 Group 2" at bounding box center [200, 413] width 328 height 15
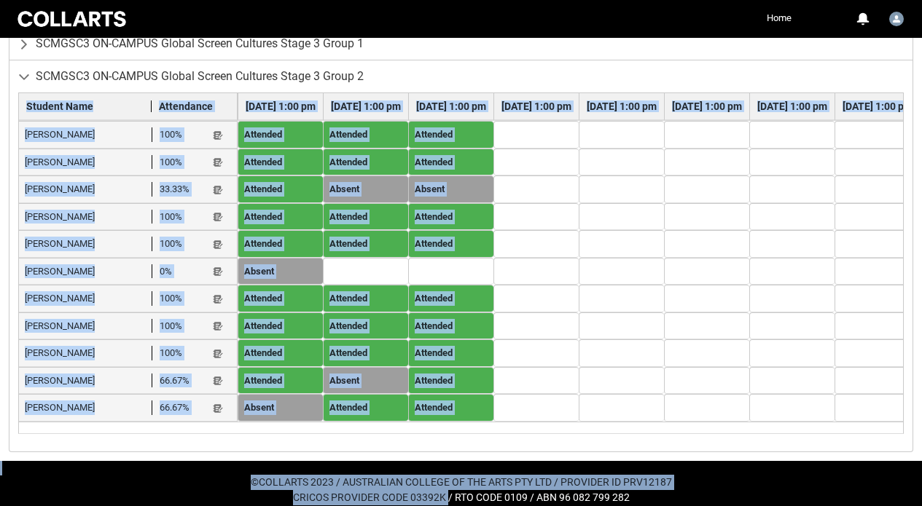
scroll to position [584, 0]
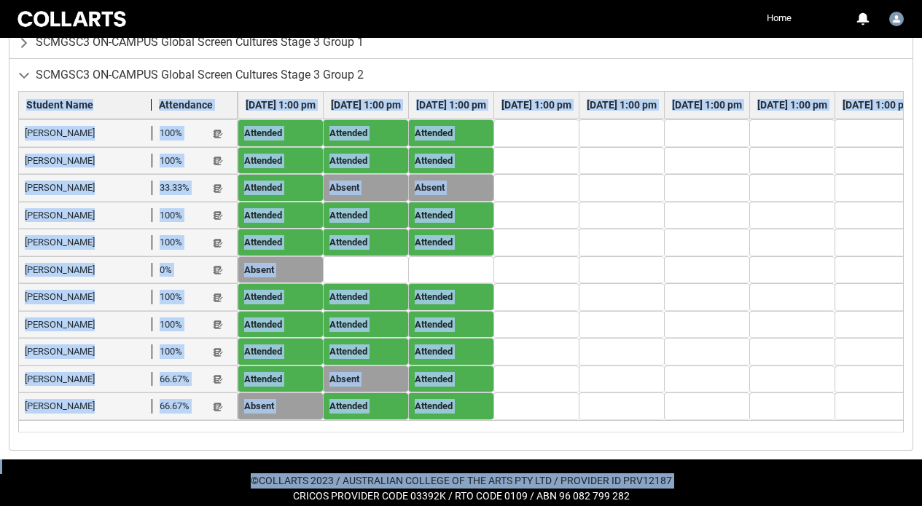
drag, startPoint x: 443, startPoint y: 289, endPoint x: 439, endPoint y: 479, distance: 190.2
click at [219, 188] on lightning-primitive-icon "button" at bounding box center [218, 188] width 10 height 11
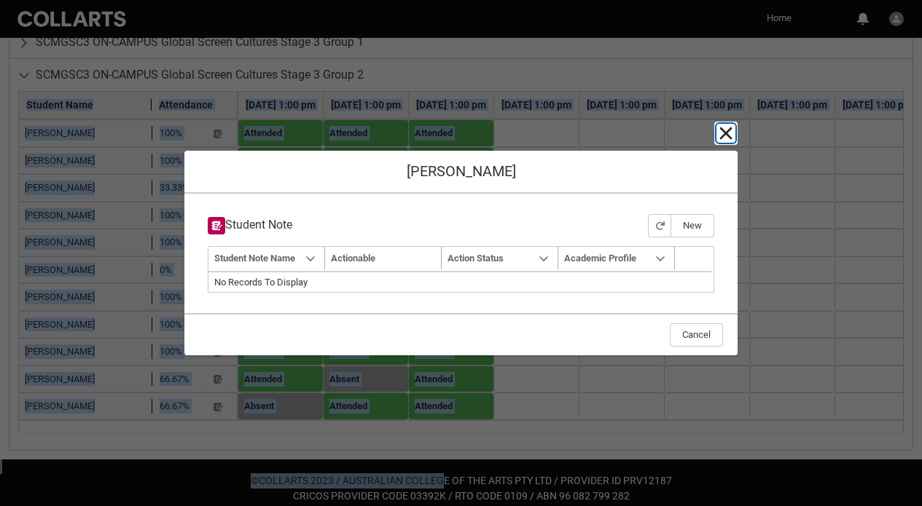
click at [725, 136] on lightning-primitive-icon "button" at bounding box center [725, 133] width 17 height 17
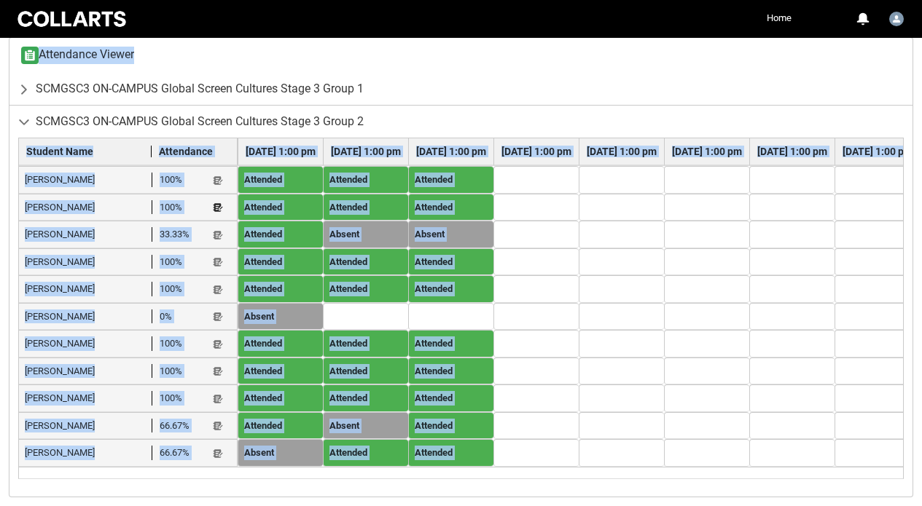
click at [217, 211] on lightning-primitive-icon "button" at bounding box center [218, 208] width 10 height 11
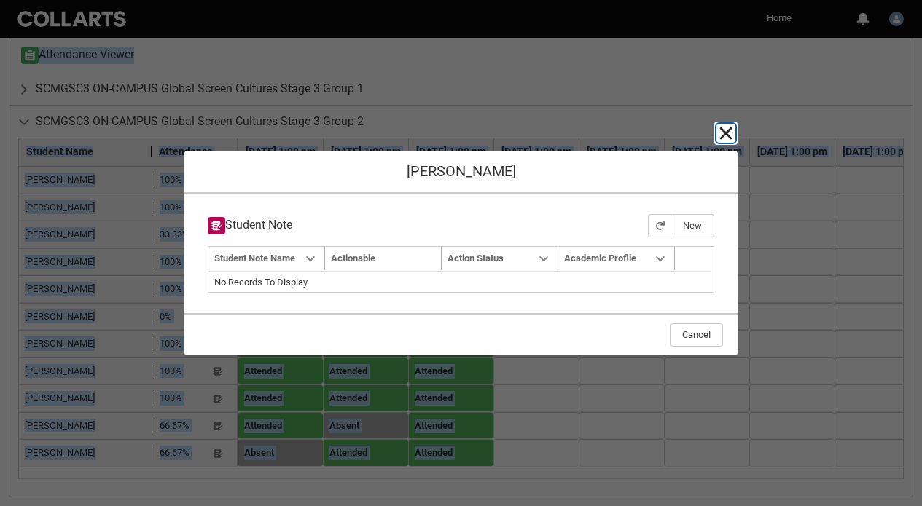
click at [729, 138] on lightning-primitive-icon "button" at bounding box center [725, 133] width 17 height 17
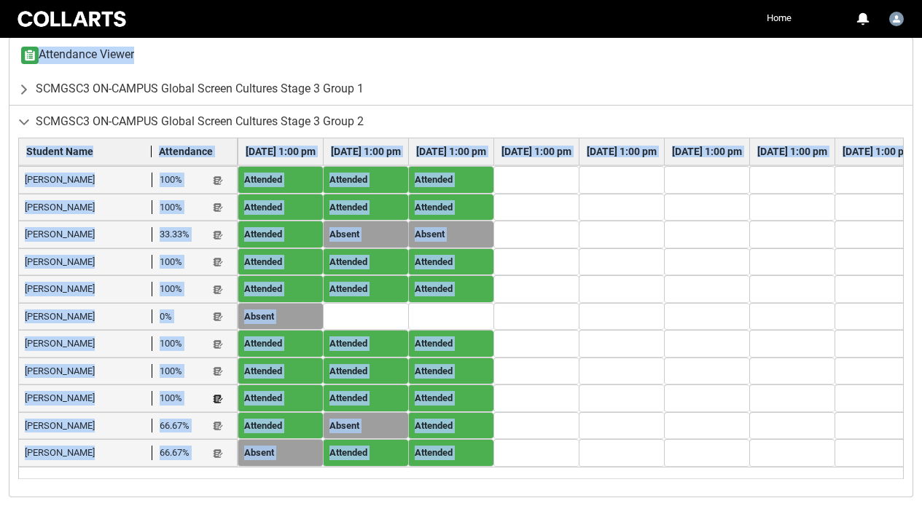
click at [216, 401] on lightning-primitive-icon "button" at bounding box center [218, 399] width 10 height 11
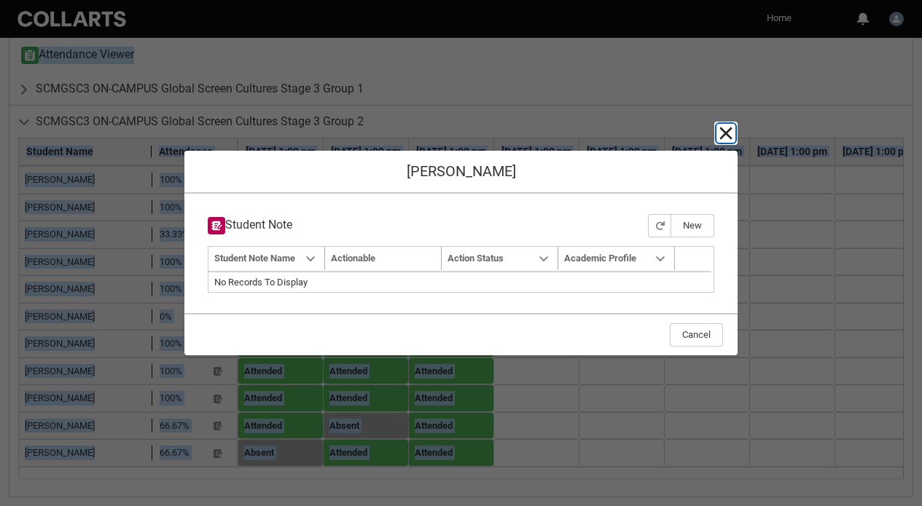
click at [725, 136] on lightning-primitive-icon "button" at bounding box center [725, 133] width 17 height 17
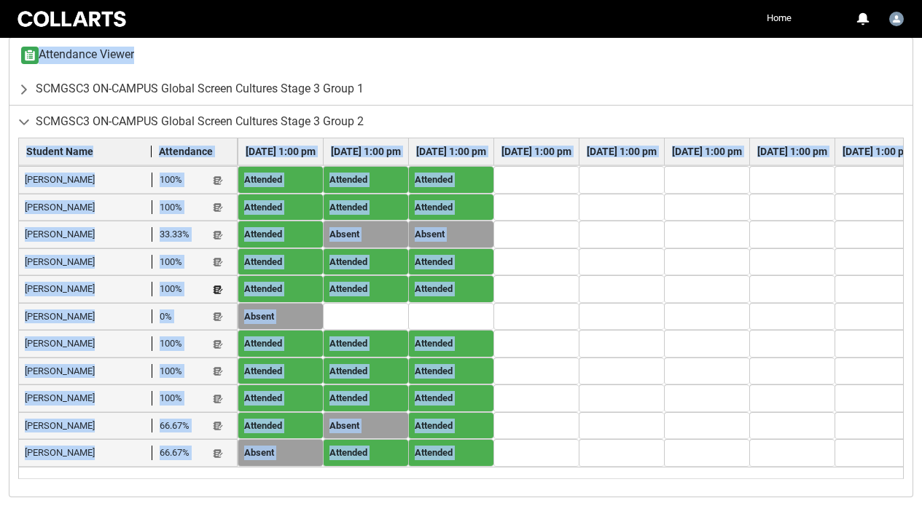
click at [219, 289] on lightning-primitive-icon "button" at bounding box center [218, 289] width 10 height 11
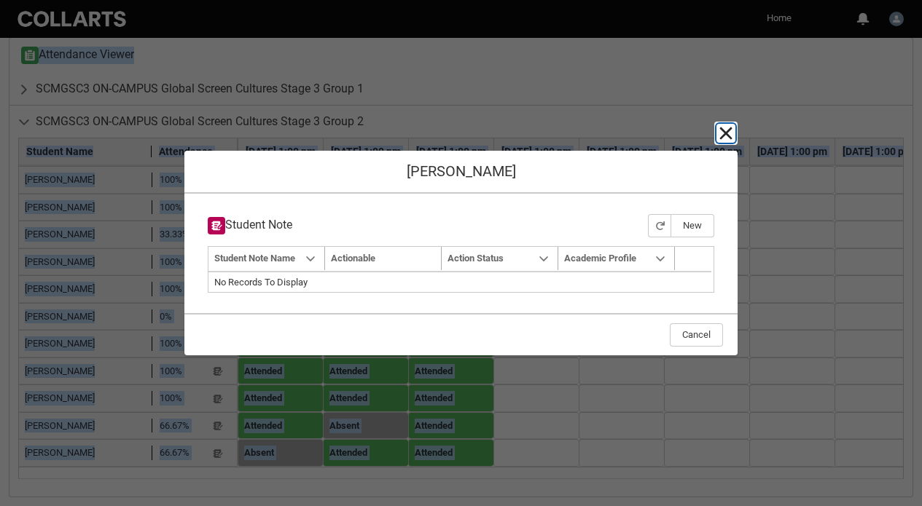
click at [730, 133] on lightning-primitive-icon "button" at bounding box center [725, 133] width 17 height 17
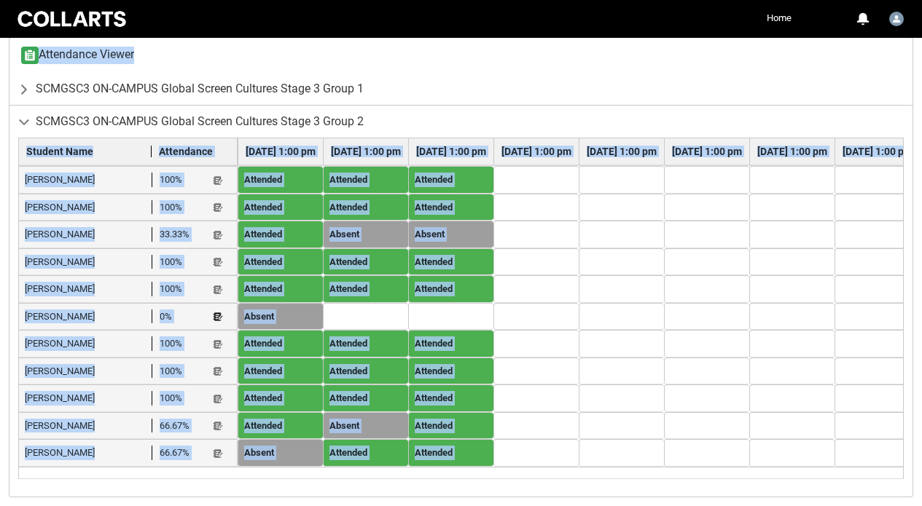
click at [220, 318] on lightning-primitive-icon "button" at bounding box center [218, 317] width 10 height 11
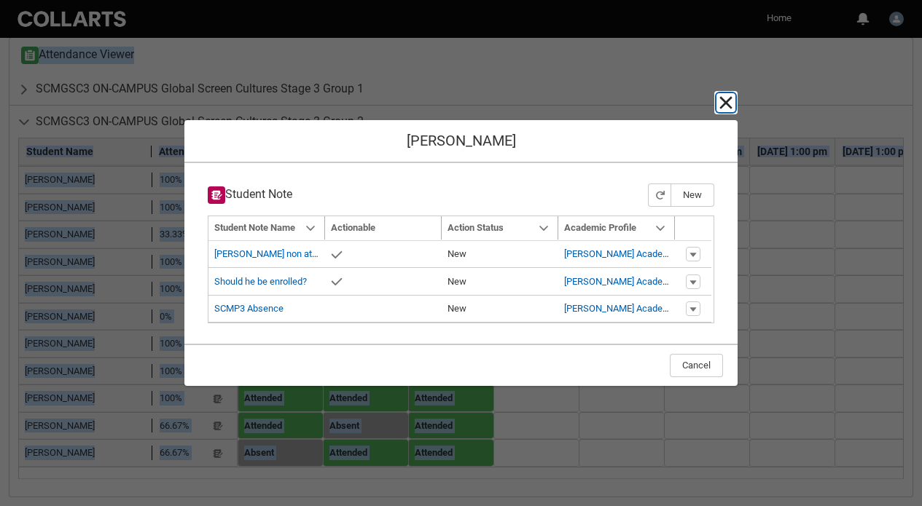
click at [730, 111] on lightning-primitive-icon "button" at bounding box center [725, 102] width 17 height 17
